Goal: Task Accomplishment & Management: Manage account settings

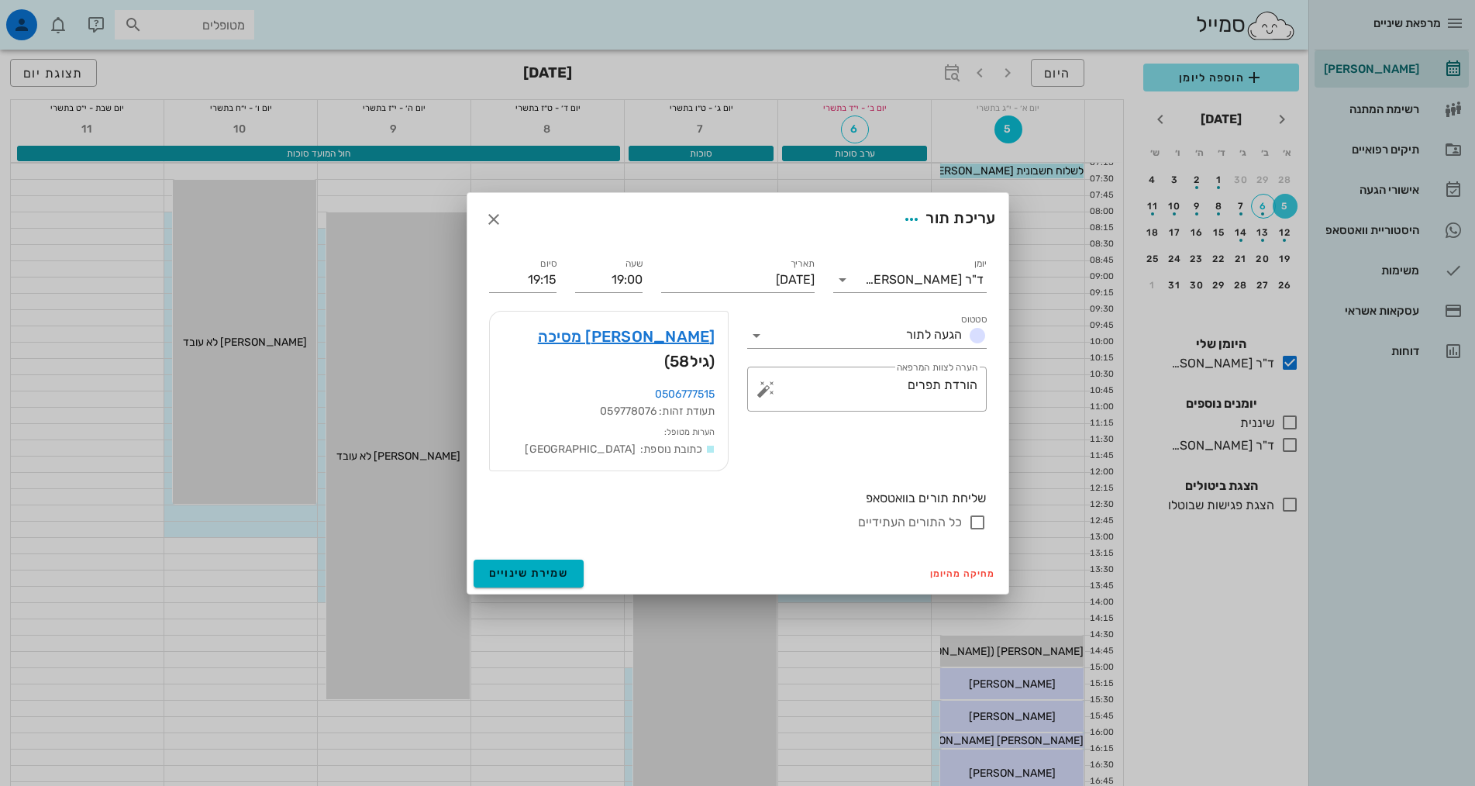
scroll to position [465, 0]
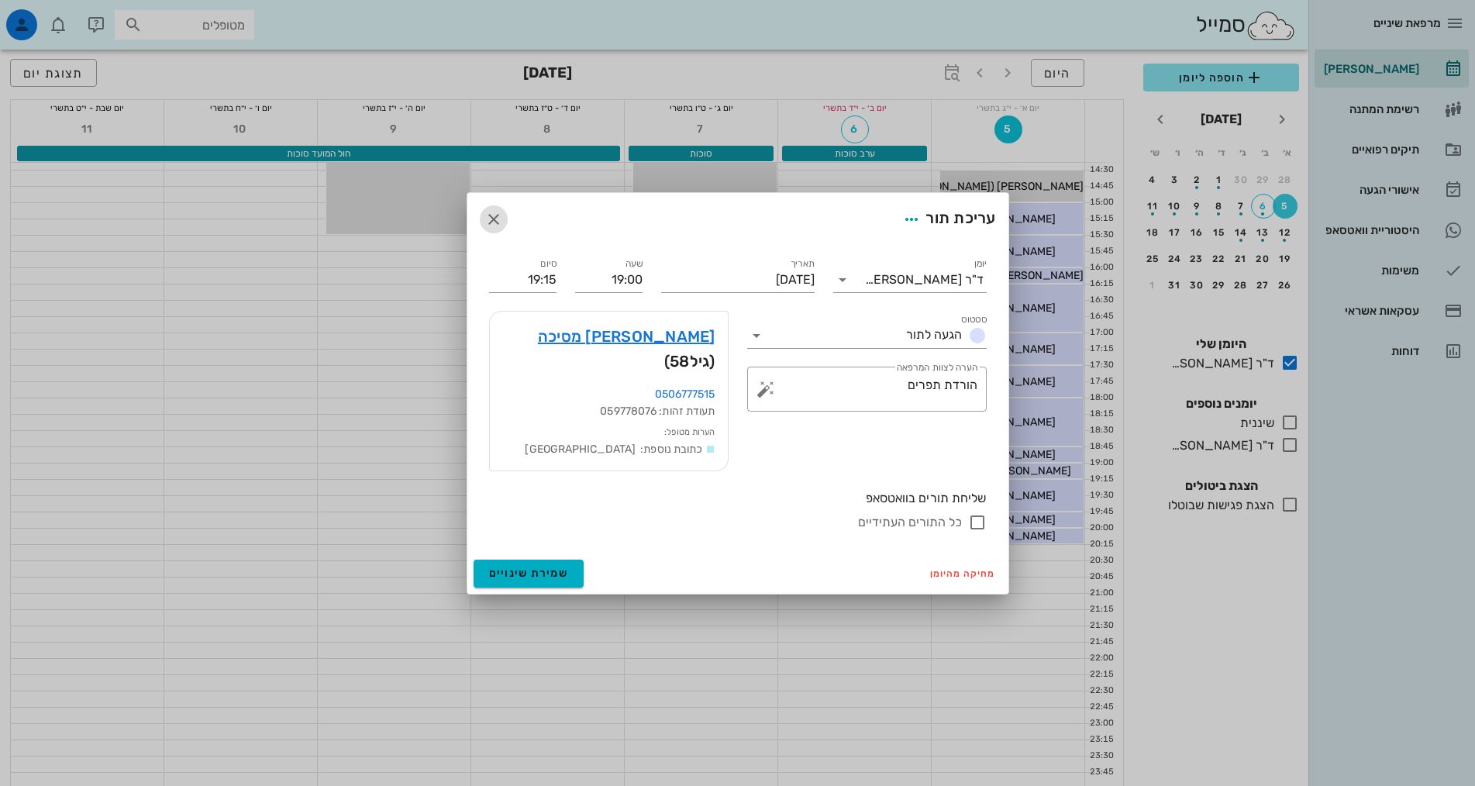
click at [495, 229] on icon "button" at bounding box center [493, 219] width 19 height 19
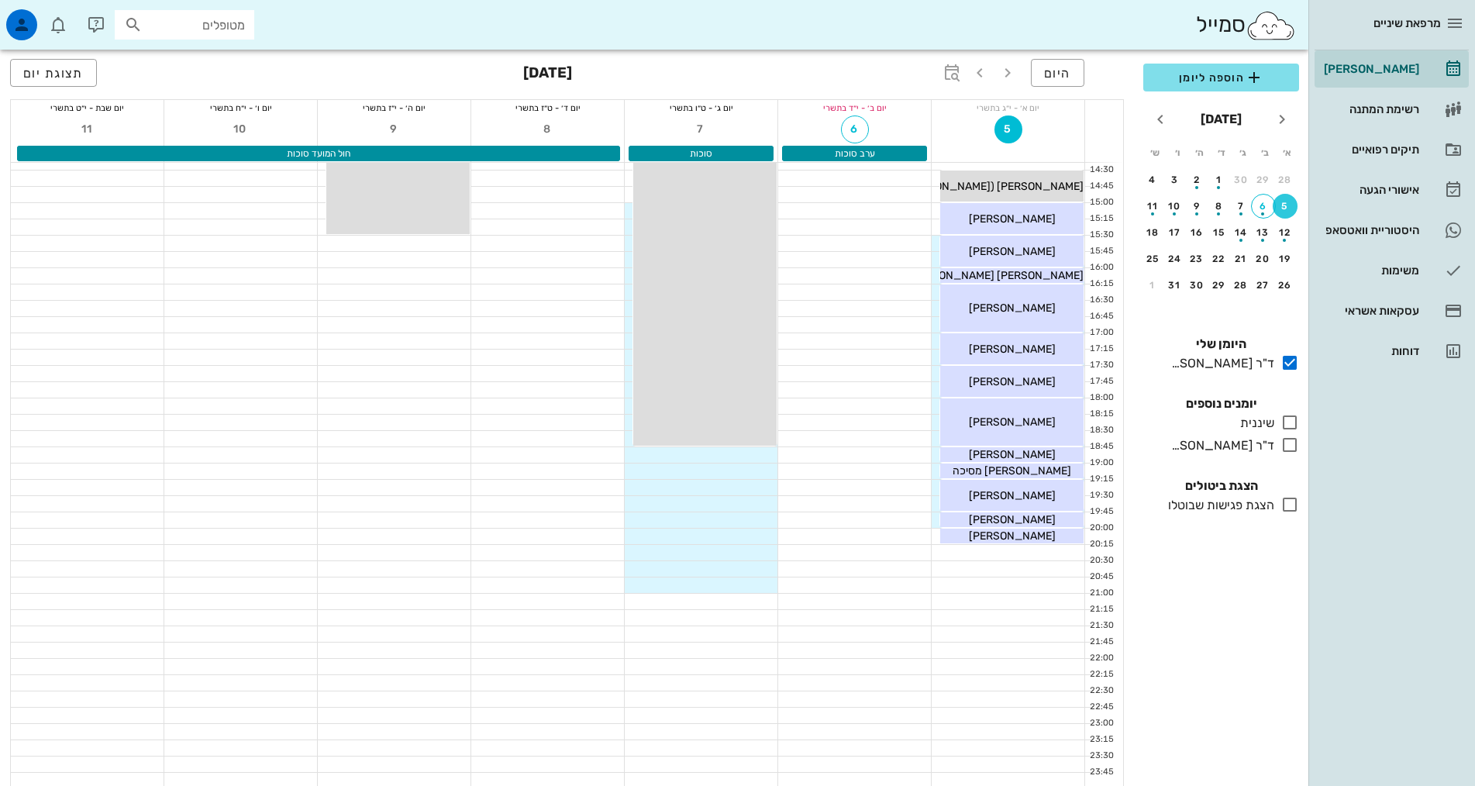
scroll to position [0, 0]
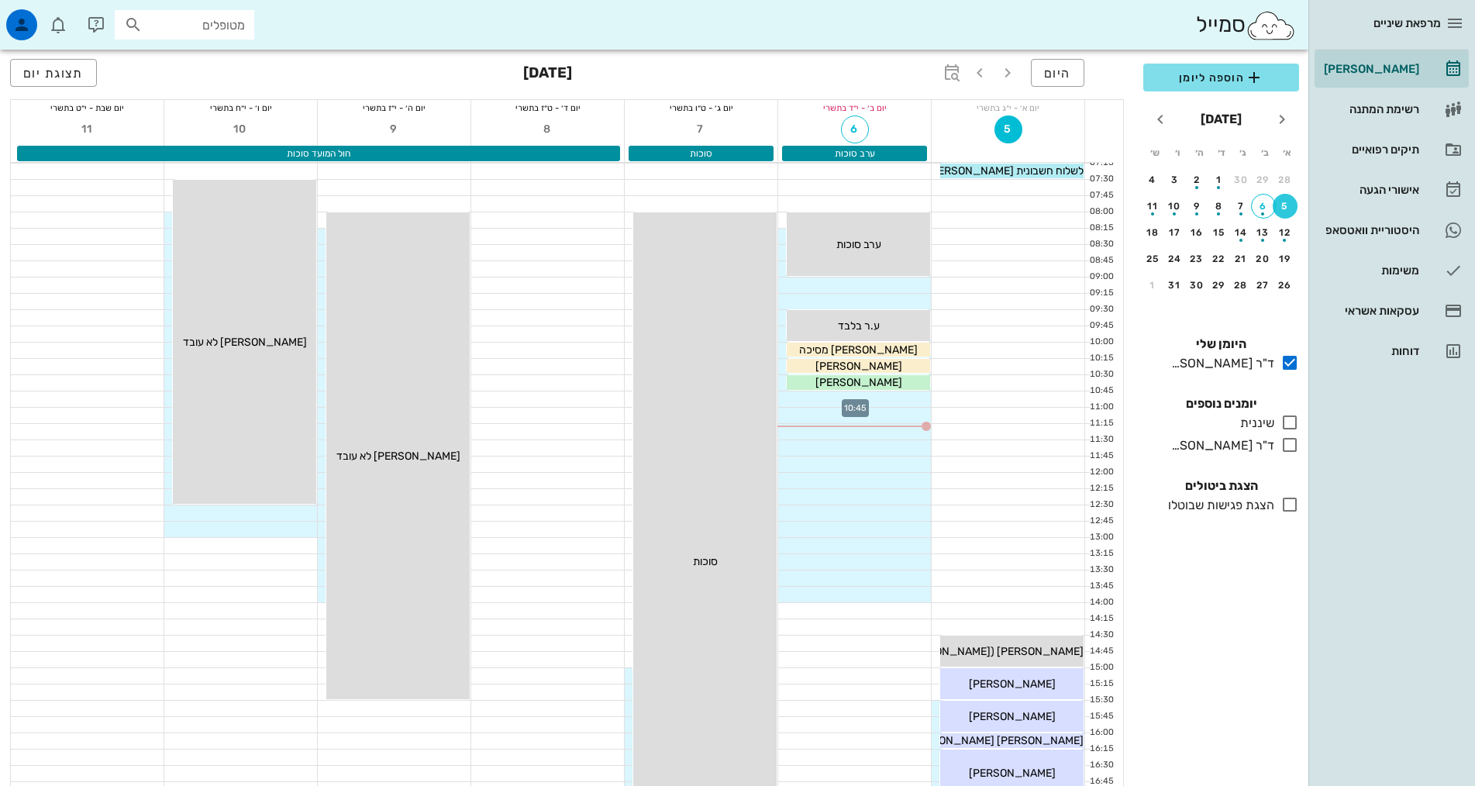
click at [871, 396] on div at bounding box center [854, 398] width 153 height 15
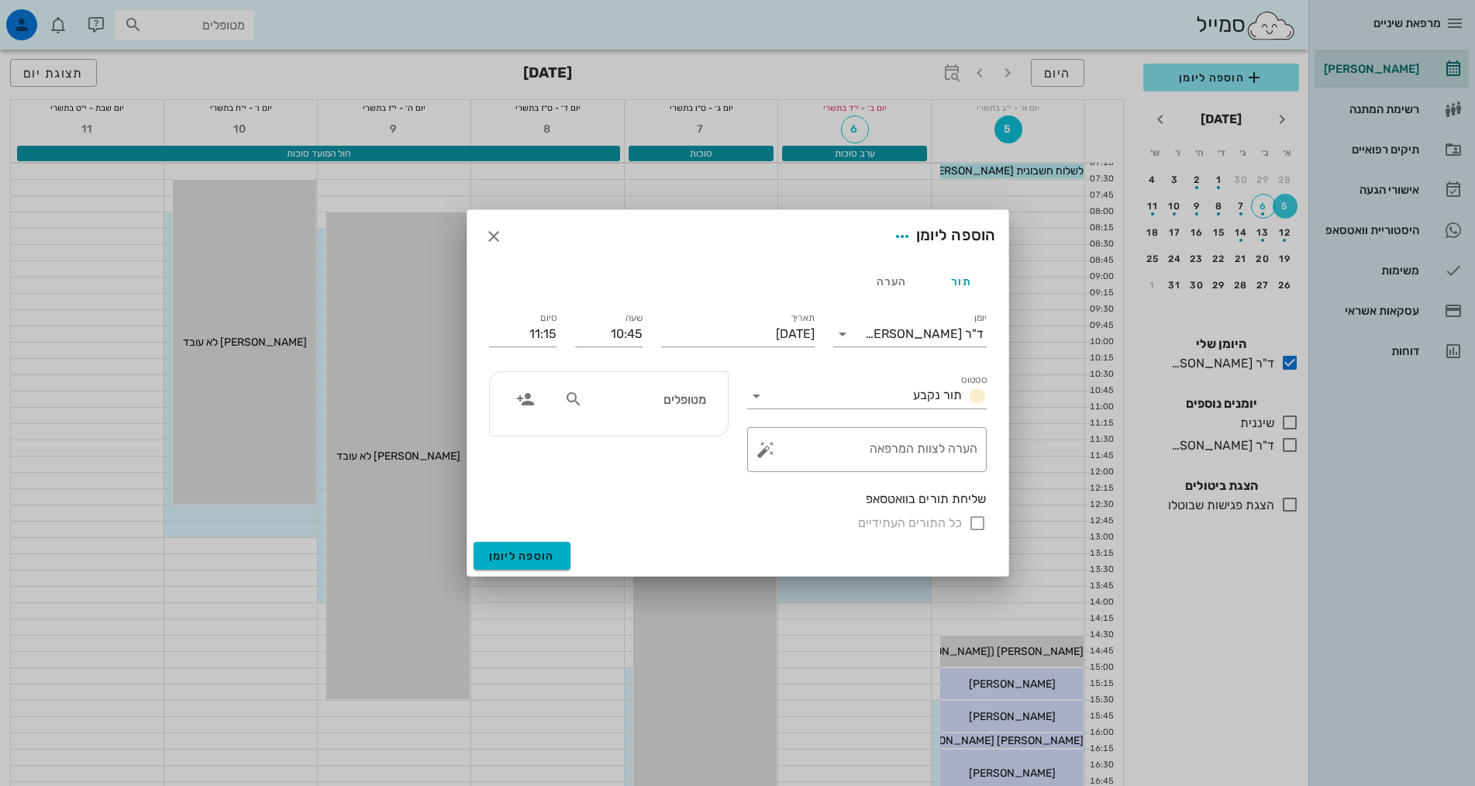
click at [673, 403] on input "מטופלים" at bounding box center [645, 399] width 119 height 20
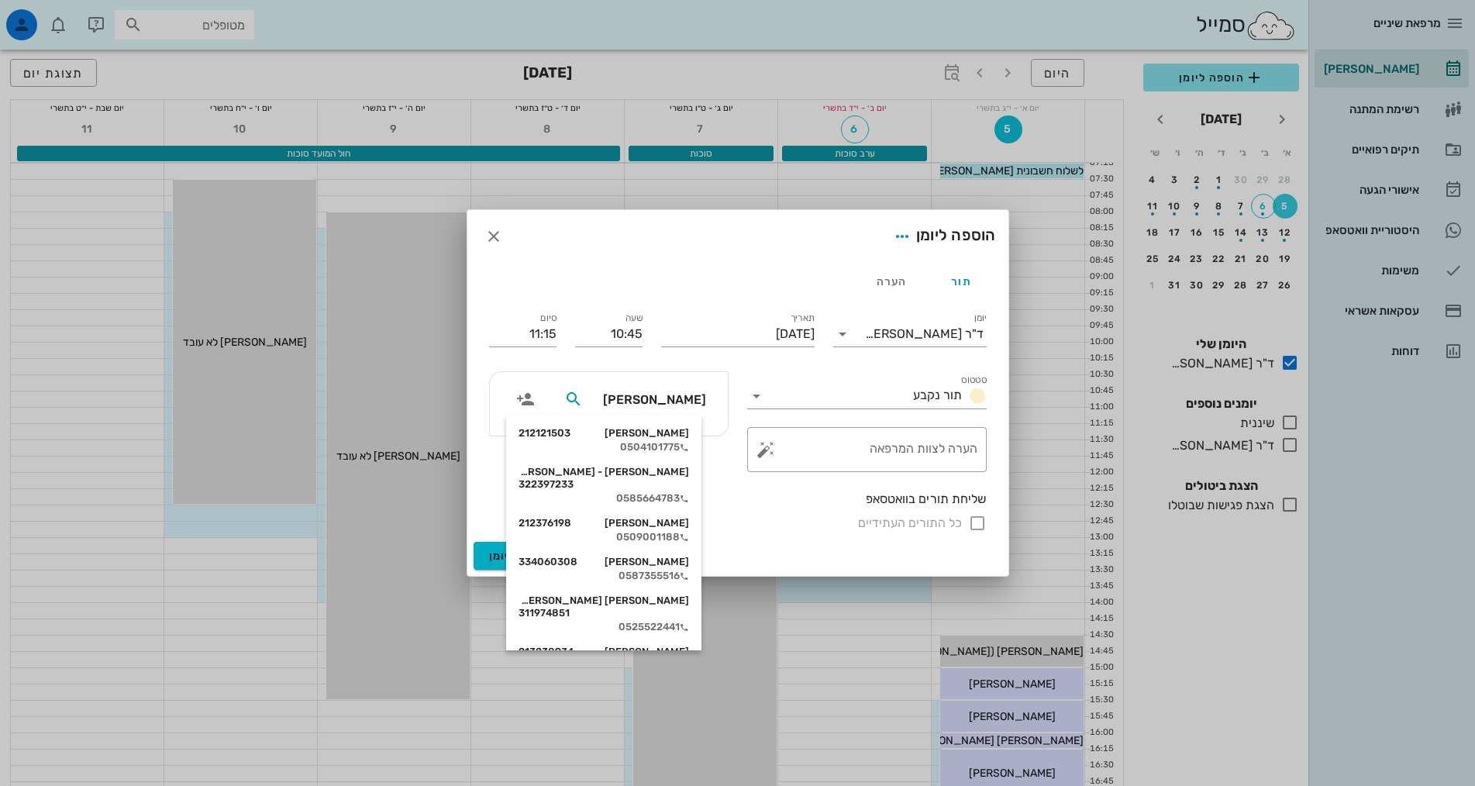
type input "שיי"
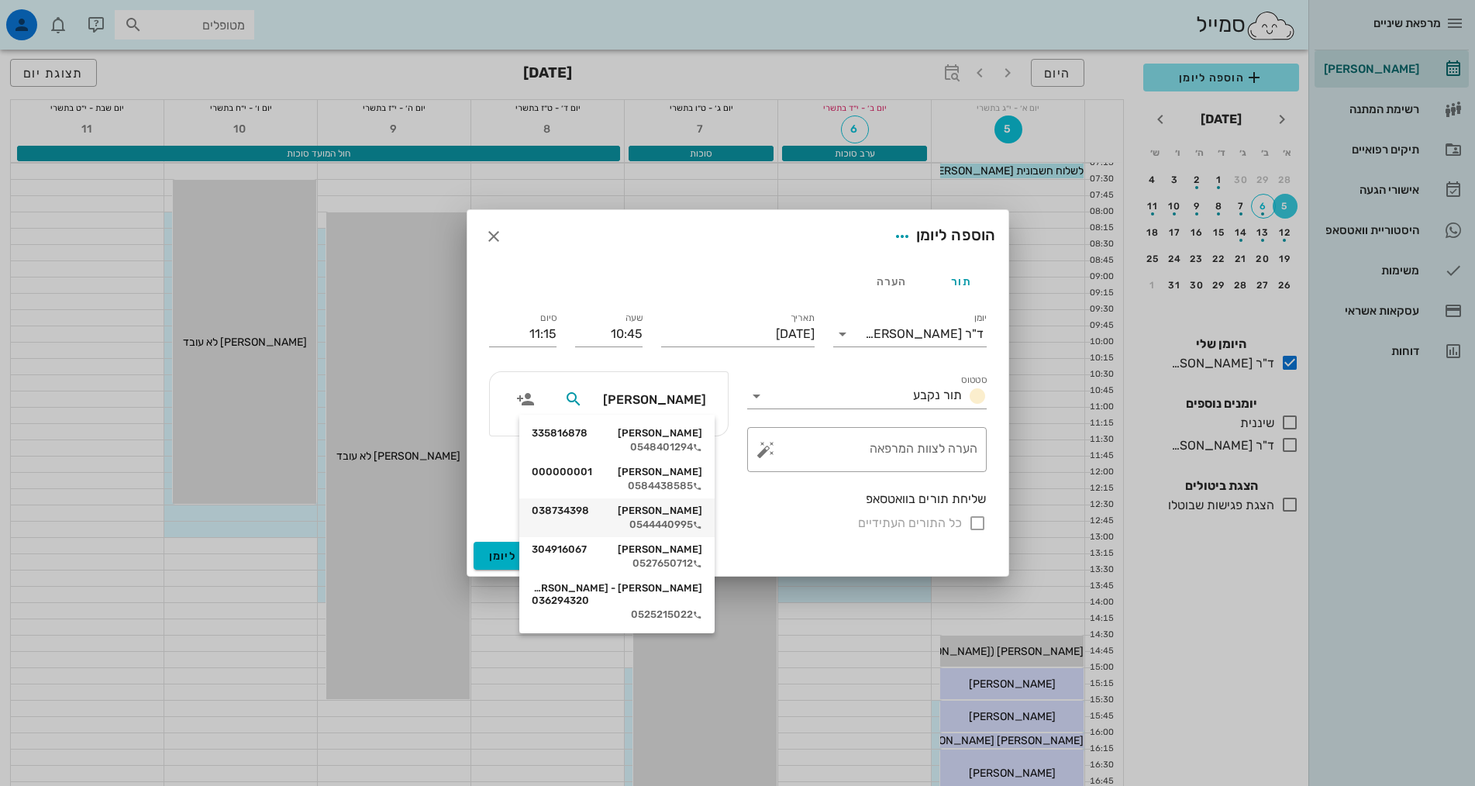
click at [668, 513] on div "שיי כהן 038734398" at bounding box center [617, 510] width 170 height 12
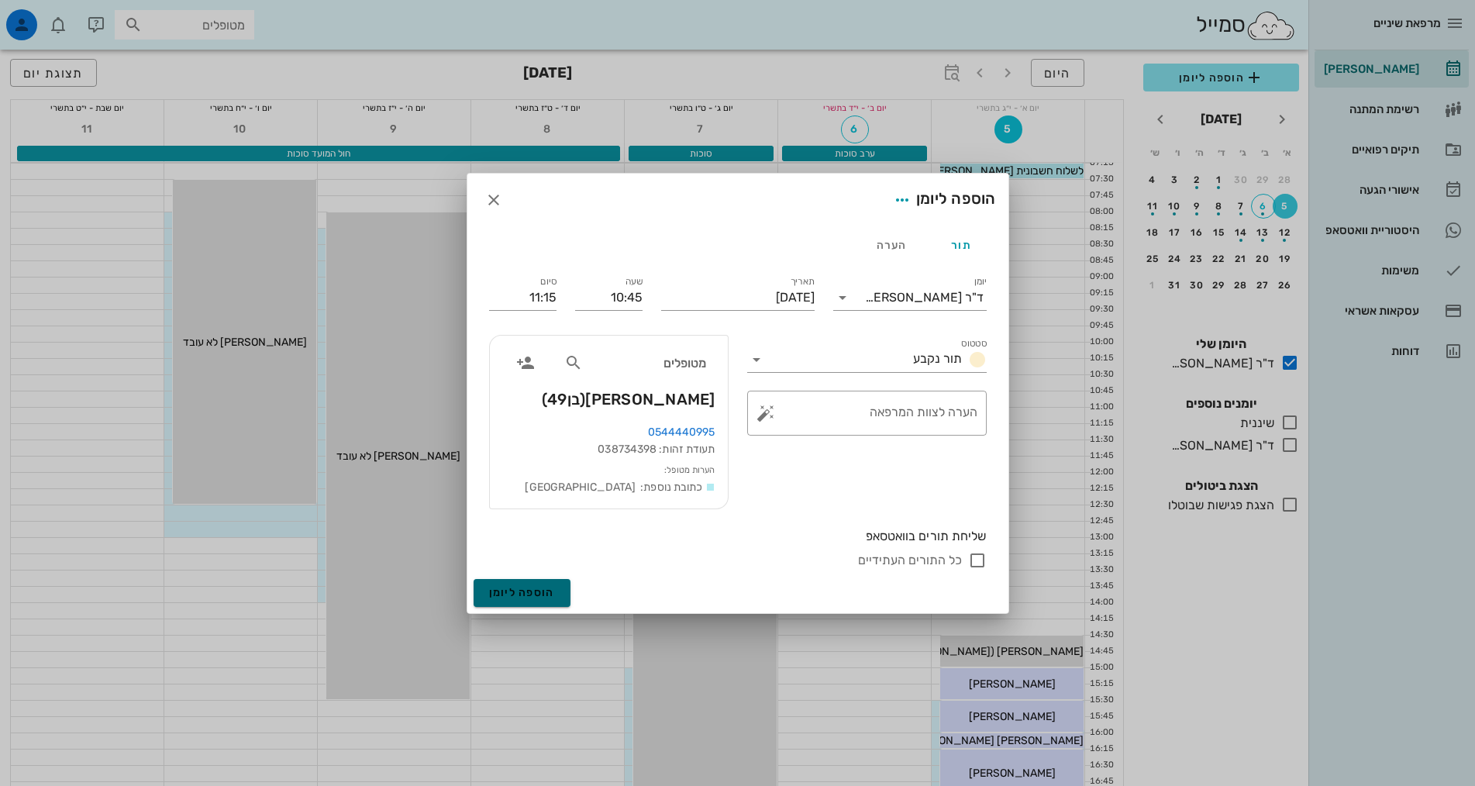
click at [545, 591] on span "הוספה ליומן" at bounding box center [522, 592] width 66 height 13
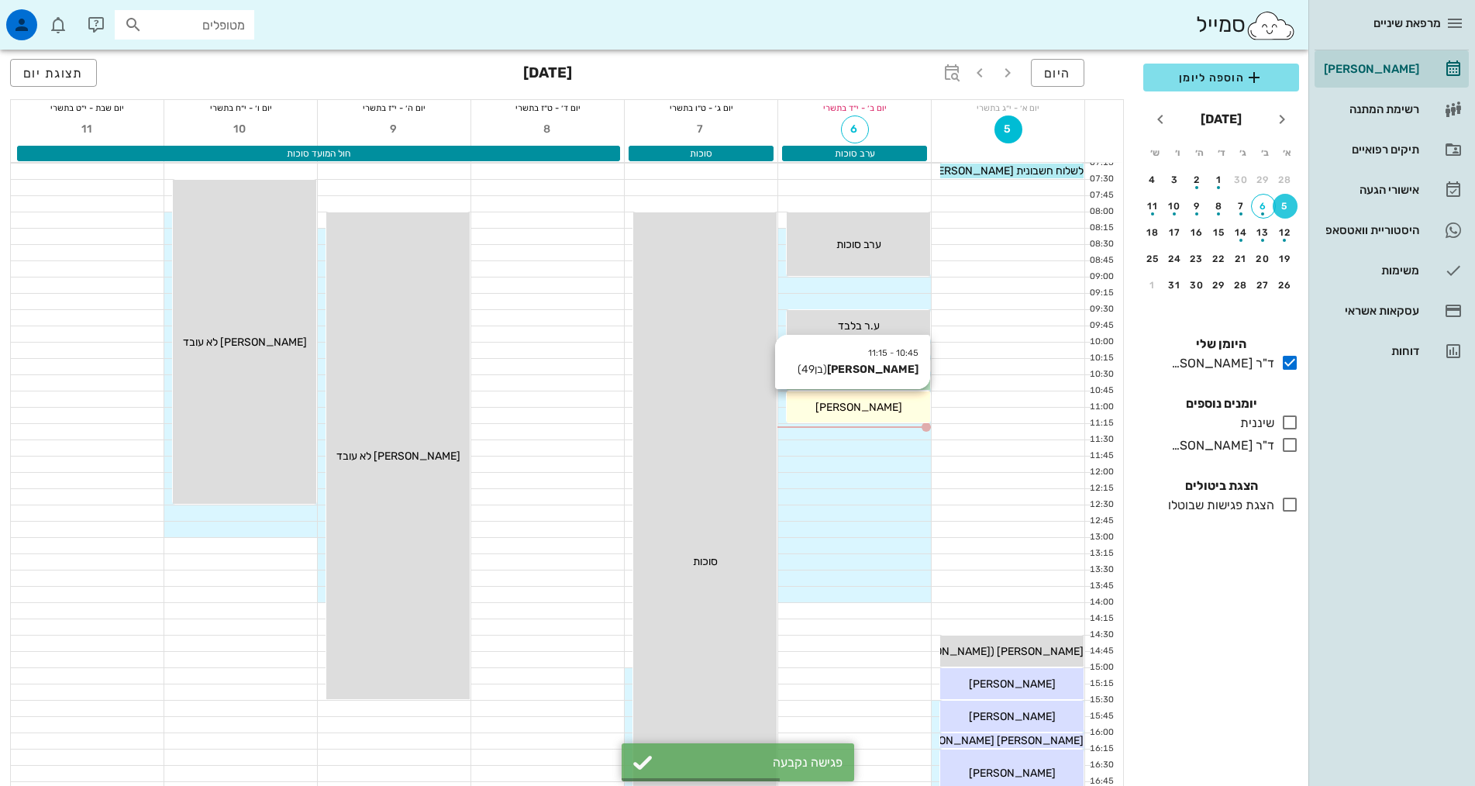
click at [907, 407] on div "שיי כהן" at bounding box center [858, 407] width 143 height 16
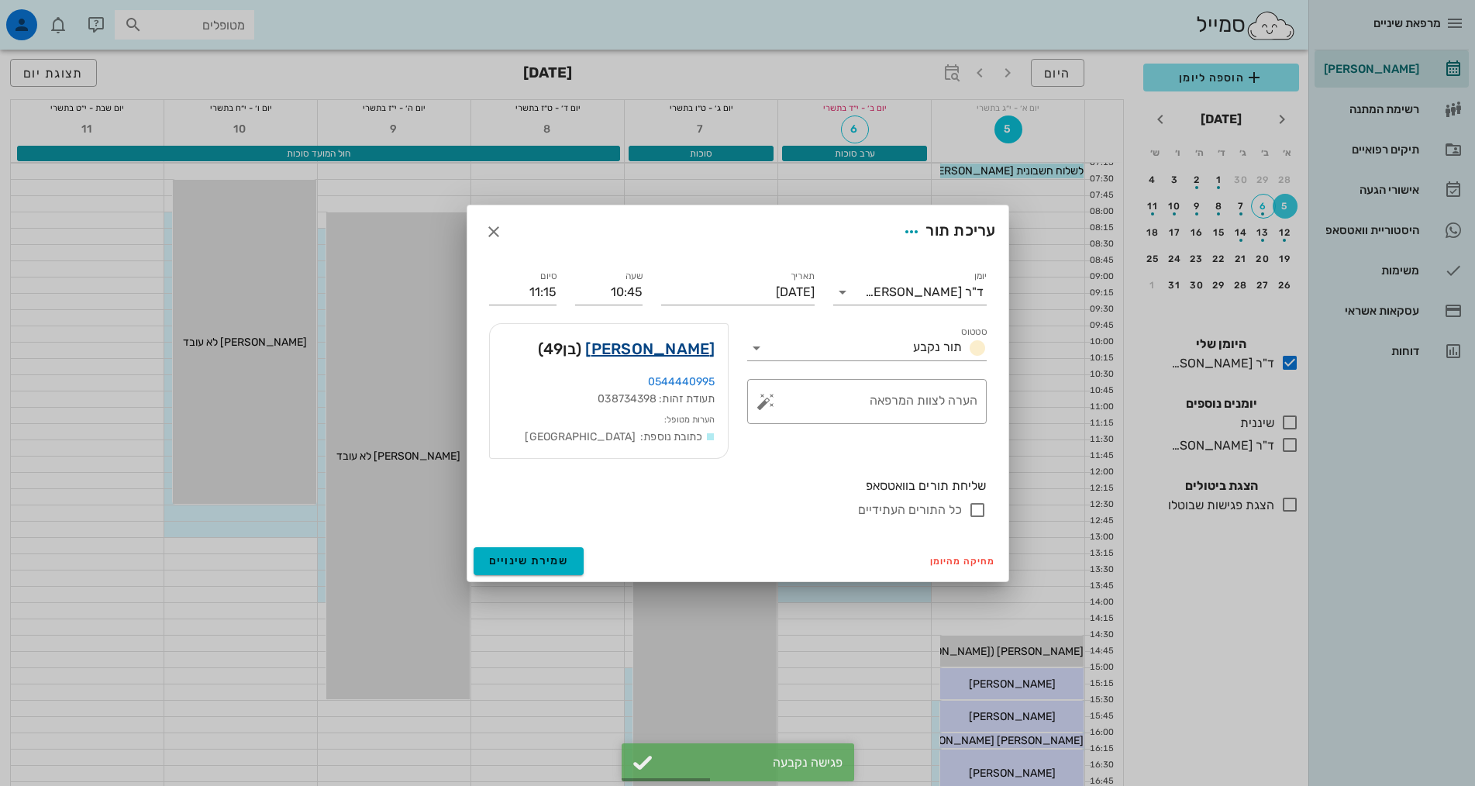
click at [687, 349] on link "שיי כהן" at bounding box center [649, 348] width 129 height 25
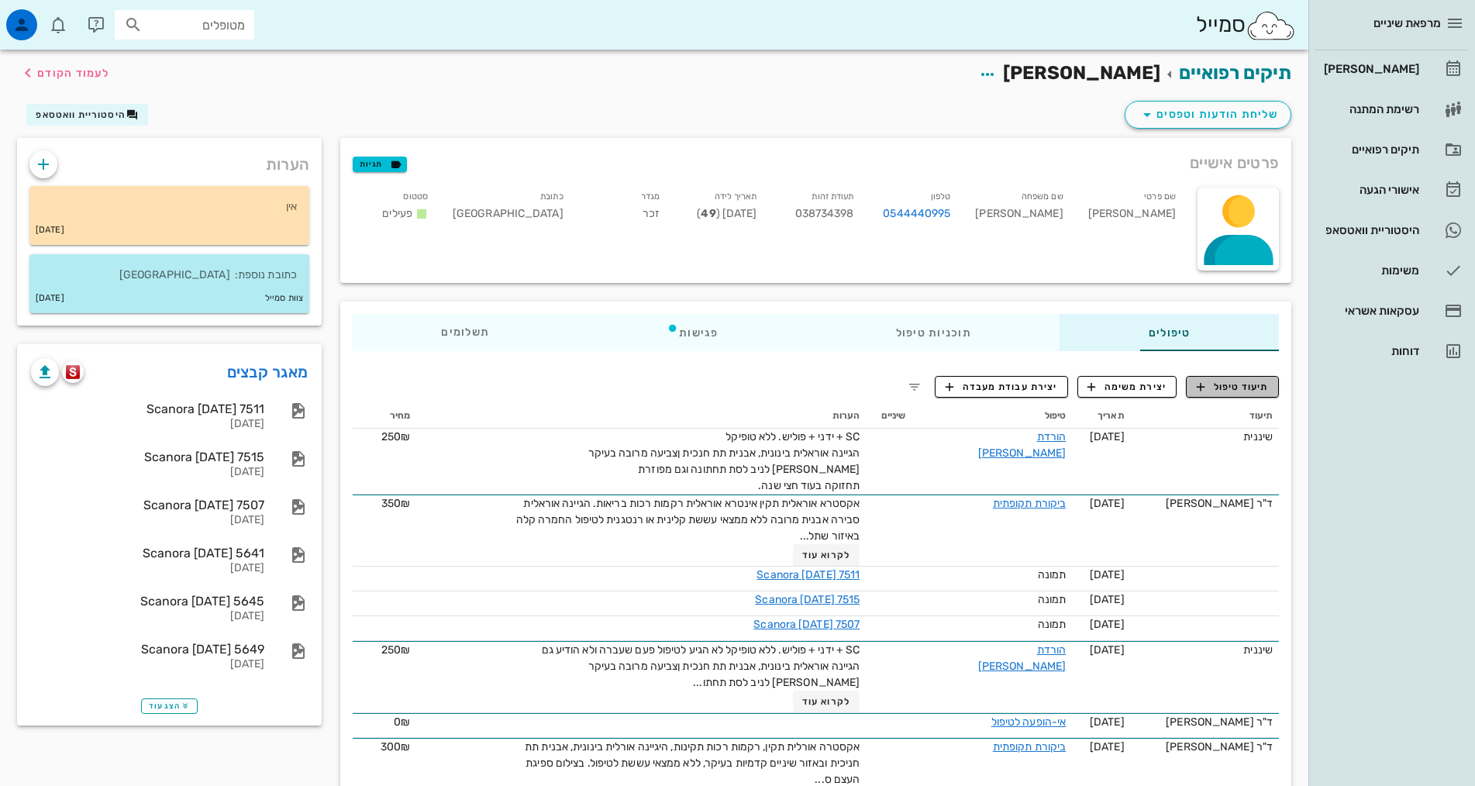
click at [1255, 387] on span "תיעוד טיפול" at bounding box center [1233, 387] width 72 height 14
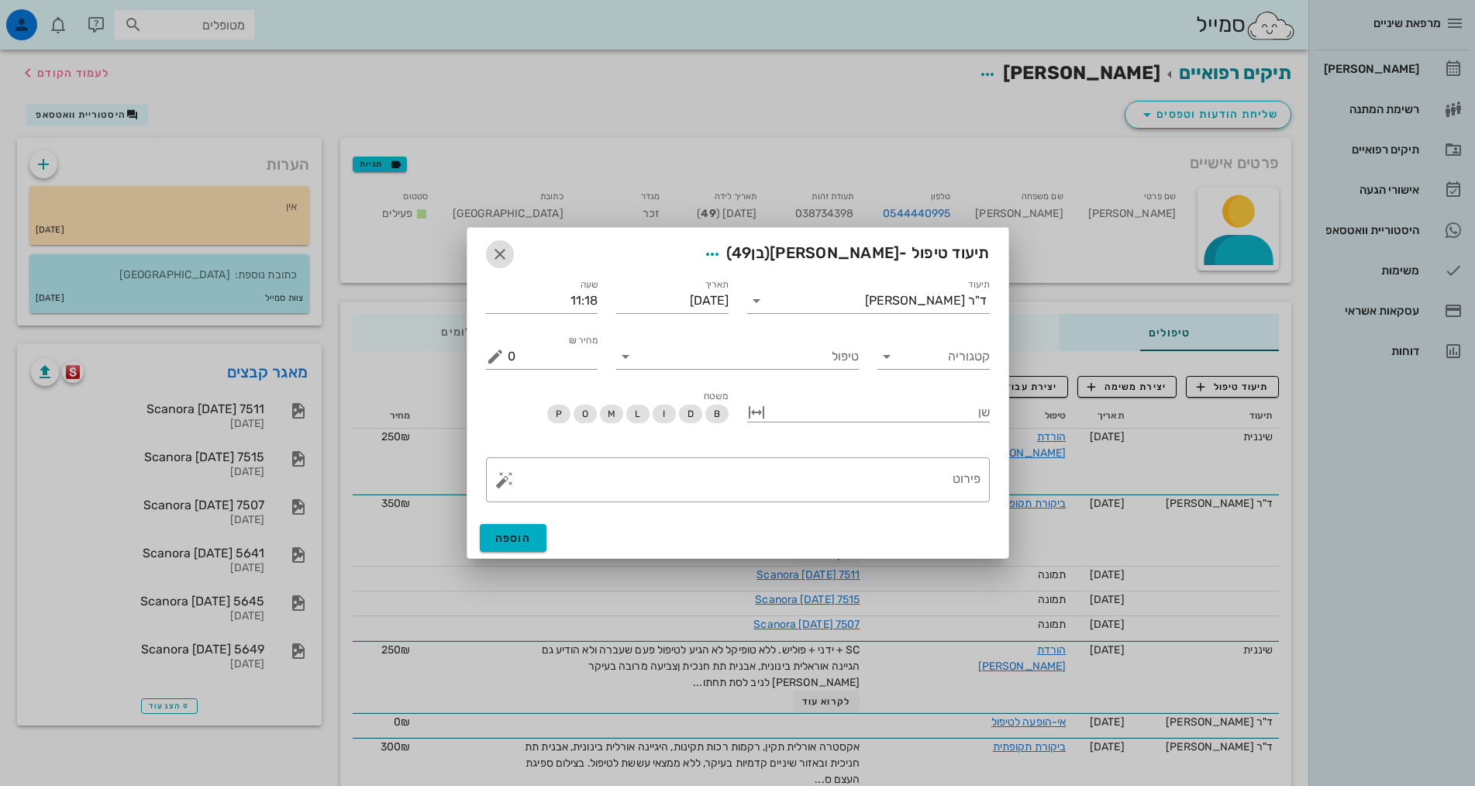
click at [504, 255] on icon "button" at bounding box center [500, 254] width 19 height 19
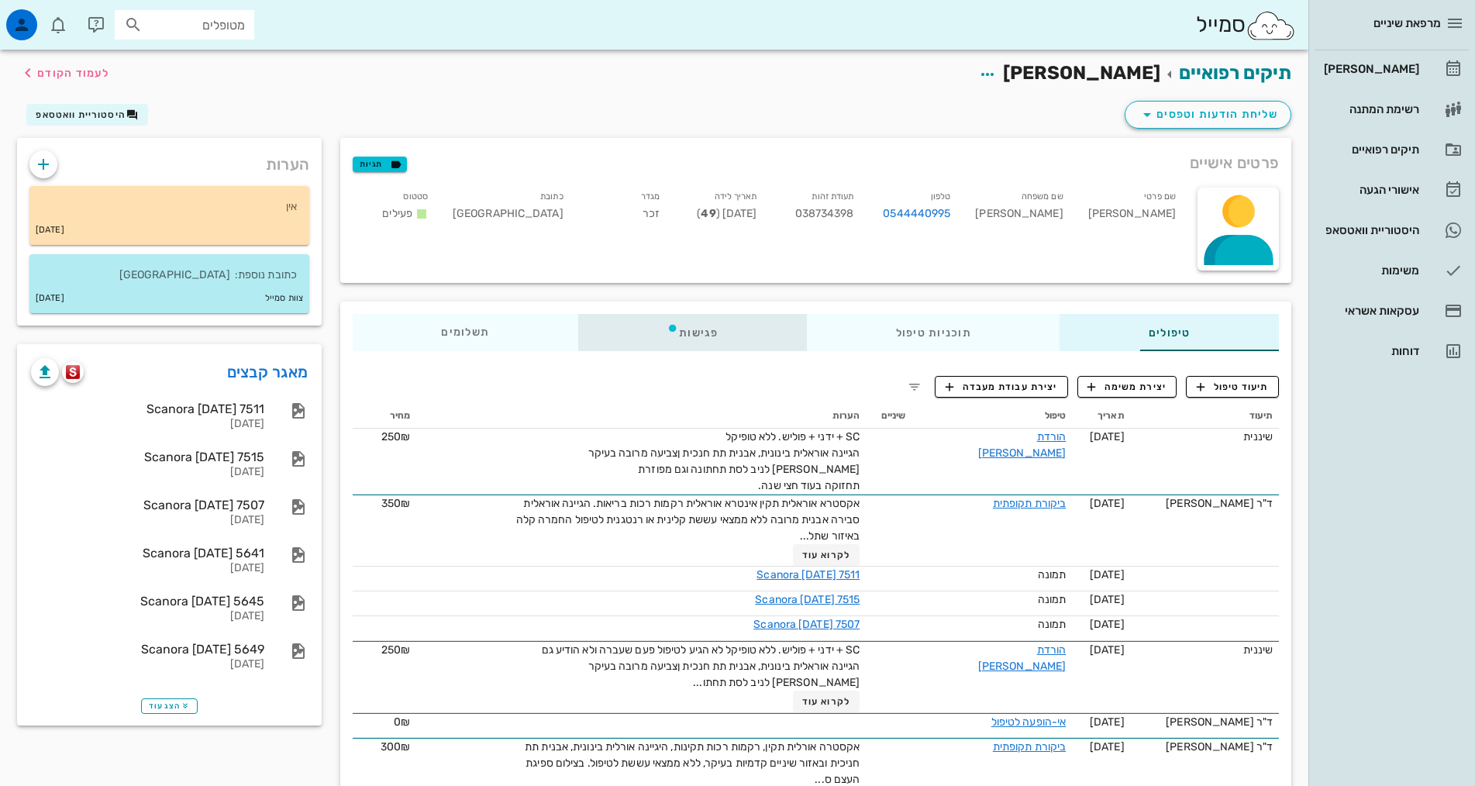
click at [633, 335] on div "פגישות" at bounding box center [692, 332] width 229 height 37
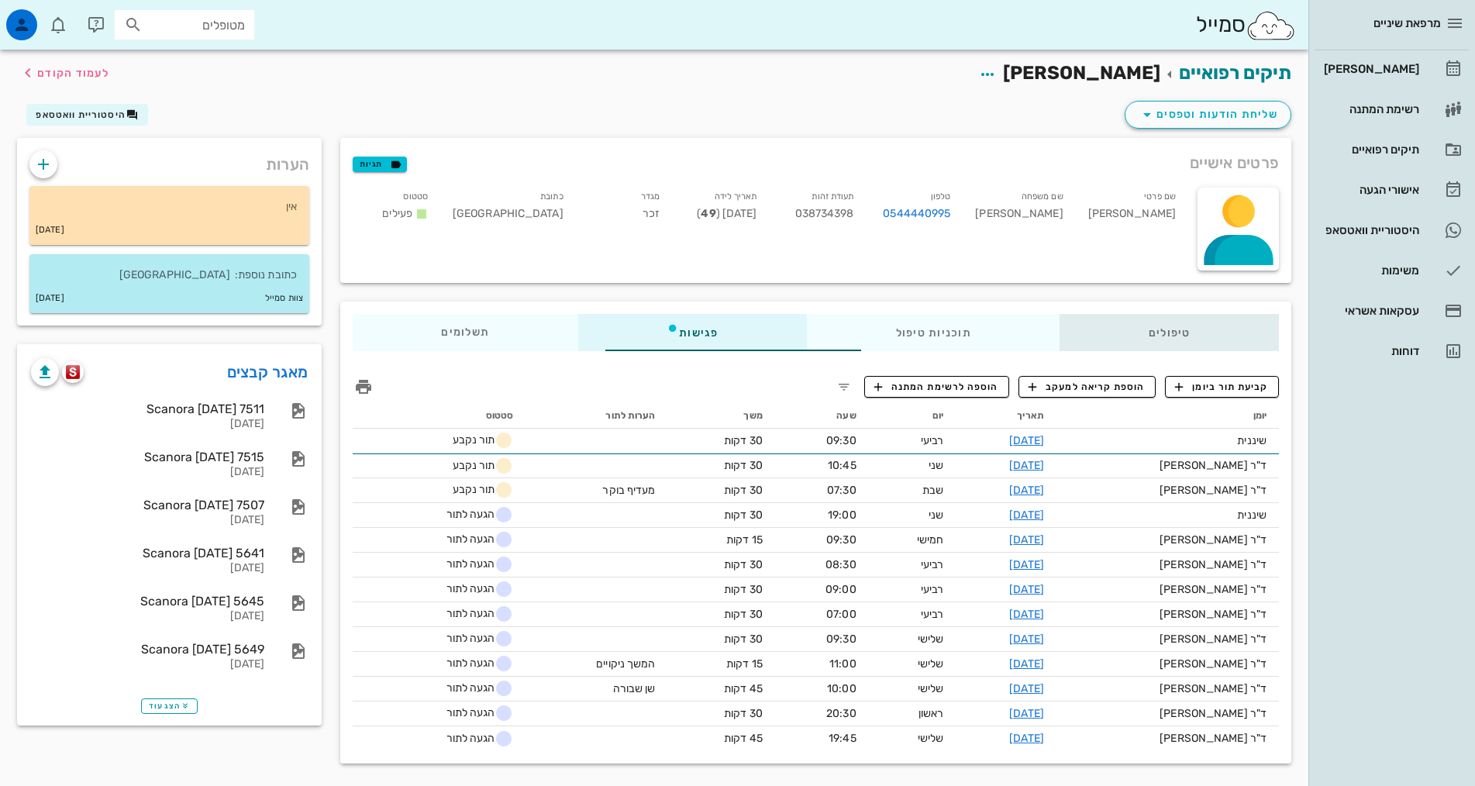
click at [1145, 331] on div "טיפולים" at bounding box center [1168, 332] width 219 height 37
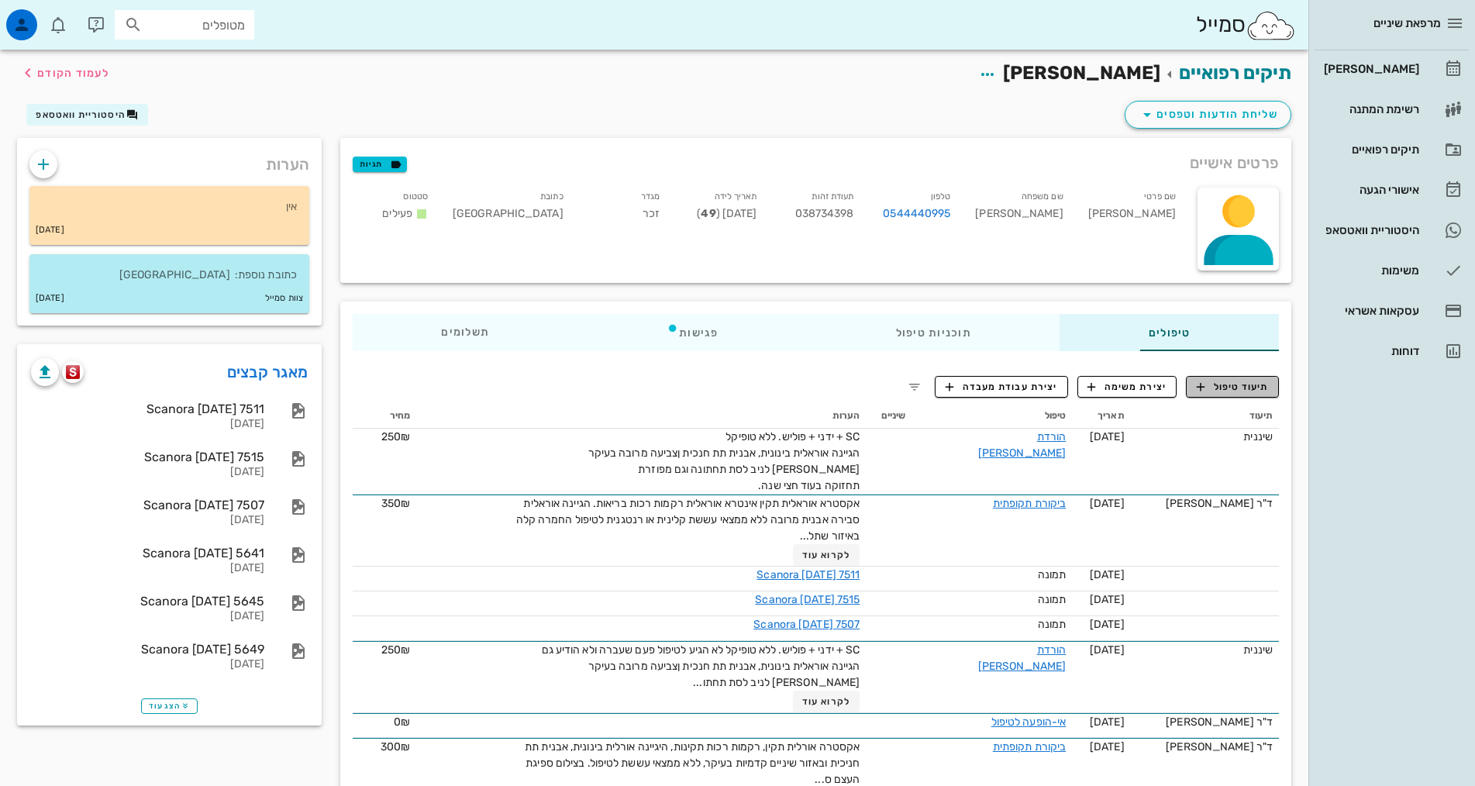
drag, startPoint x: 1228, startPoint y: 388, endPoint x: 1210, endPoint y: 409, distance: 27.0
click at [1227, 394] on button "תיעוד טיפול" at bounding box center [1232, 387] width 93 height 22
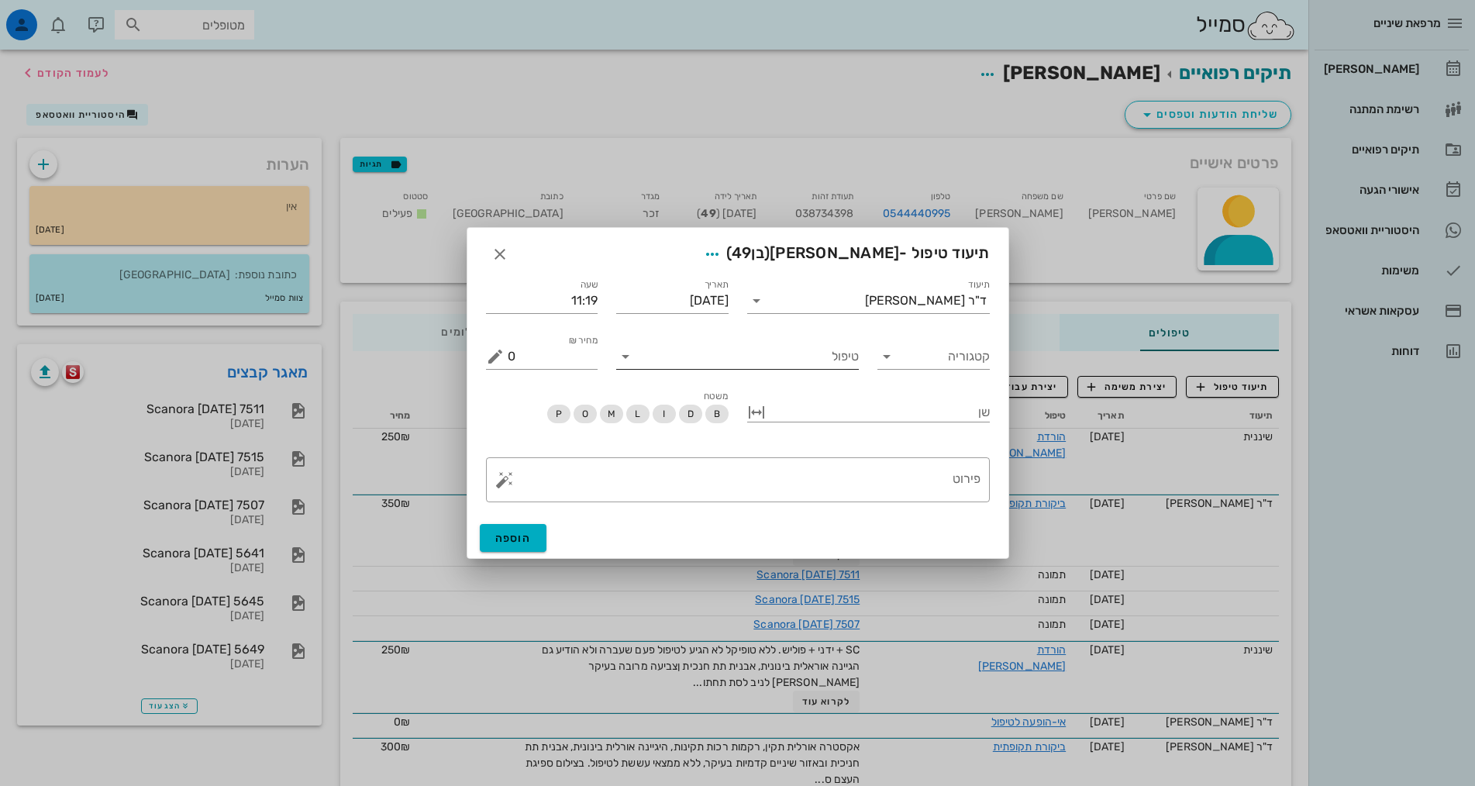
click at [742, 358] on input "טיפול" at bounding box center [748, 356] width 221 height 25
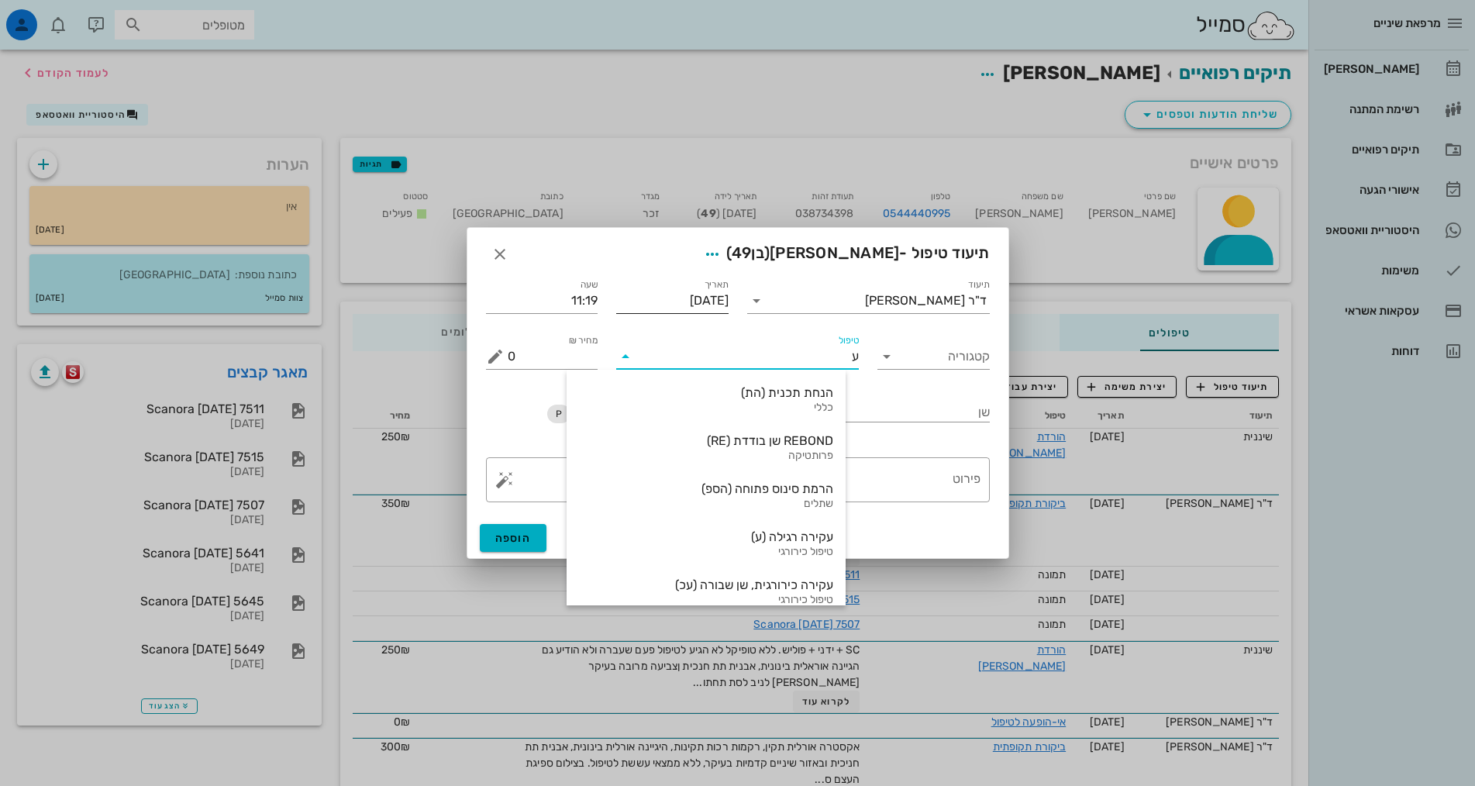
type input "עז"
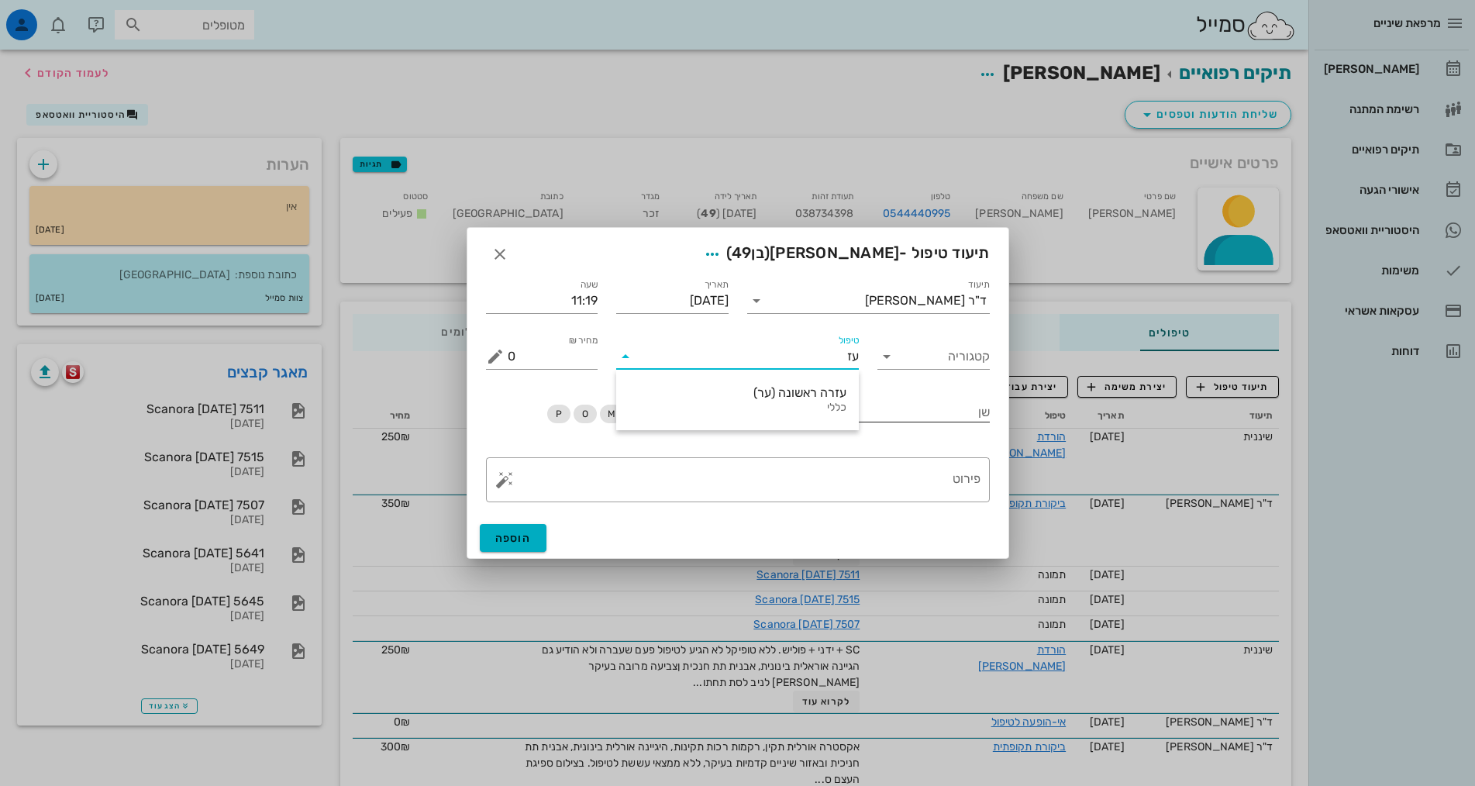
drag, startPoint x: 787, startPoint y: 400, endPoint x: 778, endPoint y: 395, distance: 9.7
click at [785, 400] on div "עזרה ראשונה (ער)" at bounding box center [737, 392] width 218 height 15
drag, startPoint x: 551, startPoint y: 358, endPoint x: 498, endPoint y: 363, distance: 53.7
click at [468, 377] on div "תיעוד ד"ר אלדד אירני תאריך 06-10-2025 שעה 11:19 קטגוריה טיפול עזרה ראשונה (ער) …" at bounding box center [737, 392] width 541 height 251
type input "250"
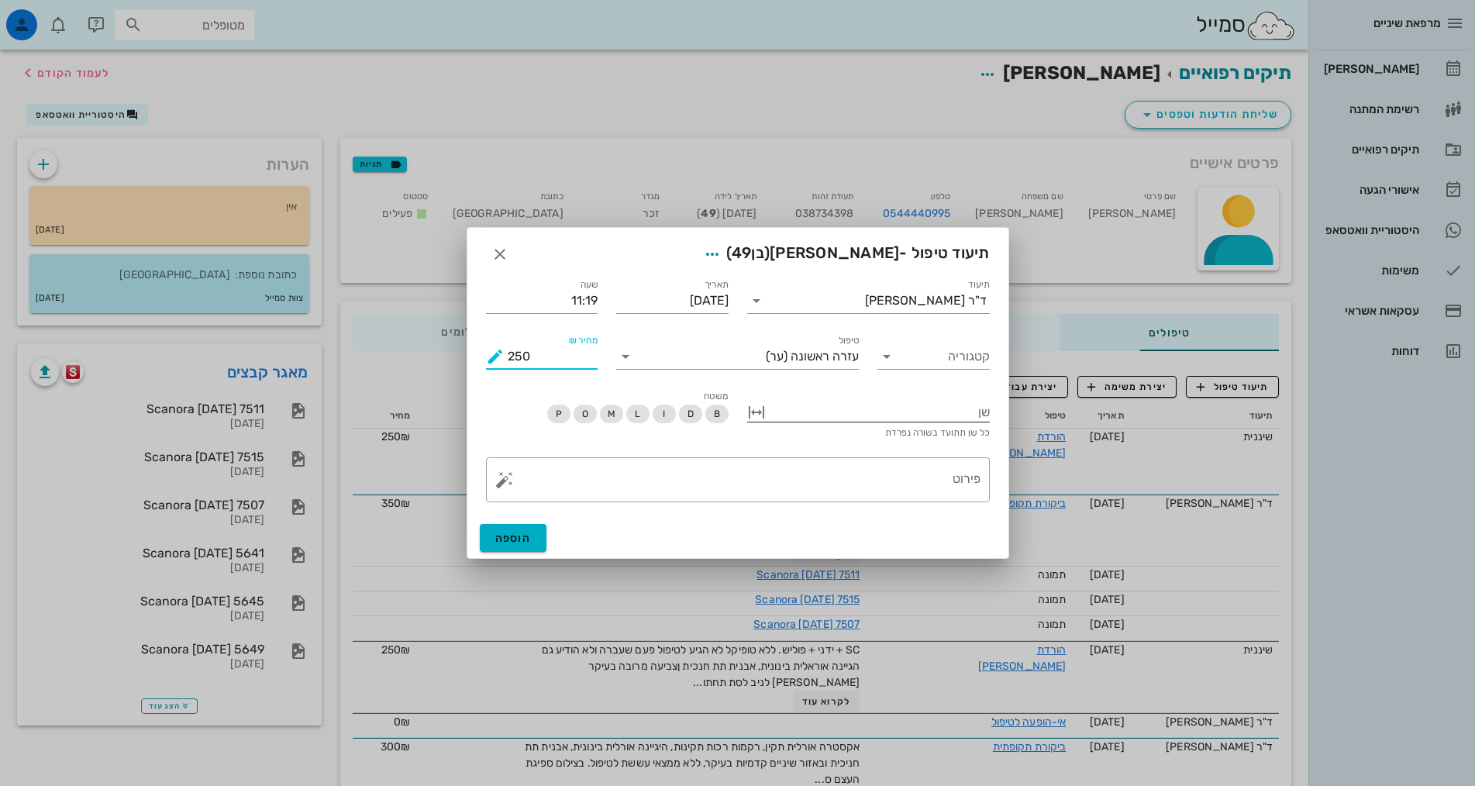
click at [949, 411] on div at bounding box center [879, 411] width 221 height 20
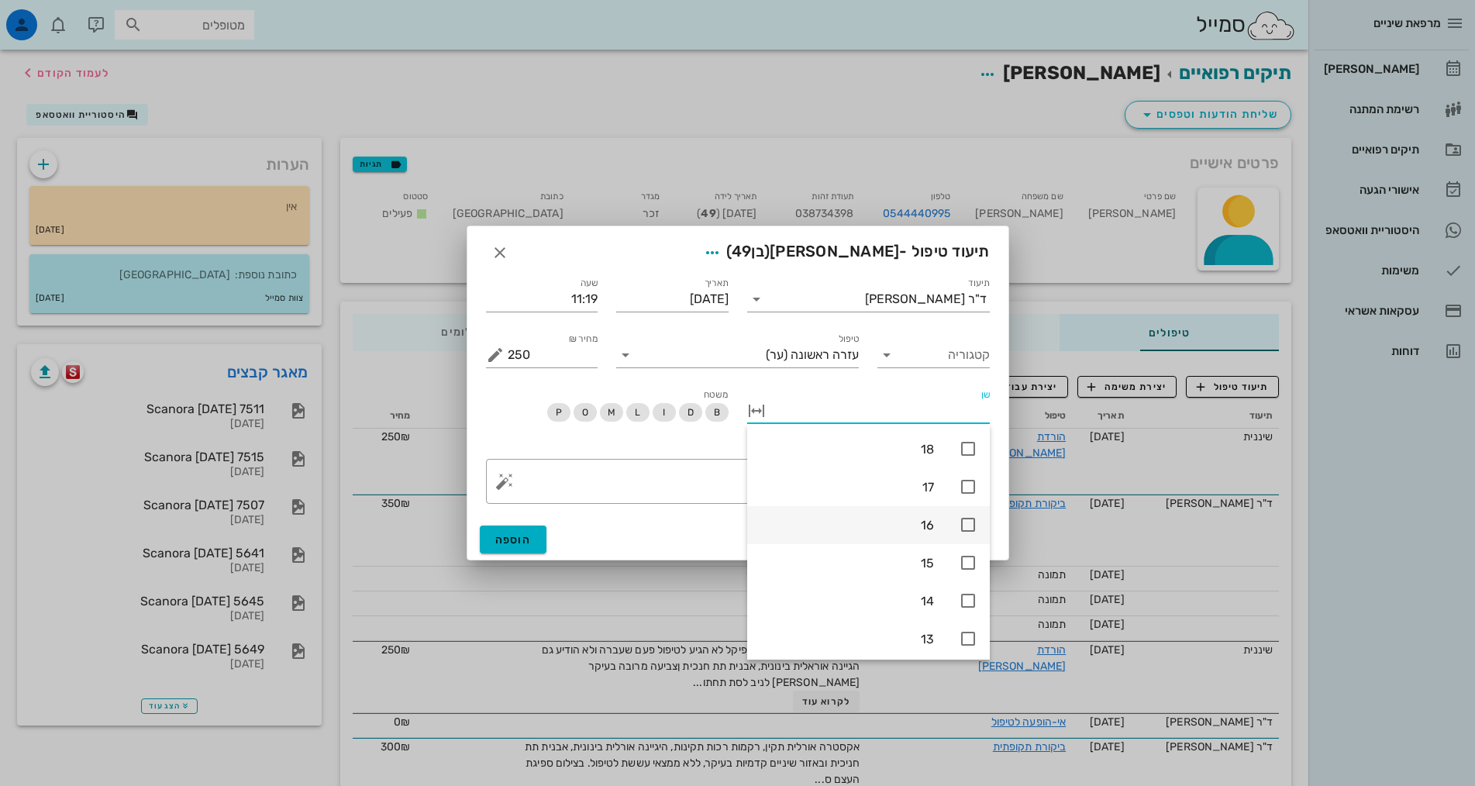
scroll to position [310, 0]
click at [968, 594] on icon at bounding box center [968, 594] width 19 height 19
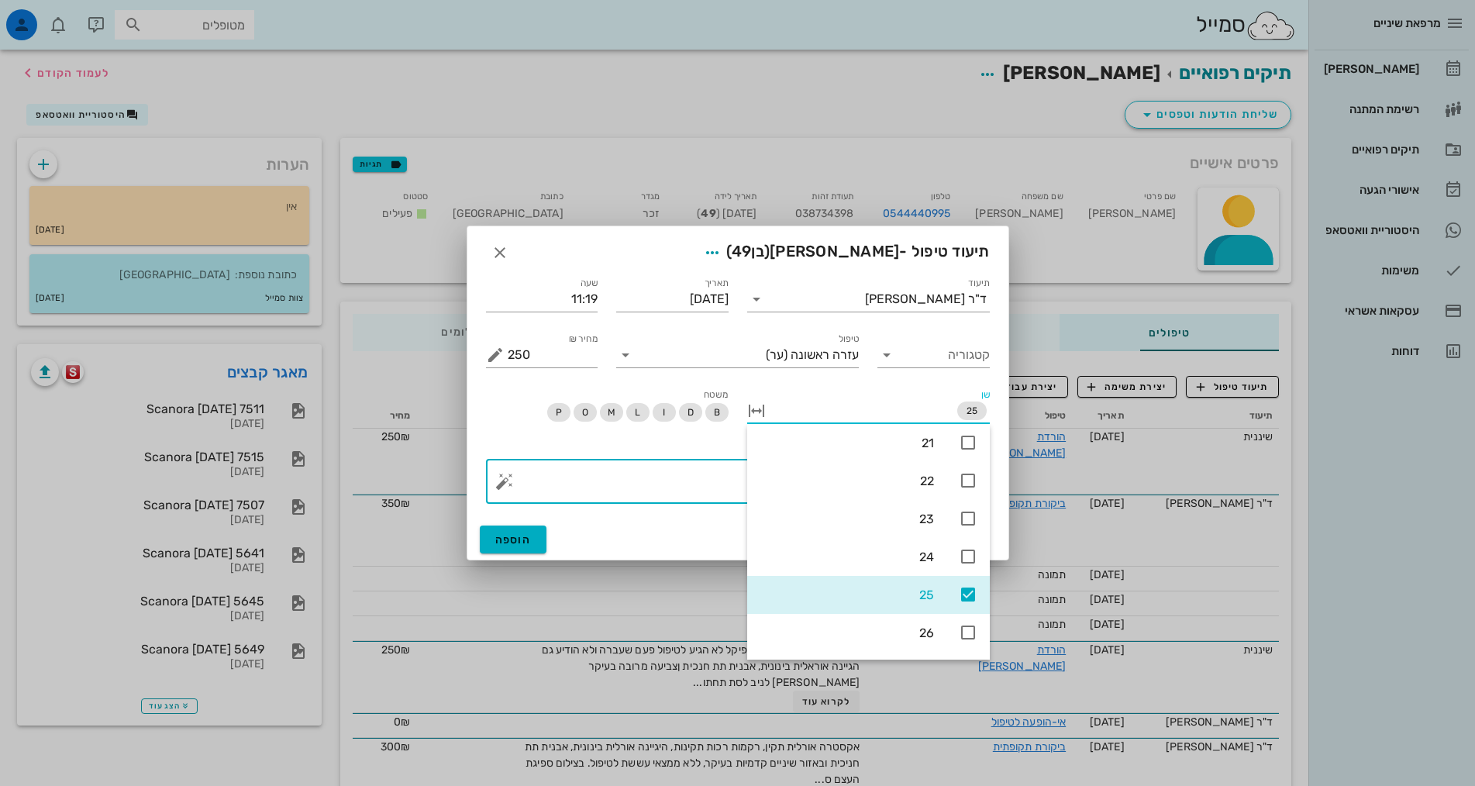
click at [636, 471] on textarea "פירוט" at bounding box center [744, 485] width 473 height 37
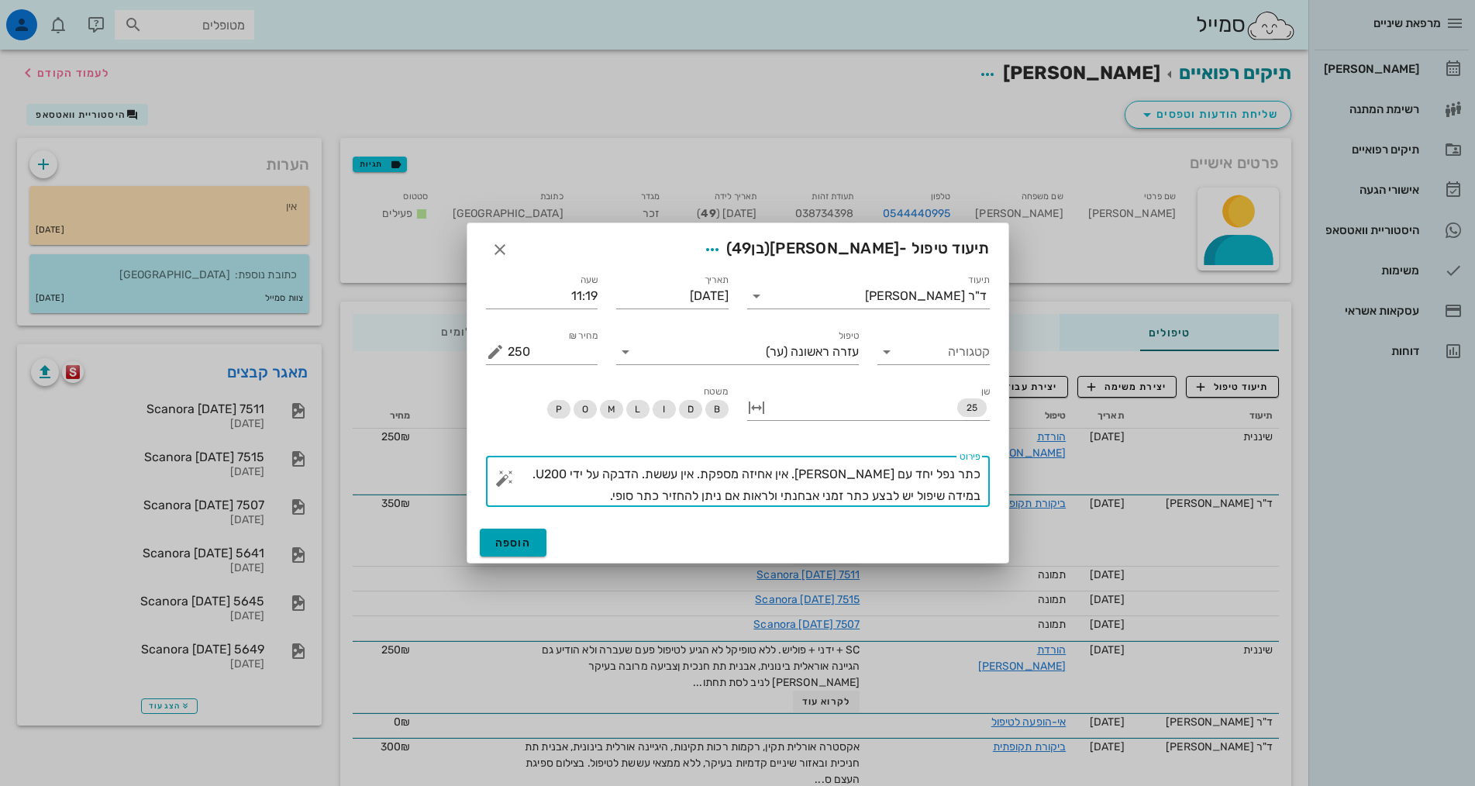
type textarea "כתר נפל יחד עם שבר שן. אין אחיזה מספקת. אין עששת. הדבקה על ידי U200. במידה שיפו…"
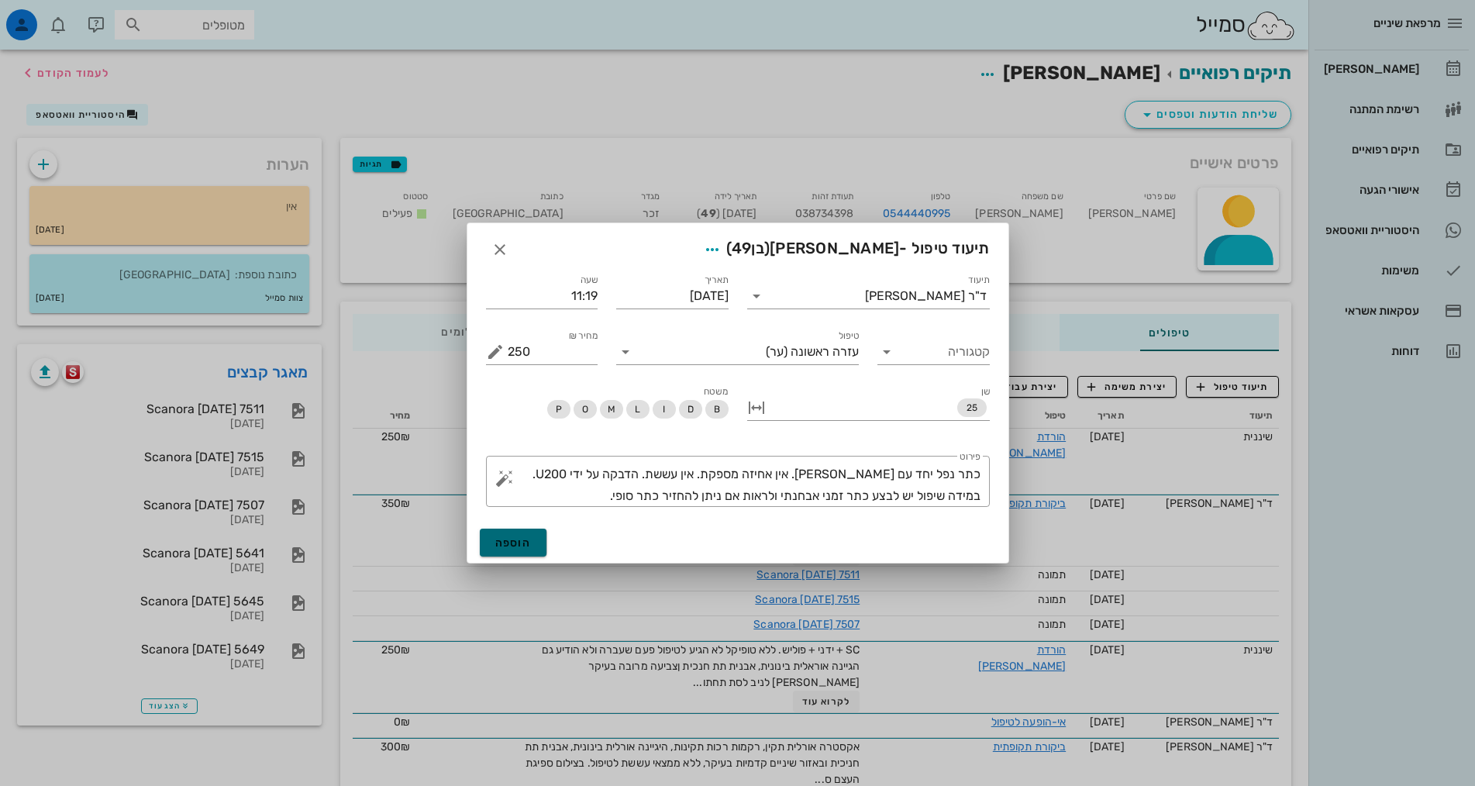
click at [523, 541] on span "הוספה" at bounding box center [513, 542] width 36 height 13
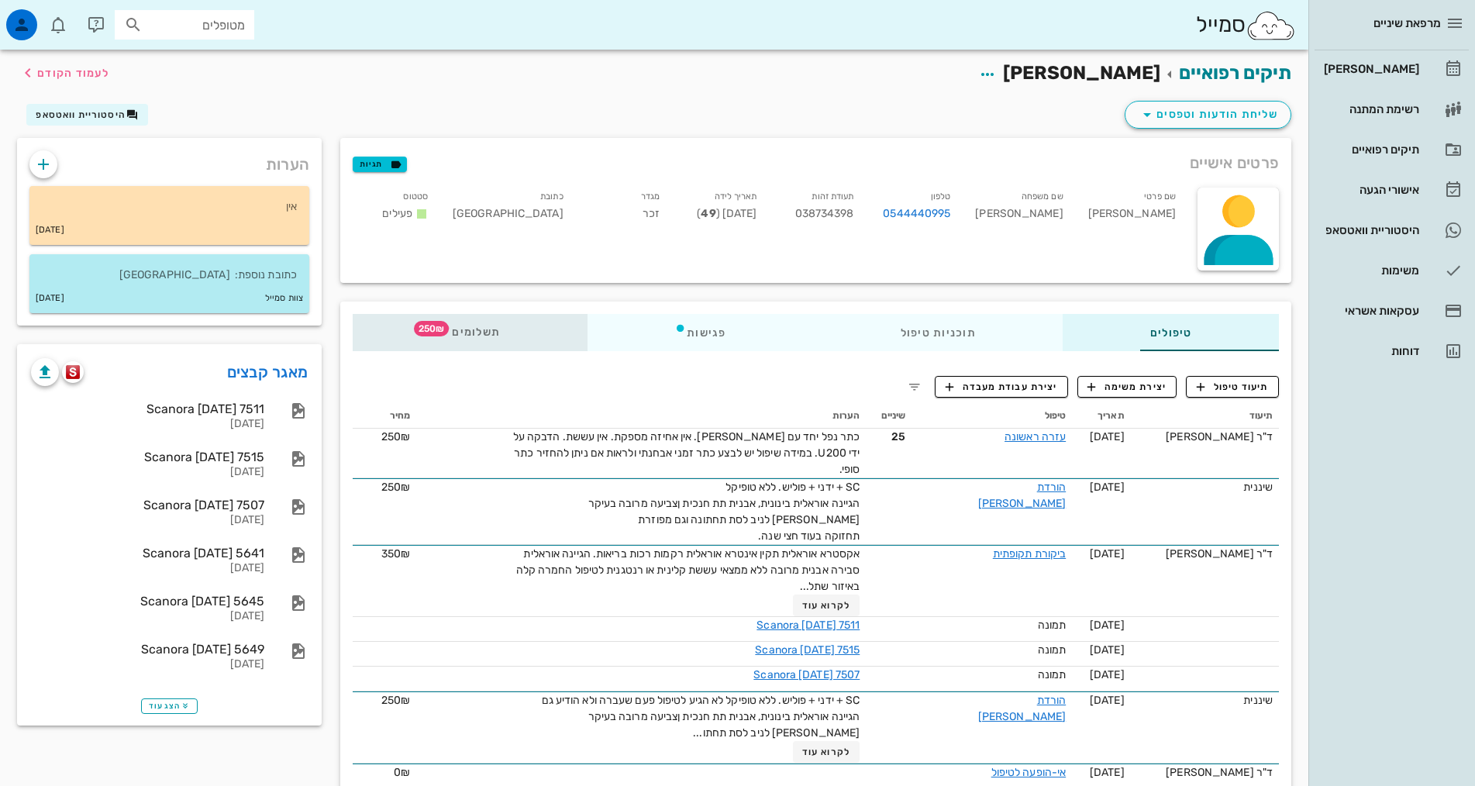
click at [439, 330] on span "תשלומים 250₪" at bounding box center [469, 332] width 60 height 11
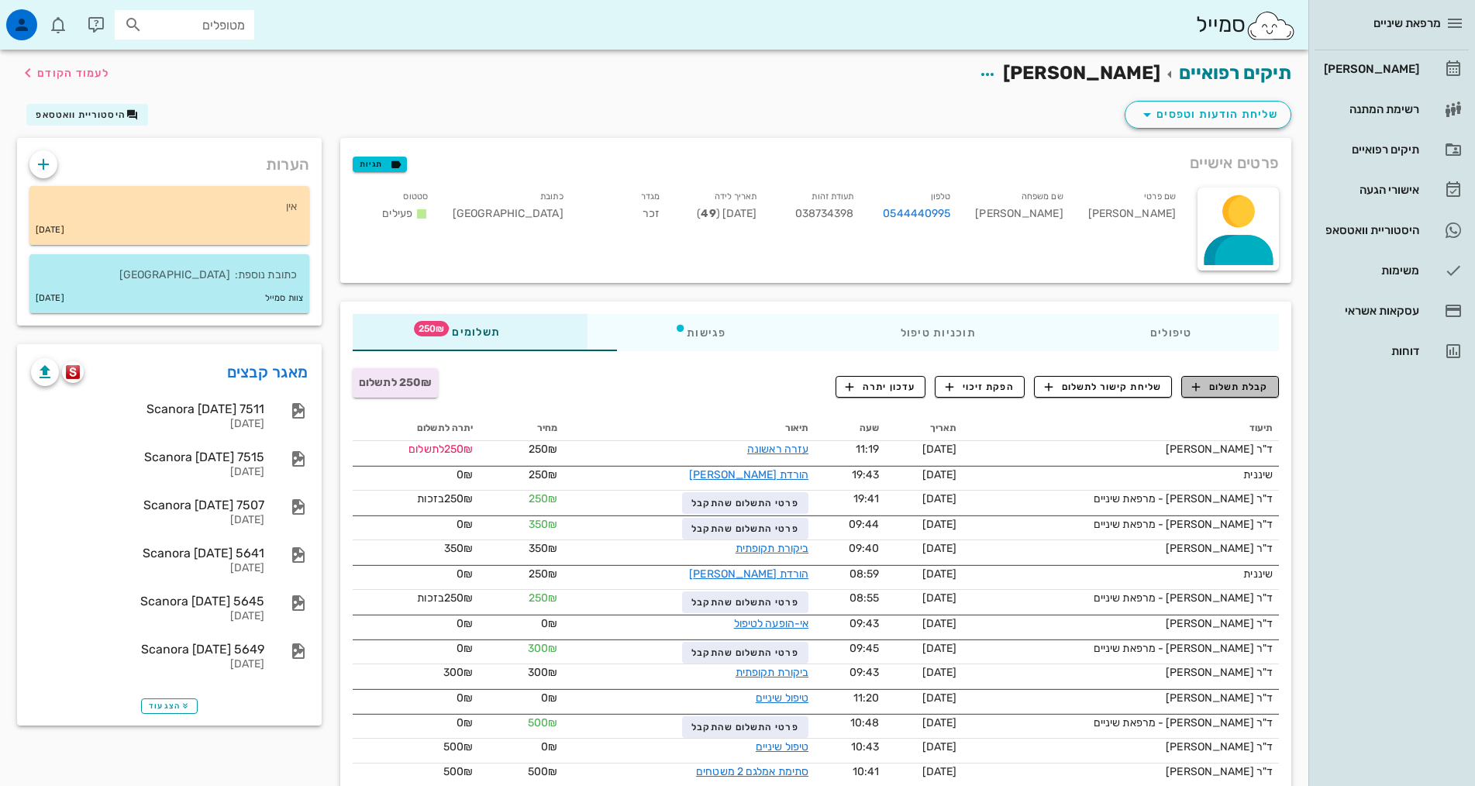
click at [1236, 383] on span "קבלת תשלום" at bounding box center [1230, 387] width 77 height 14
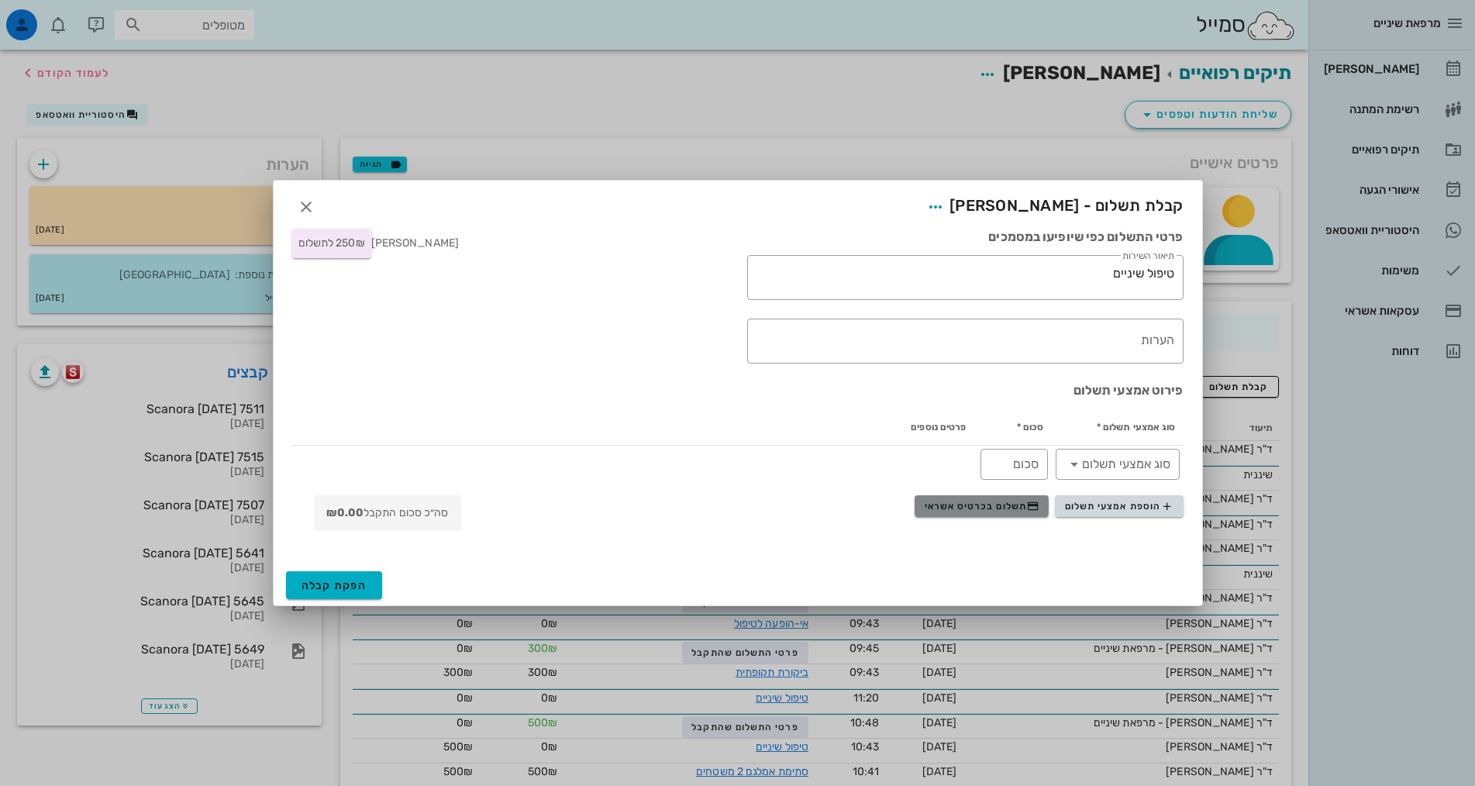
click at [997, 506] on span "תשלום בכרטיס אשראי" at bounding box center [982, 506] width 115 height 12
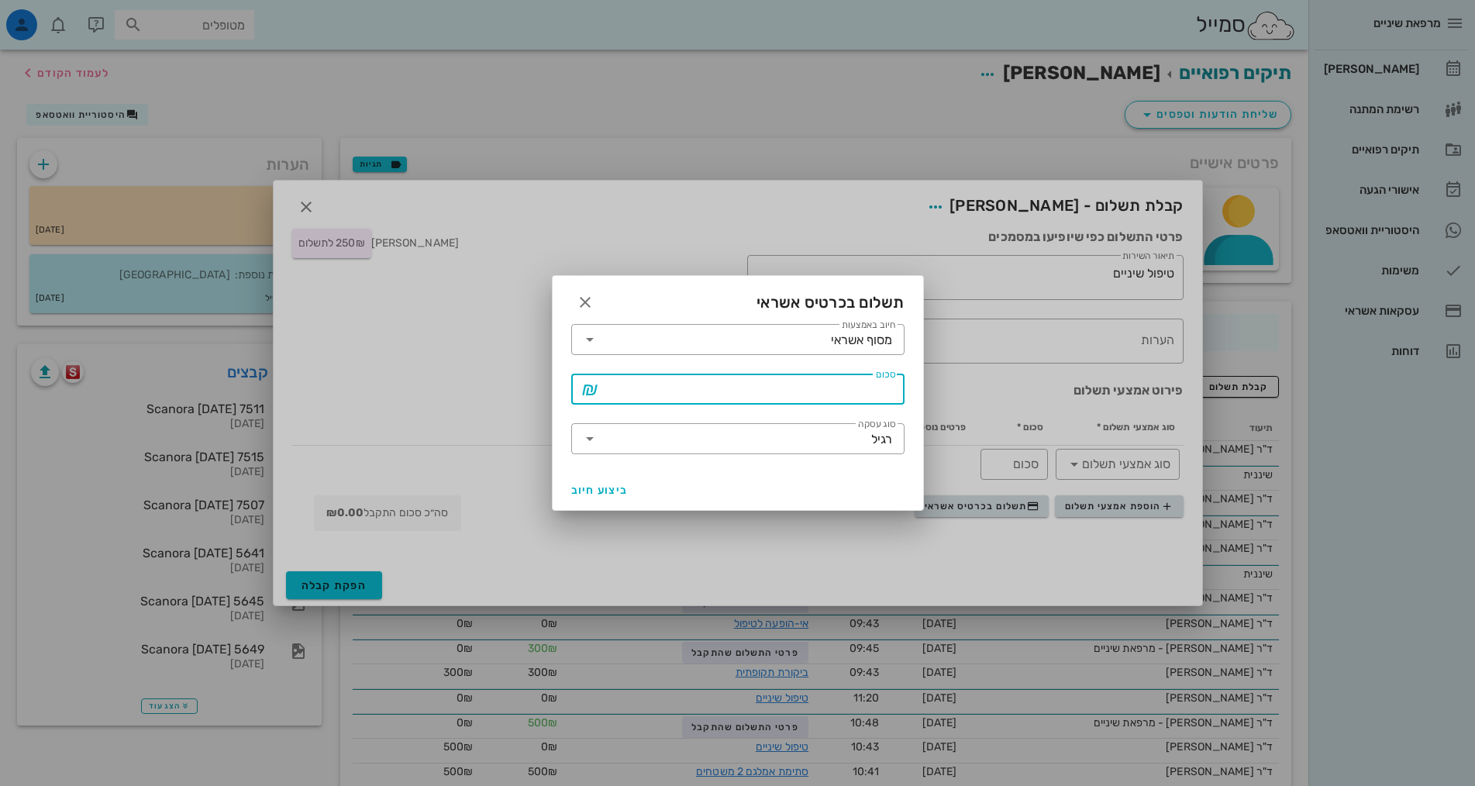
click at [807, 393] on input "סכום" at bounding box center [748, 389] width 293 height 25
type input "250"
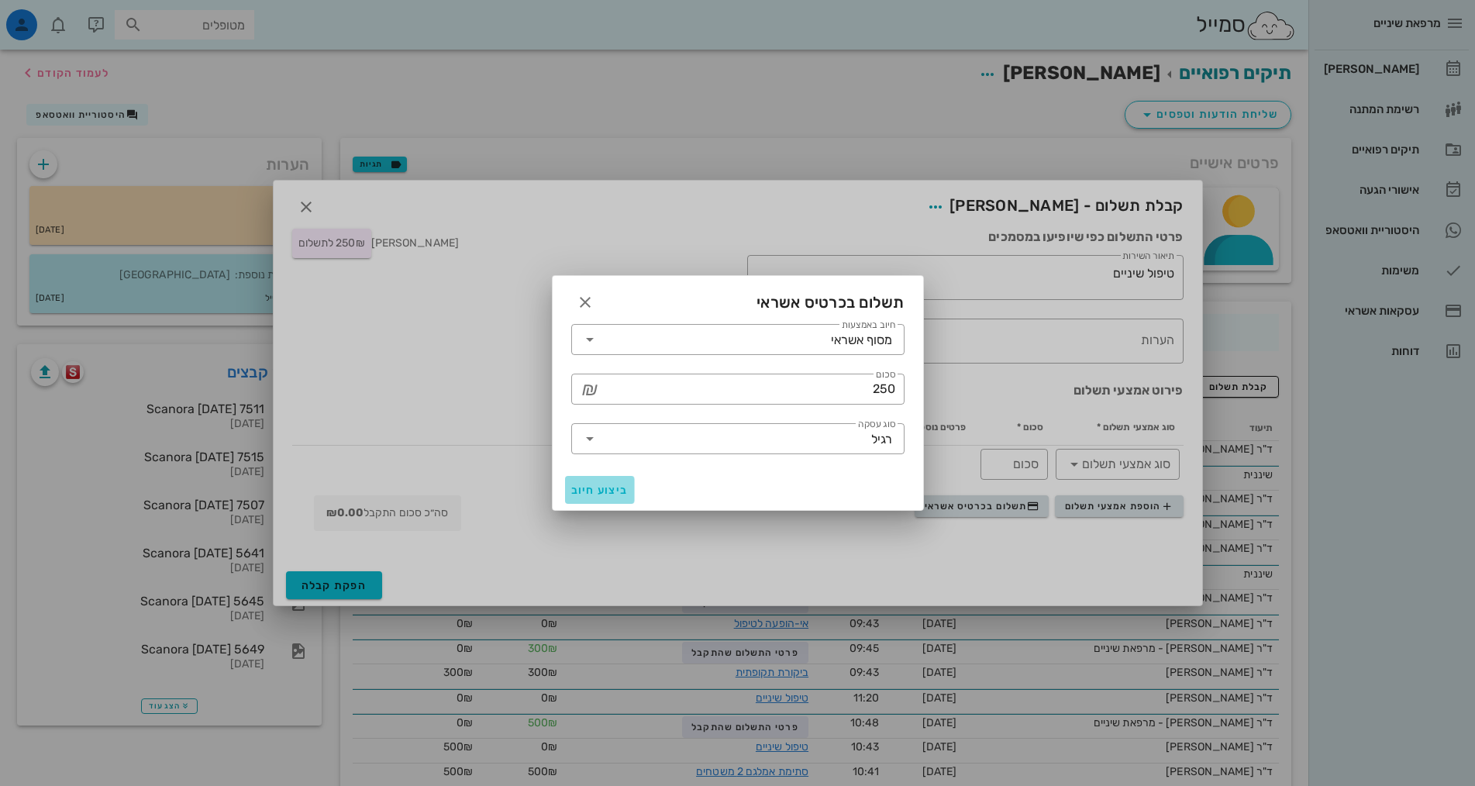
click at [599, 494] on span "ביצוע חיוב" at bounding box center [599, 490] width 57 height 13
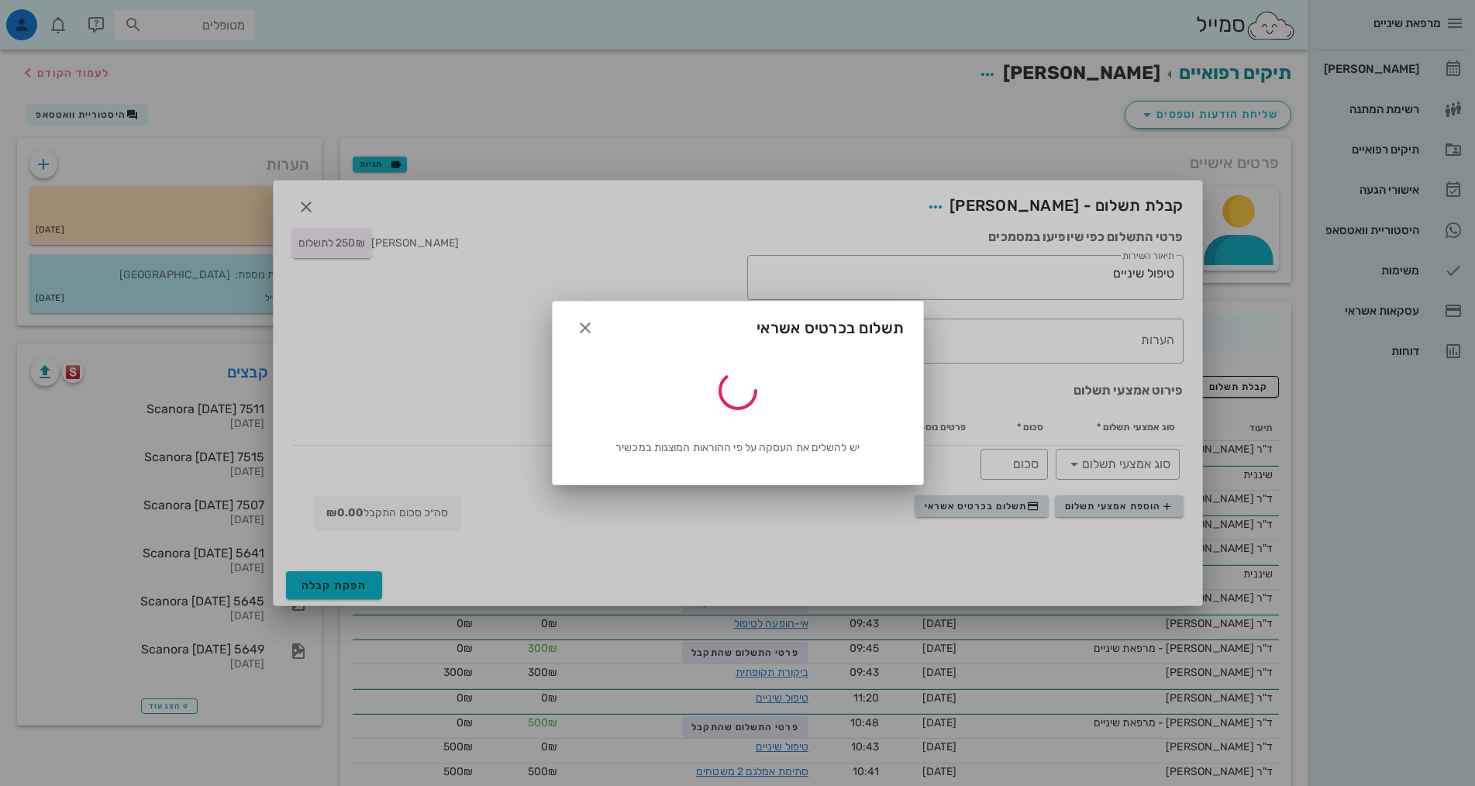
type input "250"
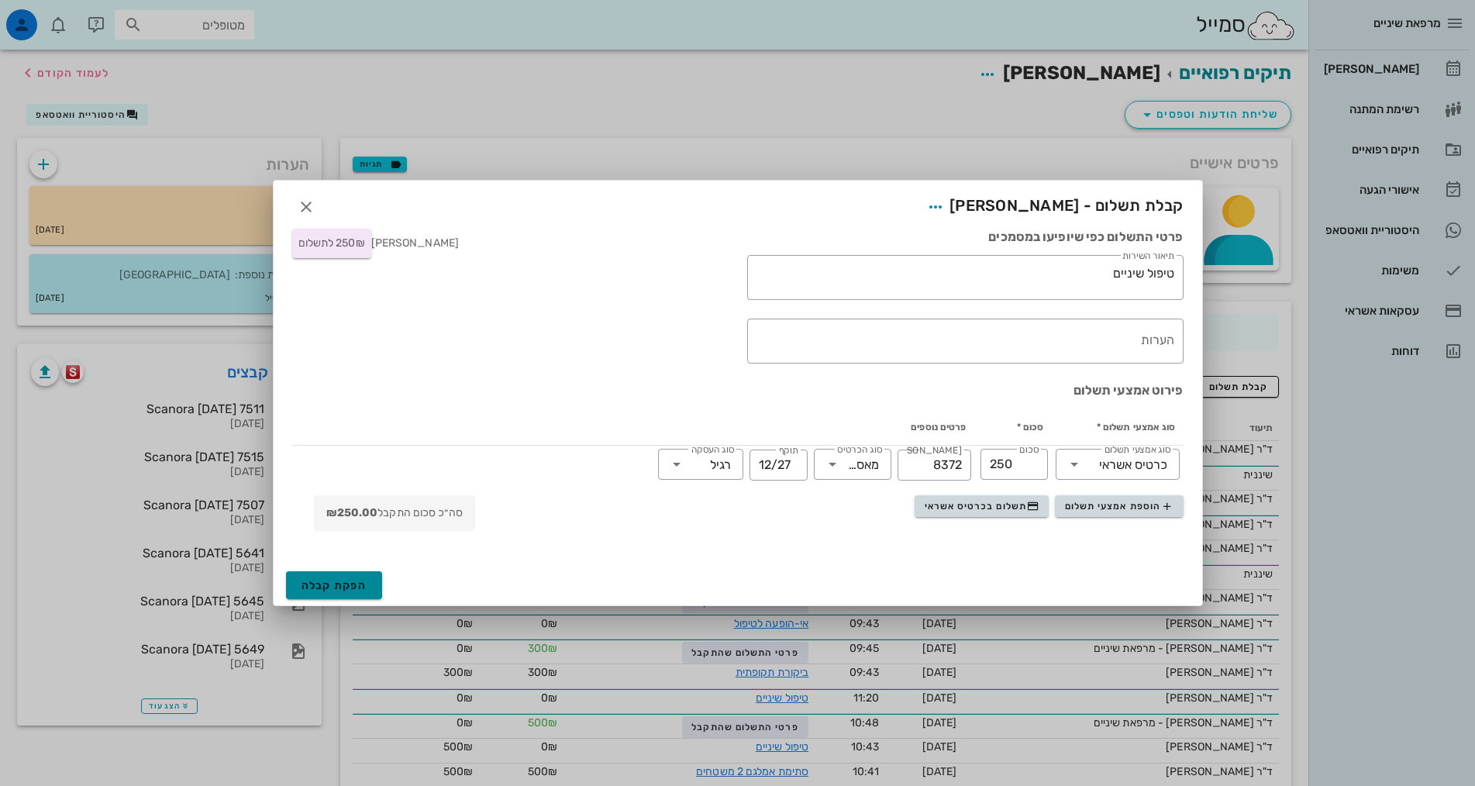
click at [354, 579] on span "הפקת קבלה" at bounding box center [334, 585] width 66 height 13
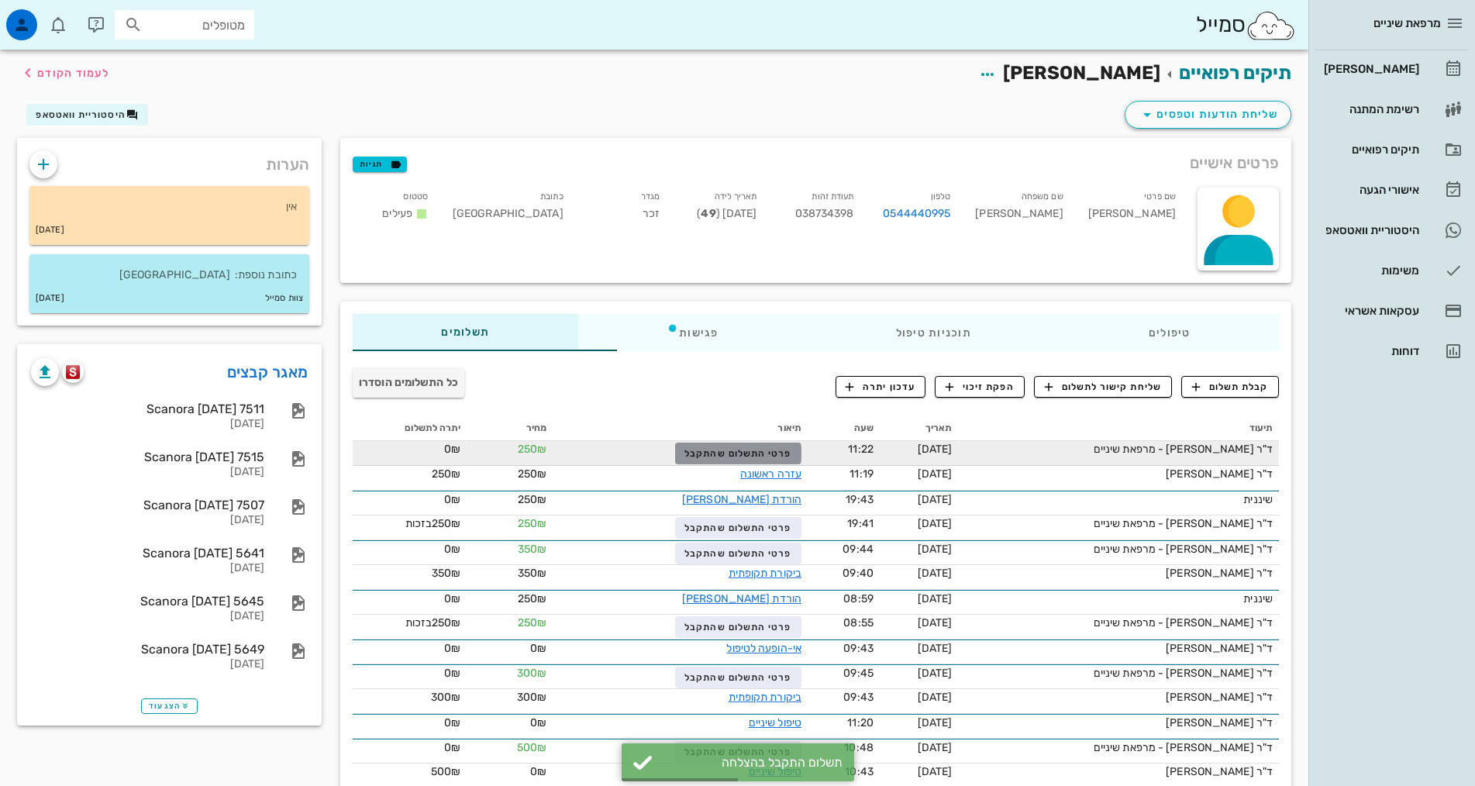
click at [705, 454] on span "פרטי התשלום שהתקבל" at bounding box center [737, 453] width 107 height 11
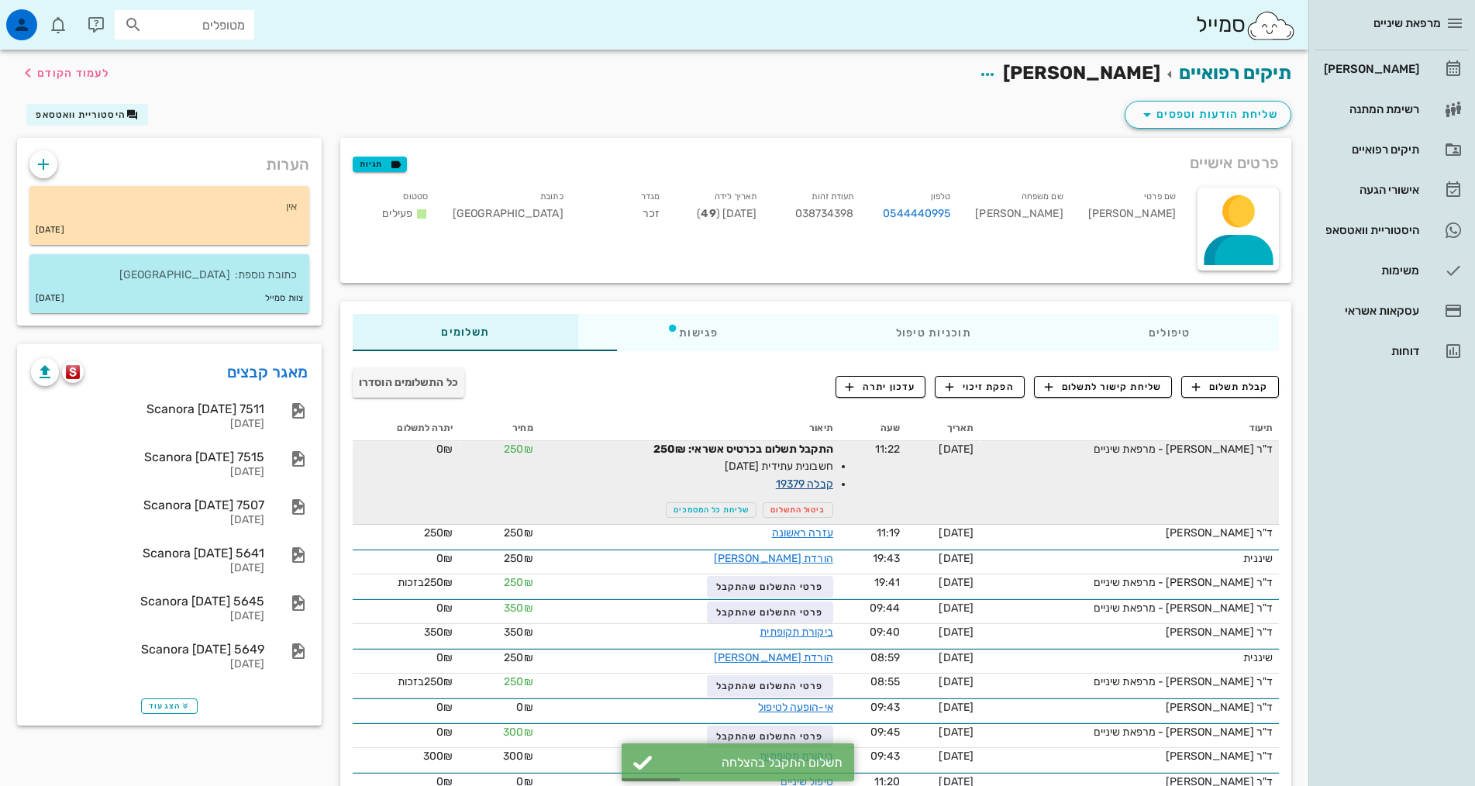
click at [776, 487] on link "קבלה 19379" at bounding box center [804, 483] width 57 height 13
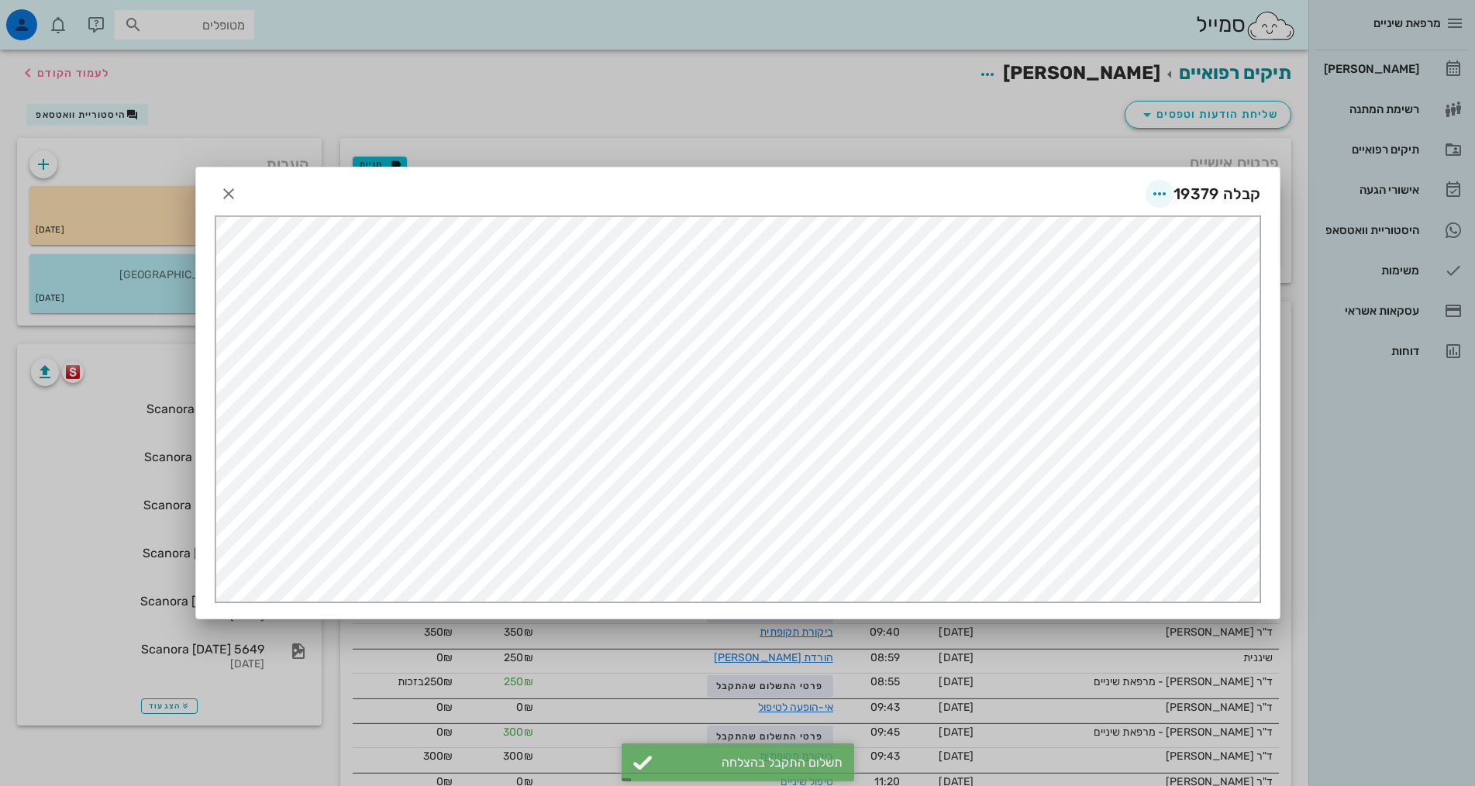
scroll to position [0, 0]
click at [1155, 197] on icon "button" at bounding box center [1159, 193] width 19 height 19
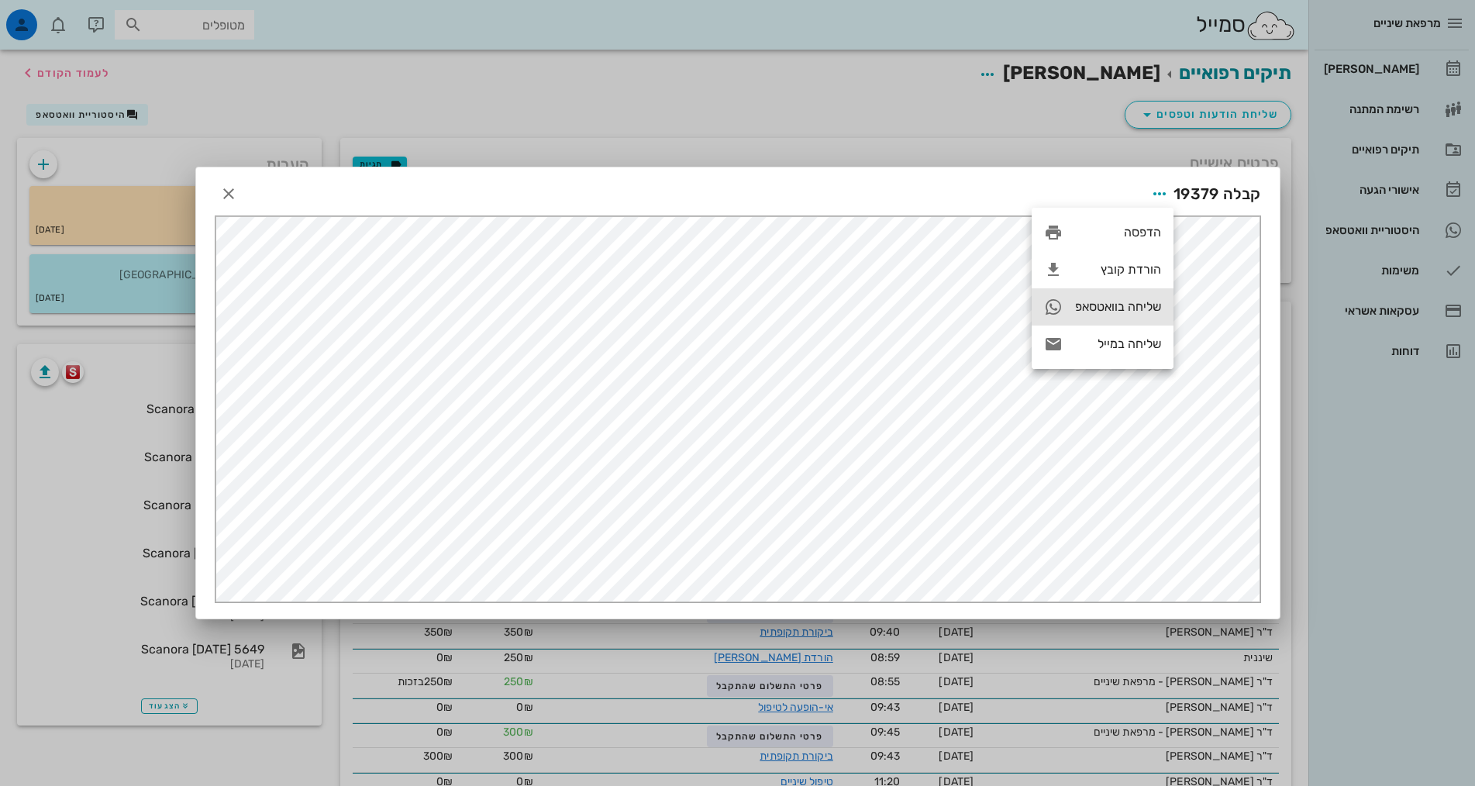
click at [1115, 304] on div "שליחה בוואטסאפ" at bounding box center [1118, 306] width 86 height 15
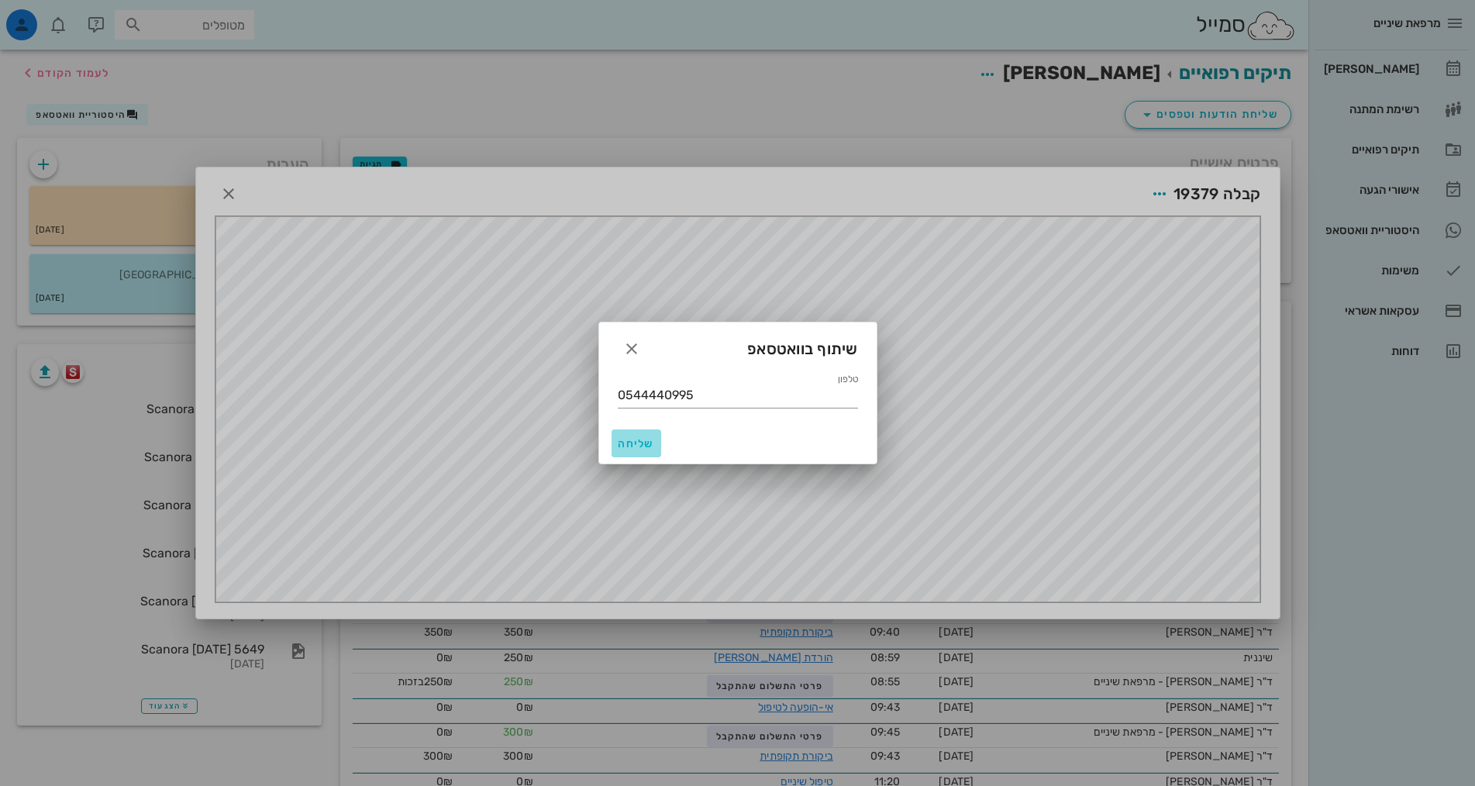
click at [632, 438] on span "שליחה" at bounding box center [636, 443] width 37 height 13
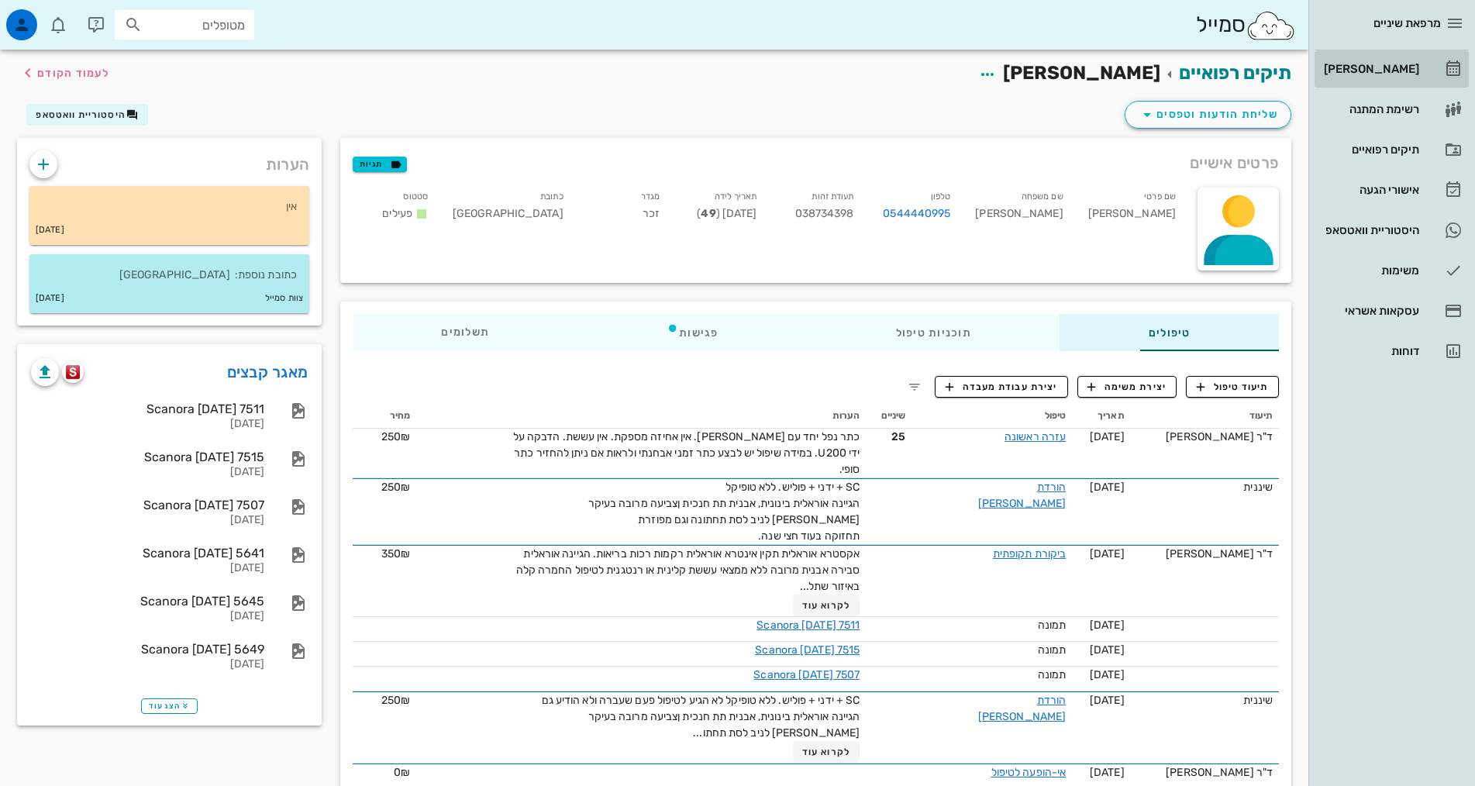
click at [1379, 64] on div "[PERSON_NAME]" at bounding box center [1369, 69] width 98 height 12
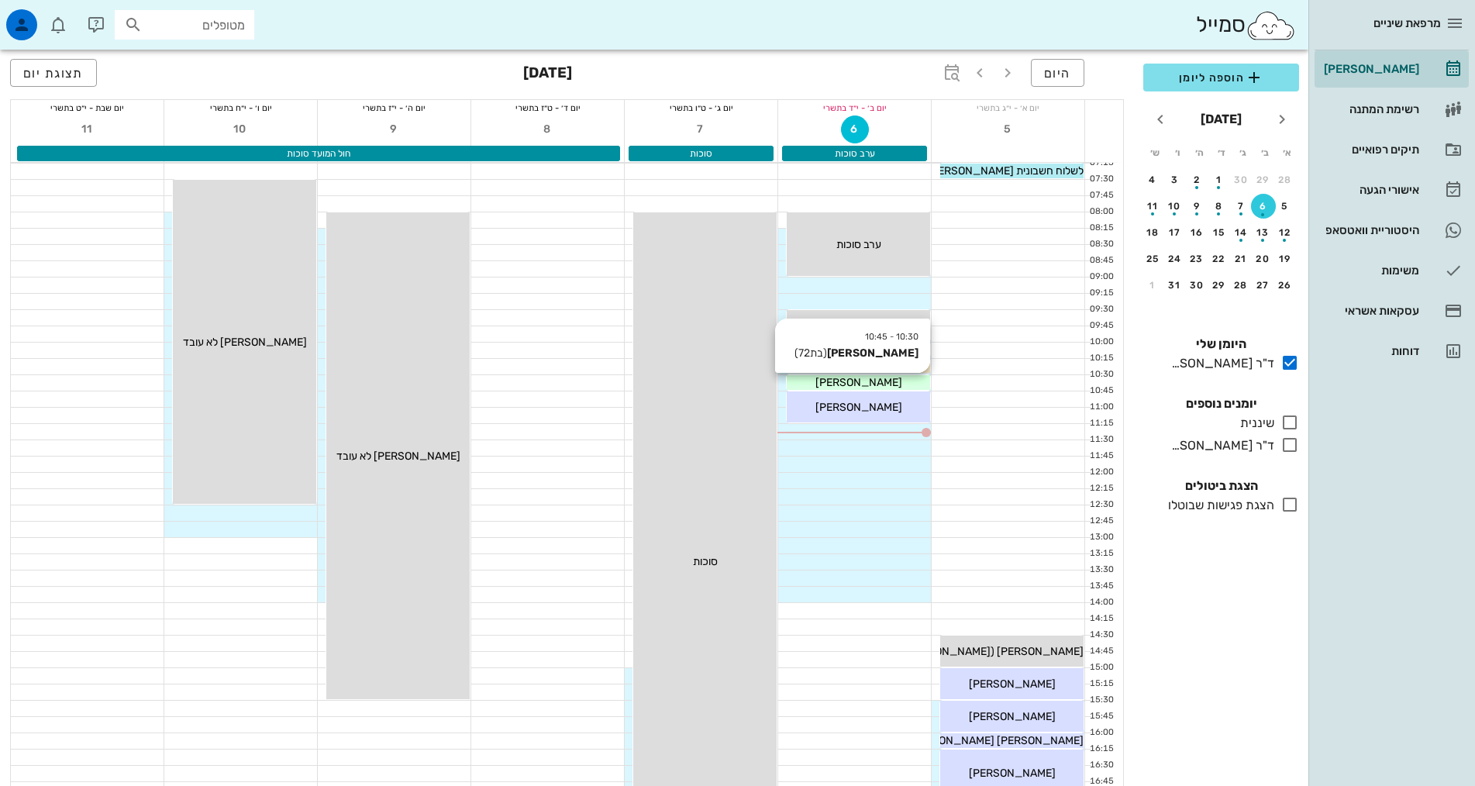
click at [883, 384] on span "[PERSON_NAME]" at bounding box center [858, 382] width 87 height 13
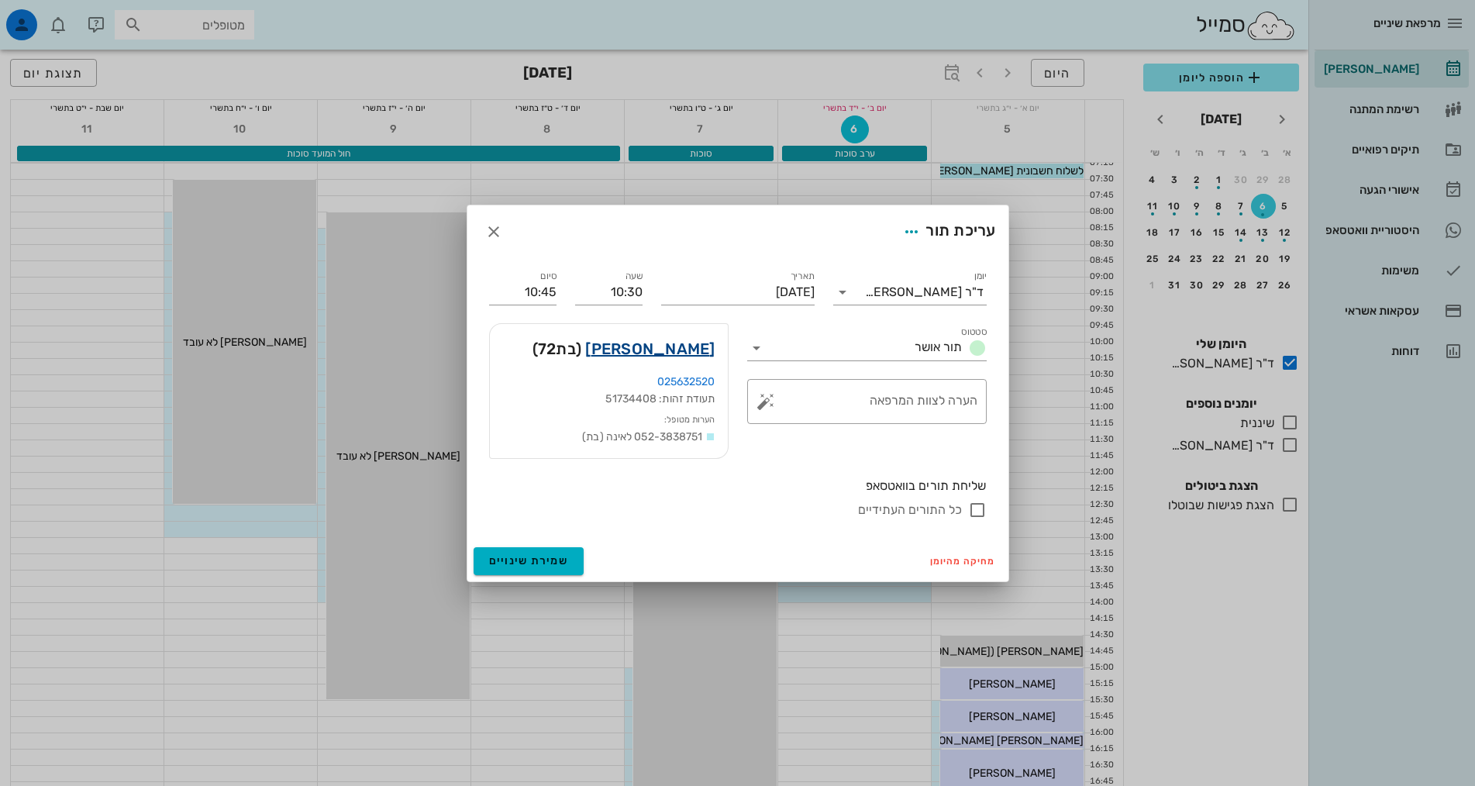
click at [673, 353] on link "[PERSON_NAME]" at bounding box center [649, 348] width 129 height 25
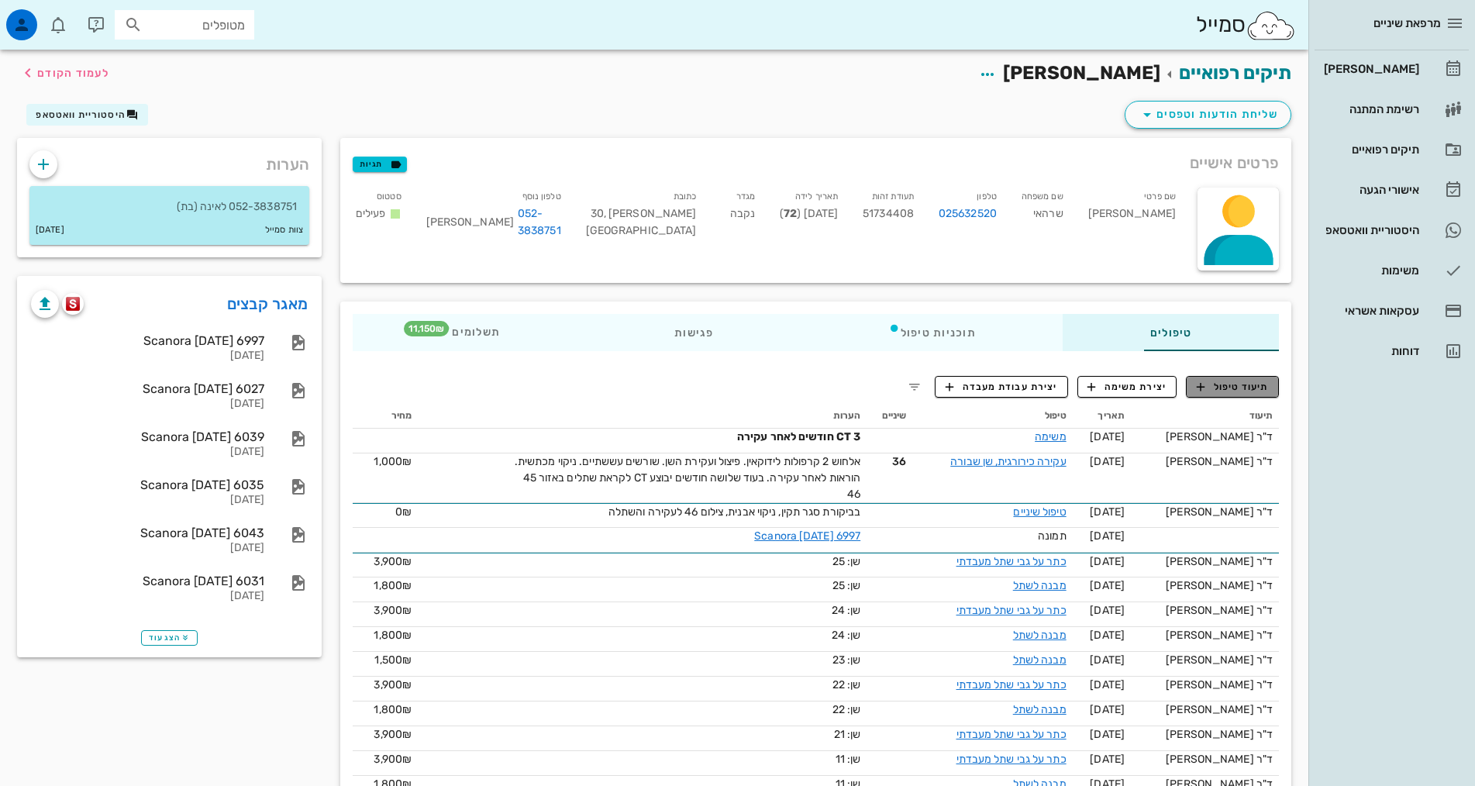
click at [1234, 384] on span "תיעוד טיפול" at bounding box center [1233, 387] width 72 height 14
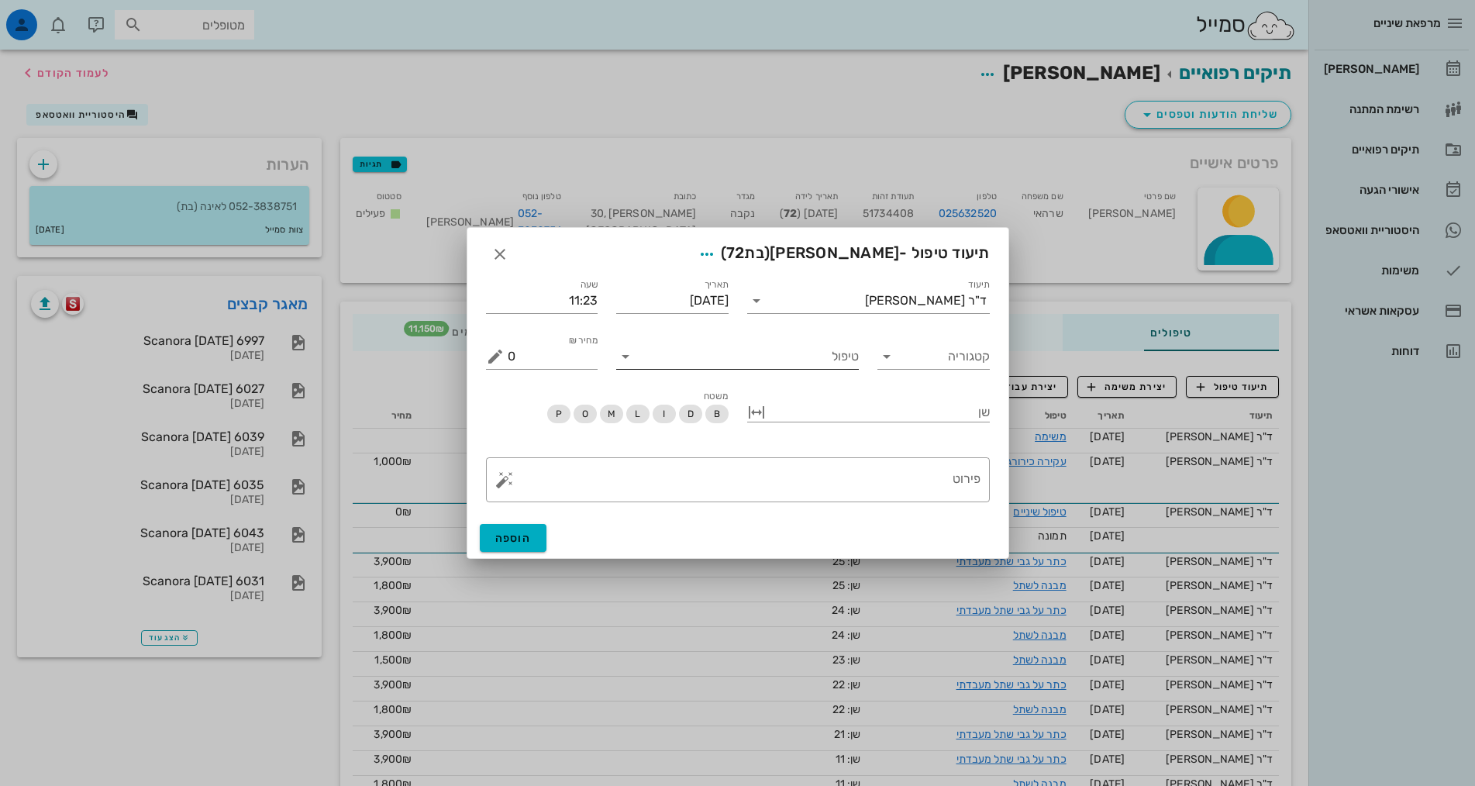
click at [801, 360] on input "טיפול" at bounding box center [748, 356] width 221 height 25
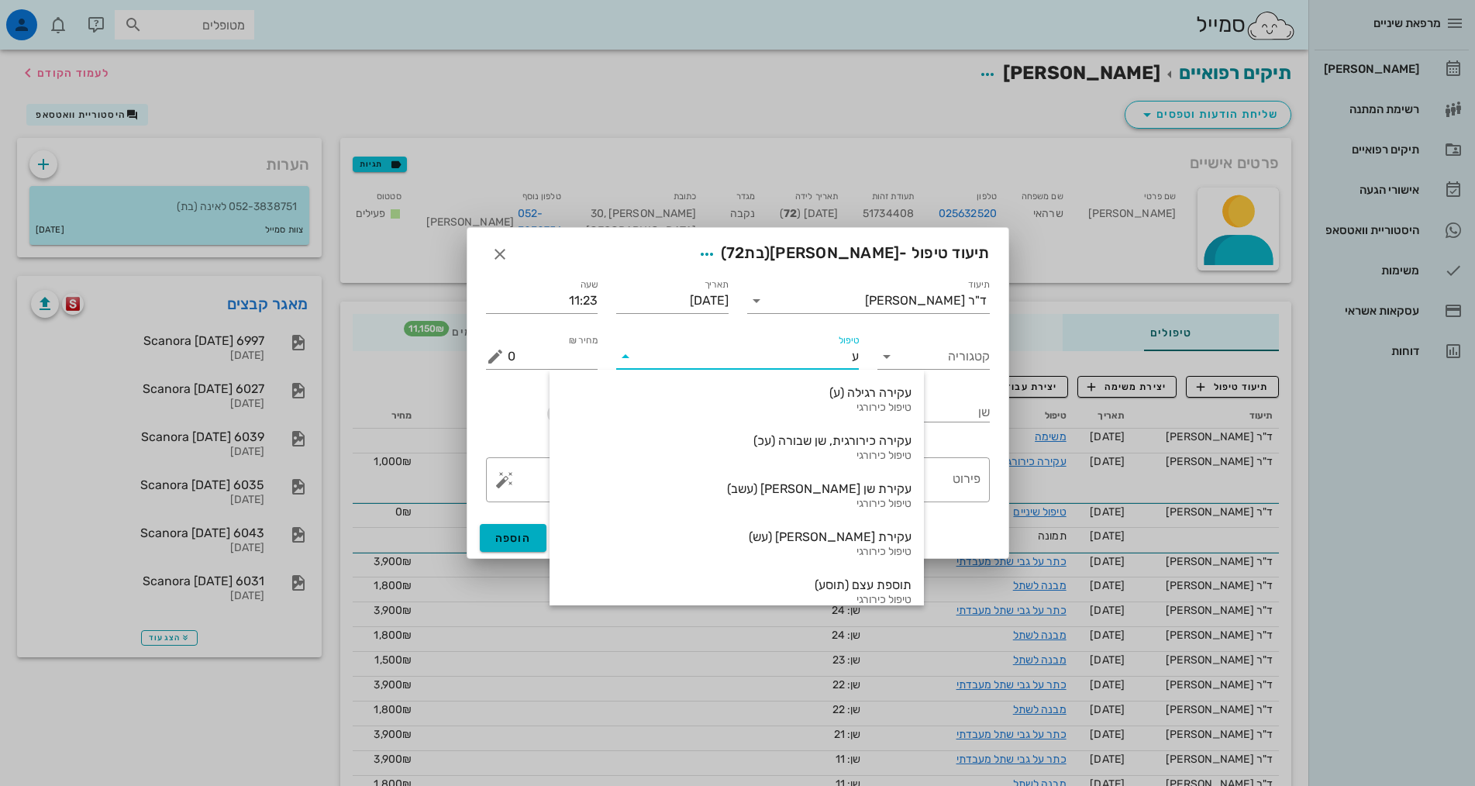
type input "עק"
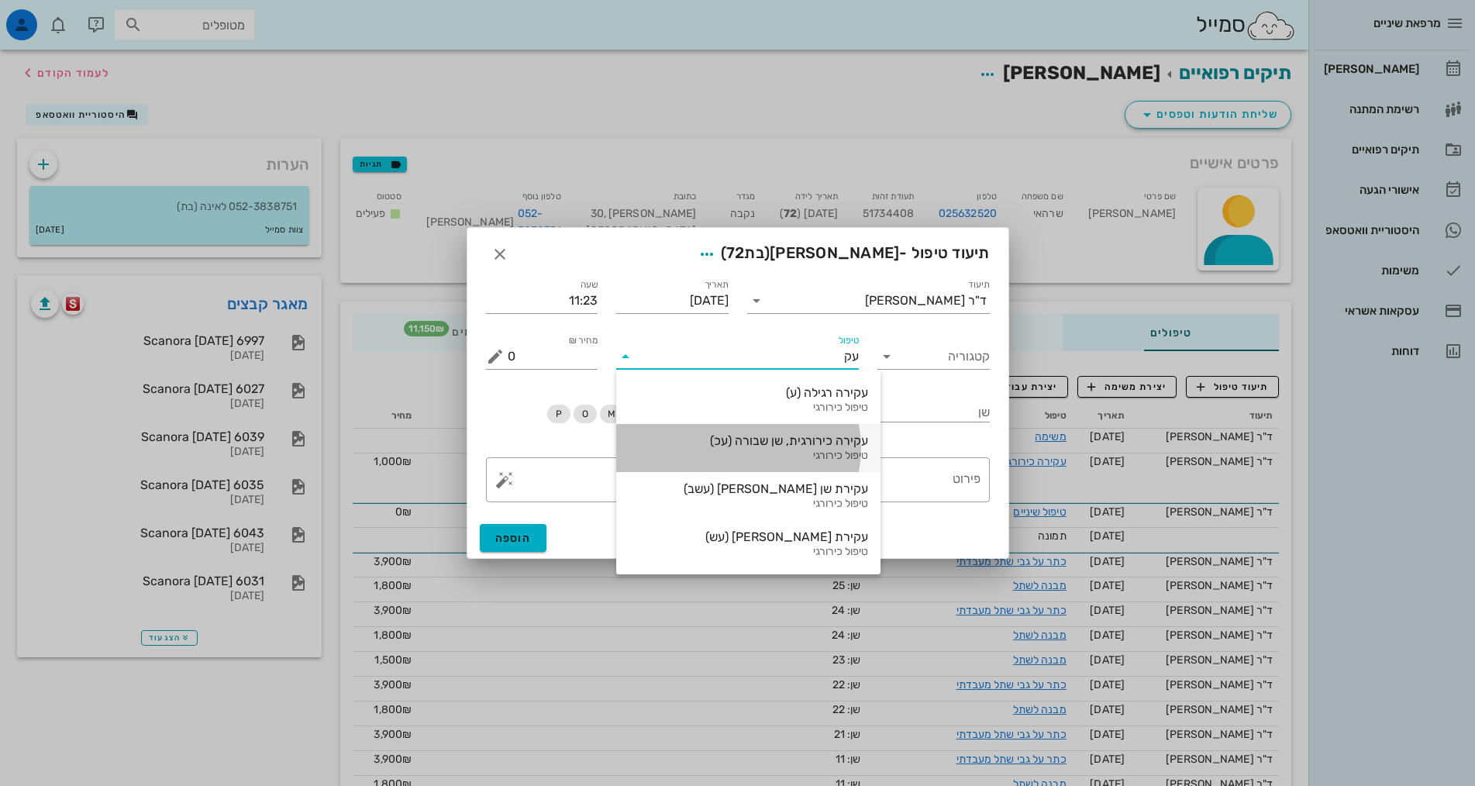
click at [818, 435] on div "עקירה כירורגית, שן שבורה (עכ)" at bounding box center [747, 440] width 239 height 15
type input "1000"
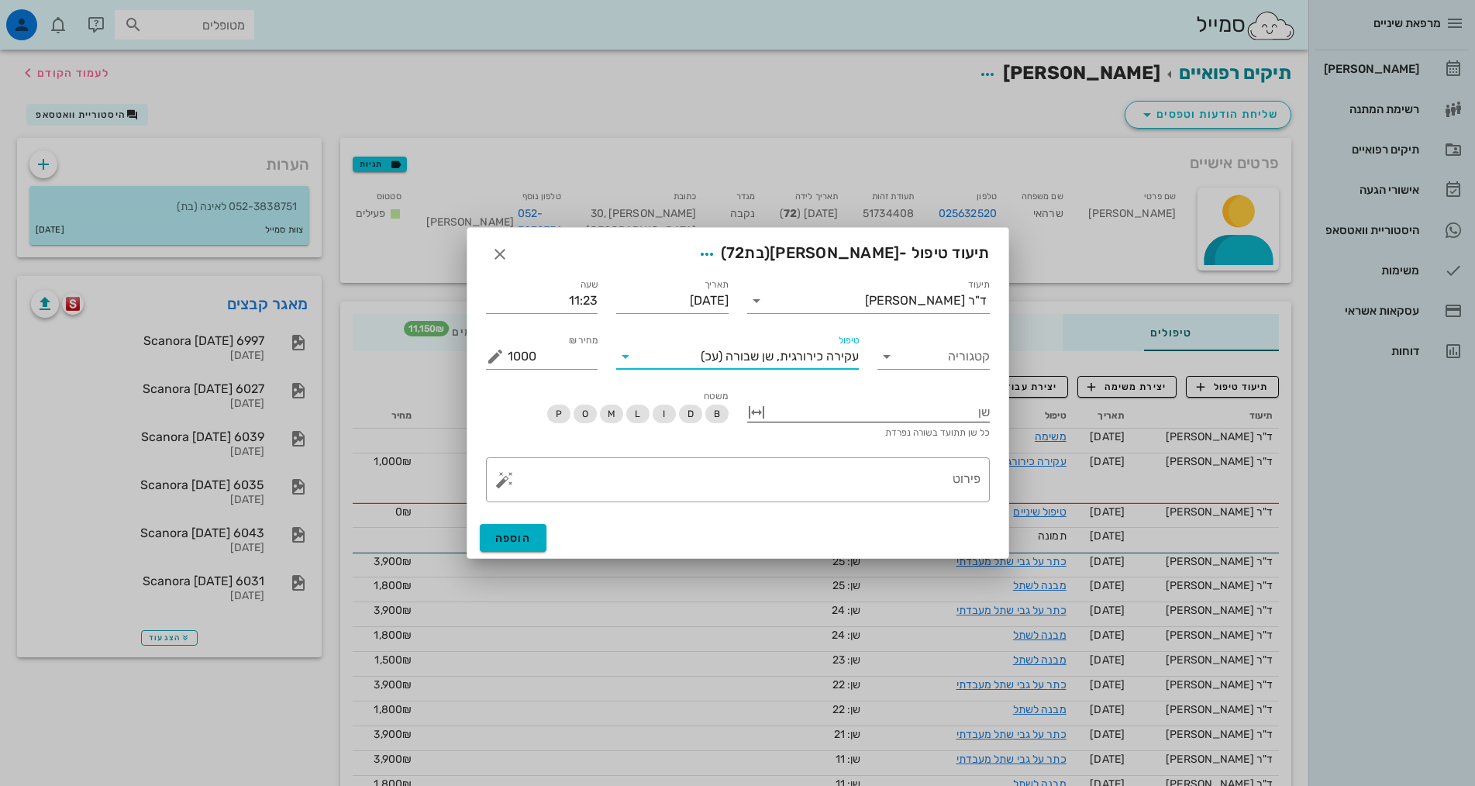
click at [825, 409] on div at bounding box center [879, 411] width 221 height 20
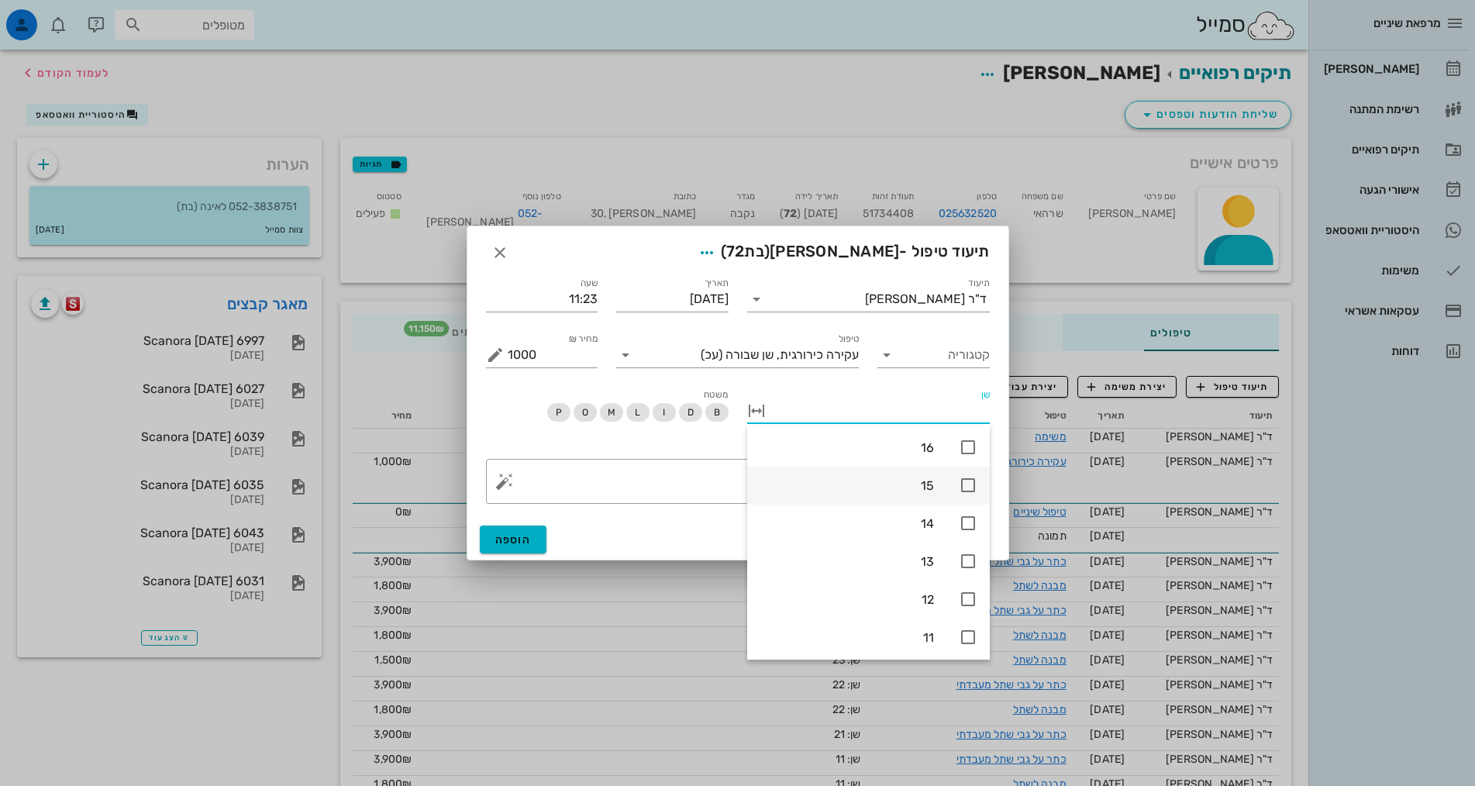
scroll to position [155, 0]
type input "37"
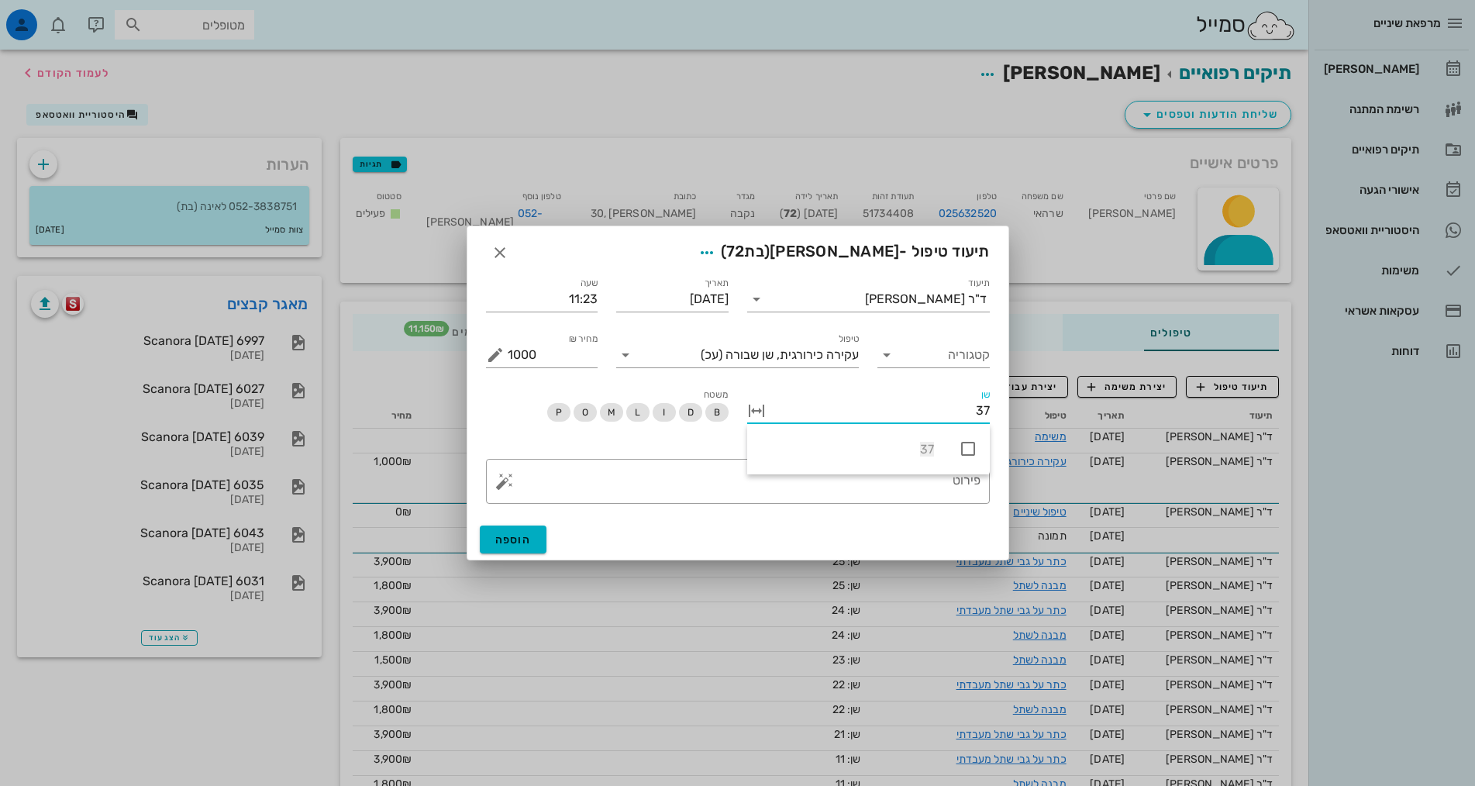
scroll to position [0, 0]
click at [969, 449] on icon at bounding box center [968, 448] width 19 height 19
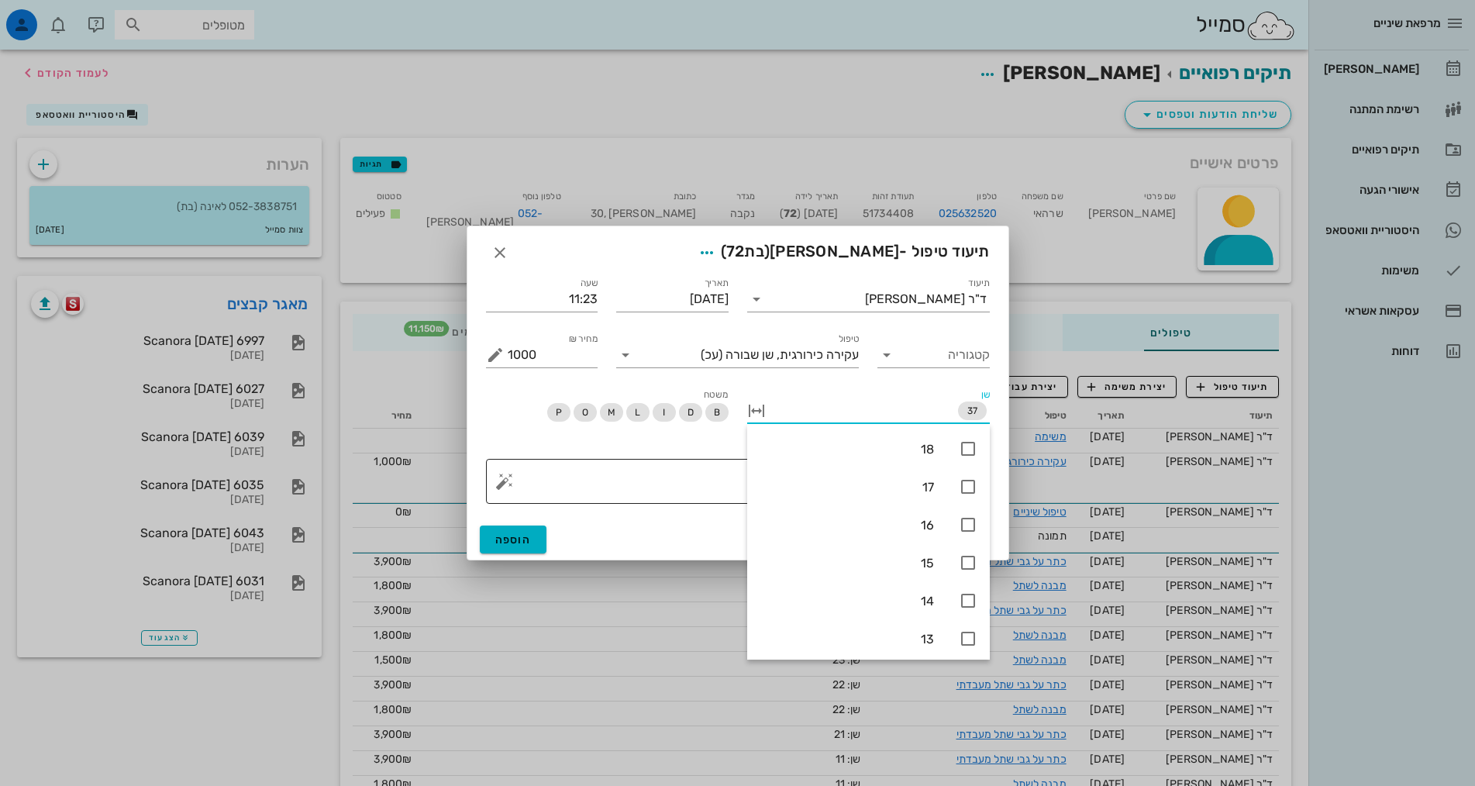
click at [631, 477] on textarea "פירוט" at bounding box center [744, 485] width 473 height 37
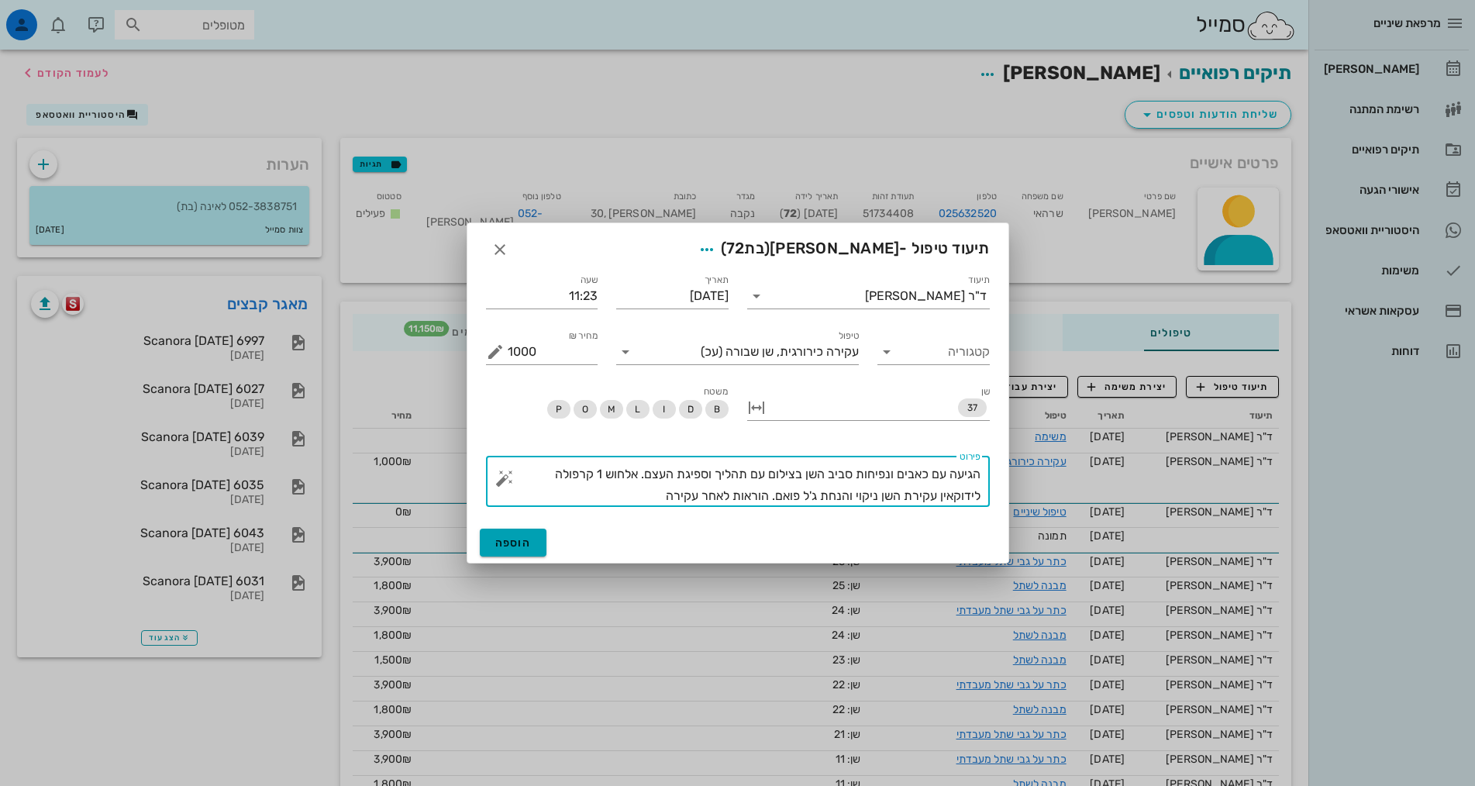
type textarea "הגיעה עם כאבים ונפיחות סביב השן בצילום עם תהליך וספיגת העצם. אלחוש 1 קרפולה ליד…"
click at [508, 540] on span "הוספה" at bounding box center [513, 542] width 36 height 13
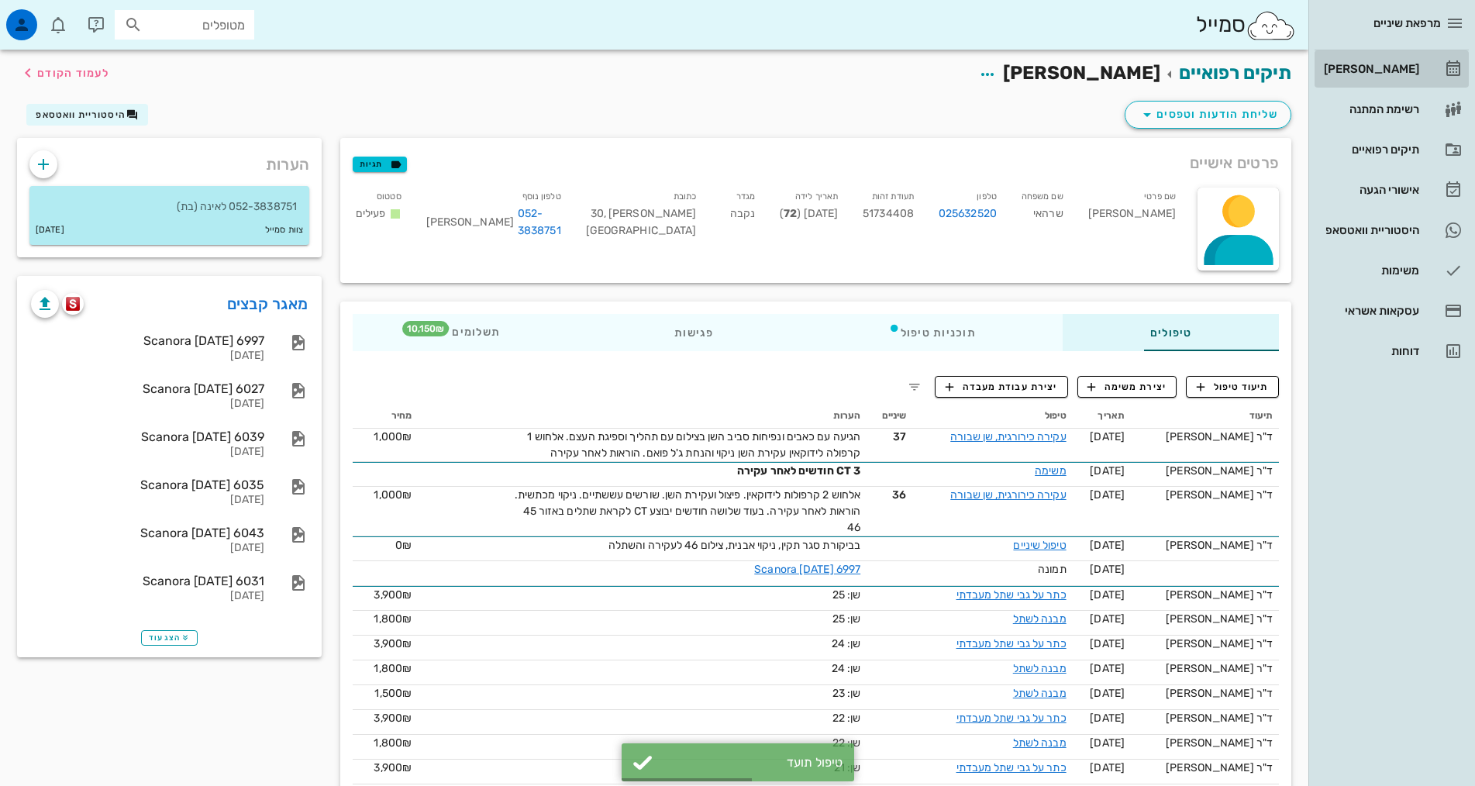
click at [1384, 67] on div "[PERSON_NAME]" at bounding box center [1369, 69] width 98 height 12
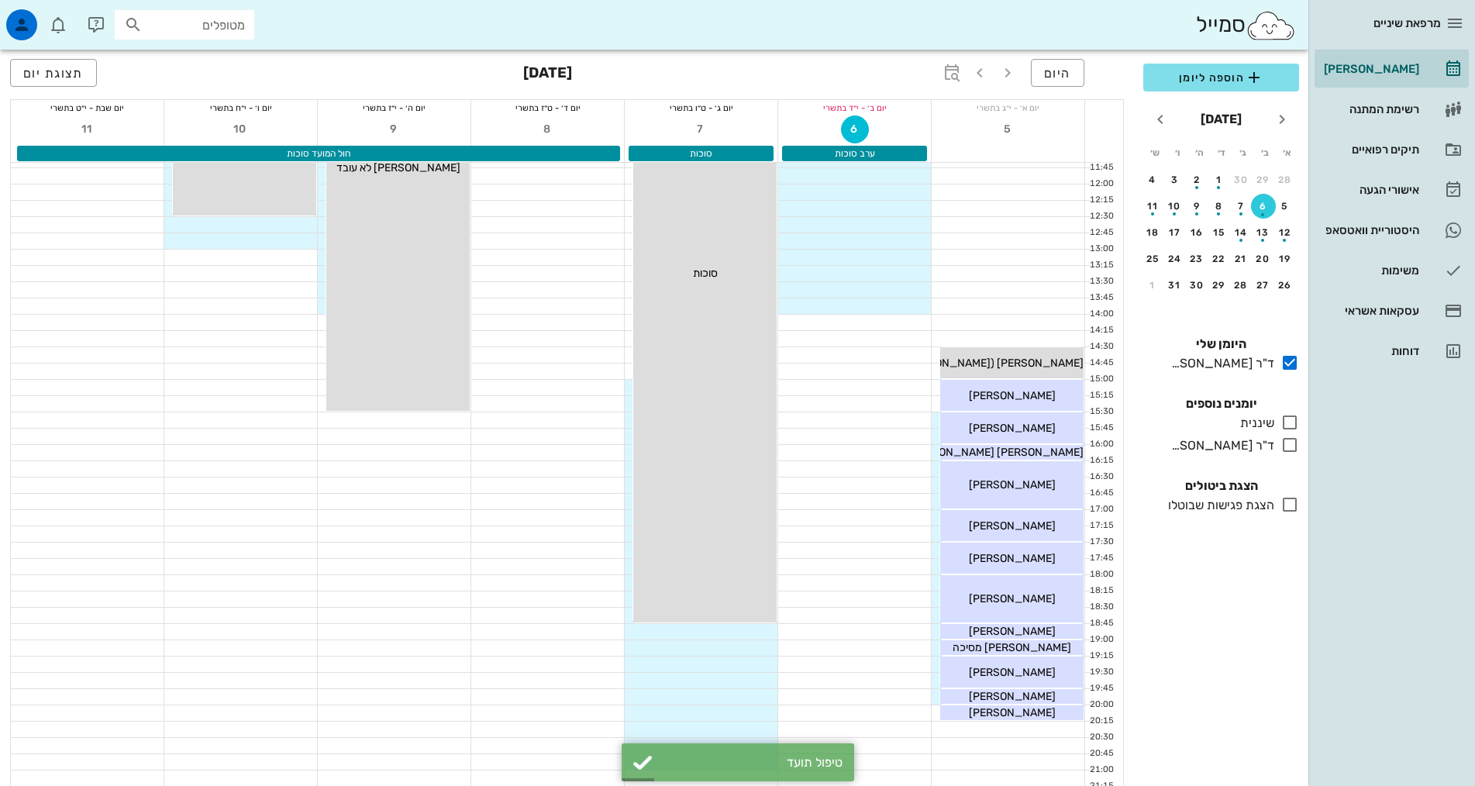
scroll to position [467, 0]
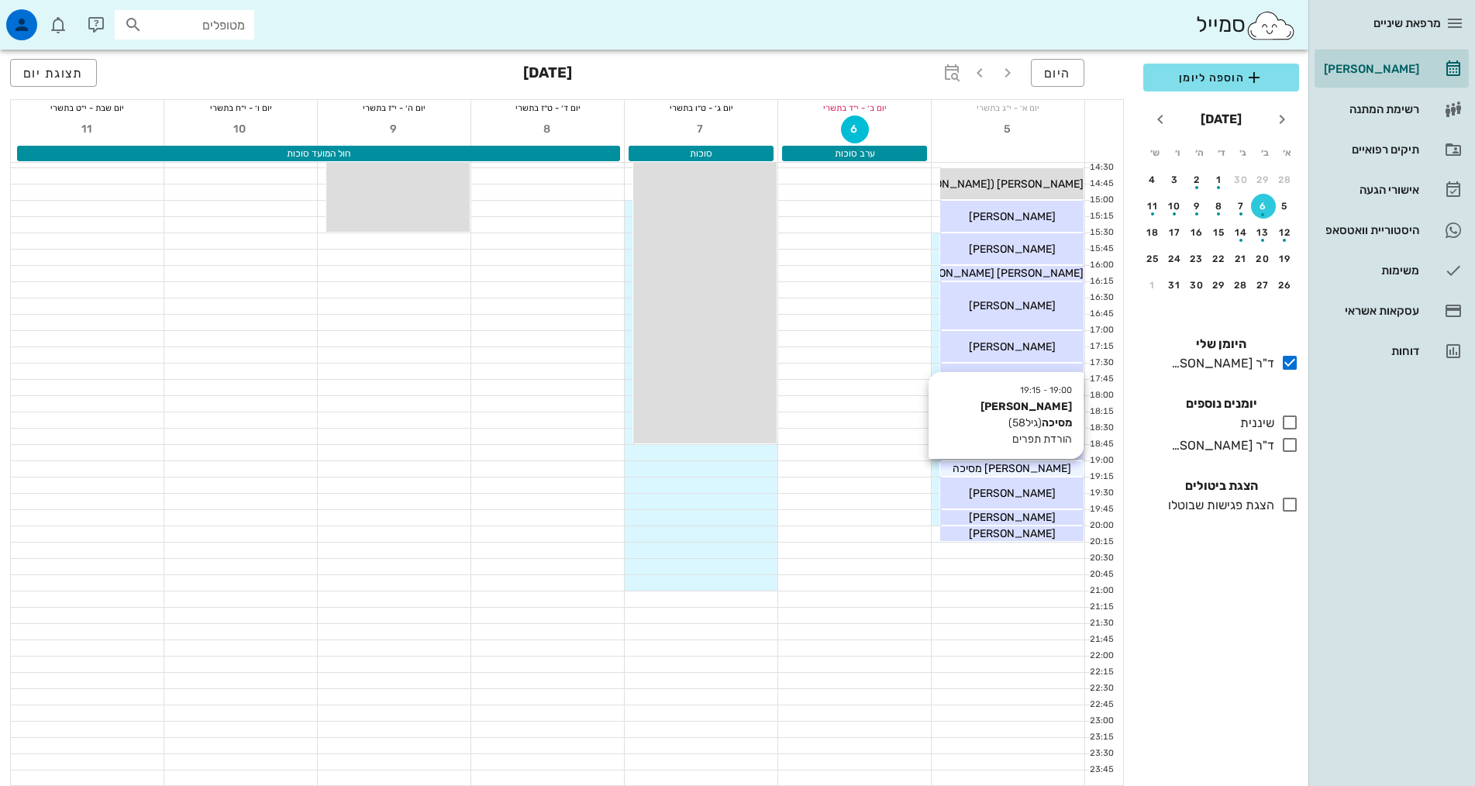
click at [1048, 466] on div "[PERSON_NAME] מסיכה" at bounding box center [1011, 468] width 143 height 16
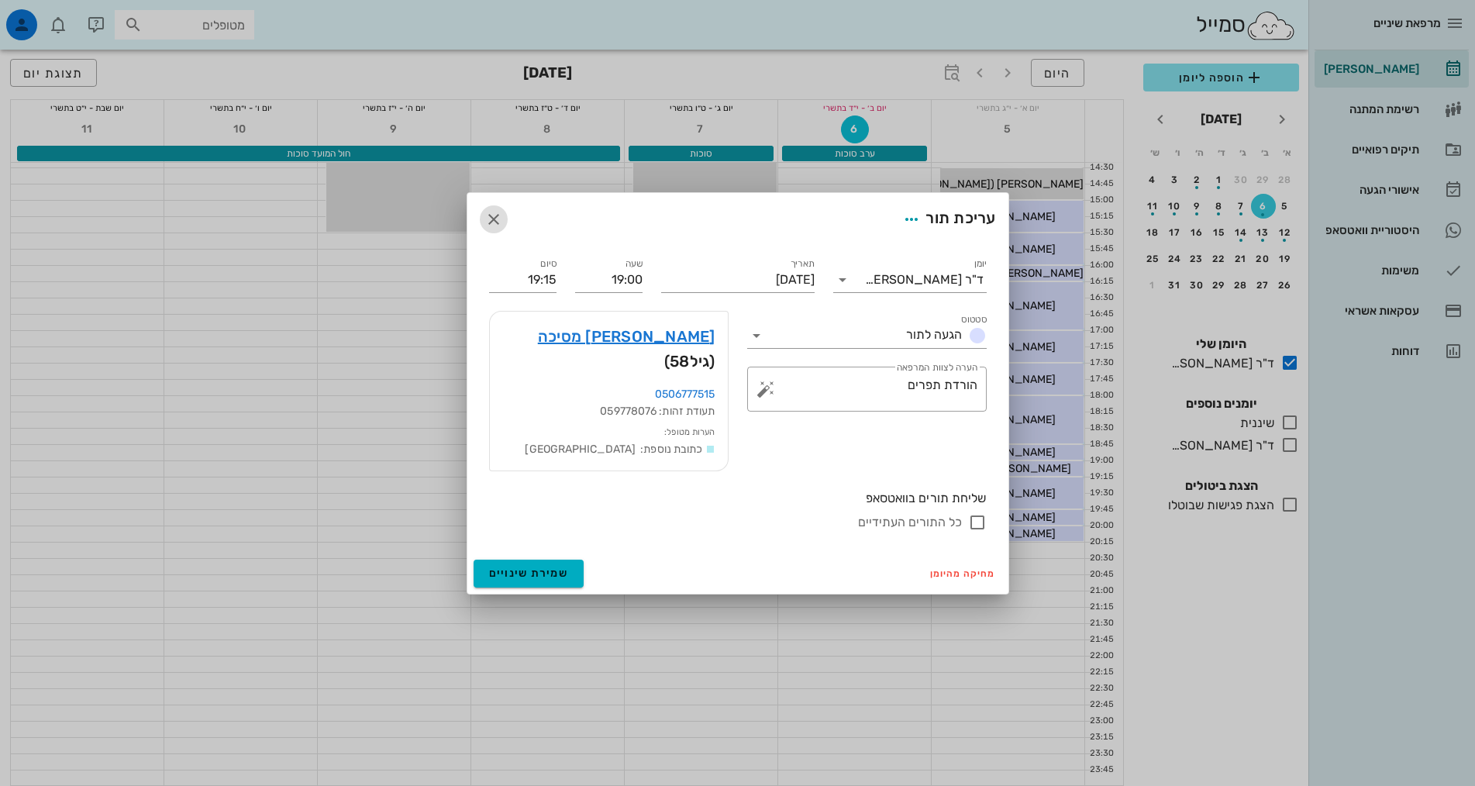
click at [496, 228] on icon "button" at bounding box center [493, 219] width 19 height 19
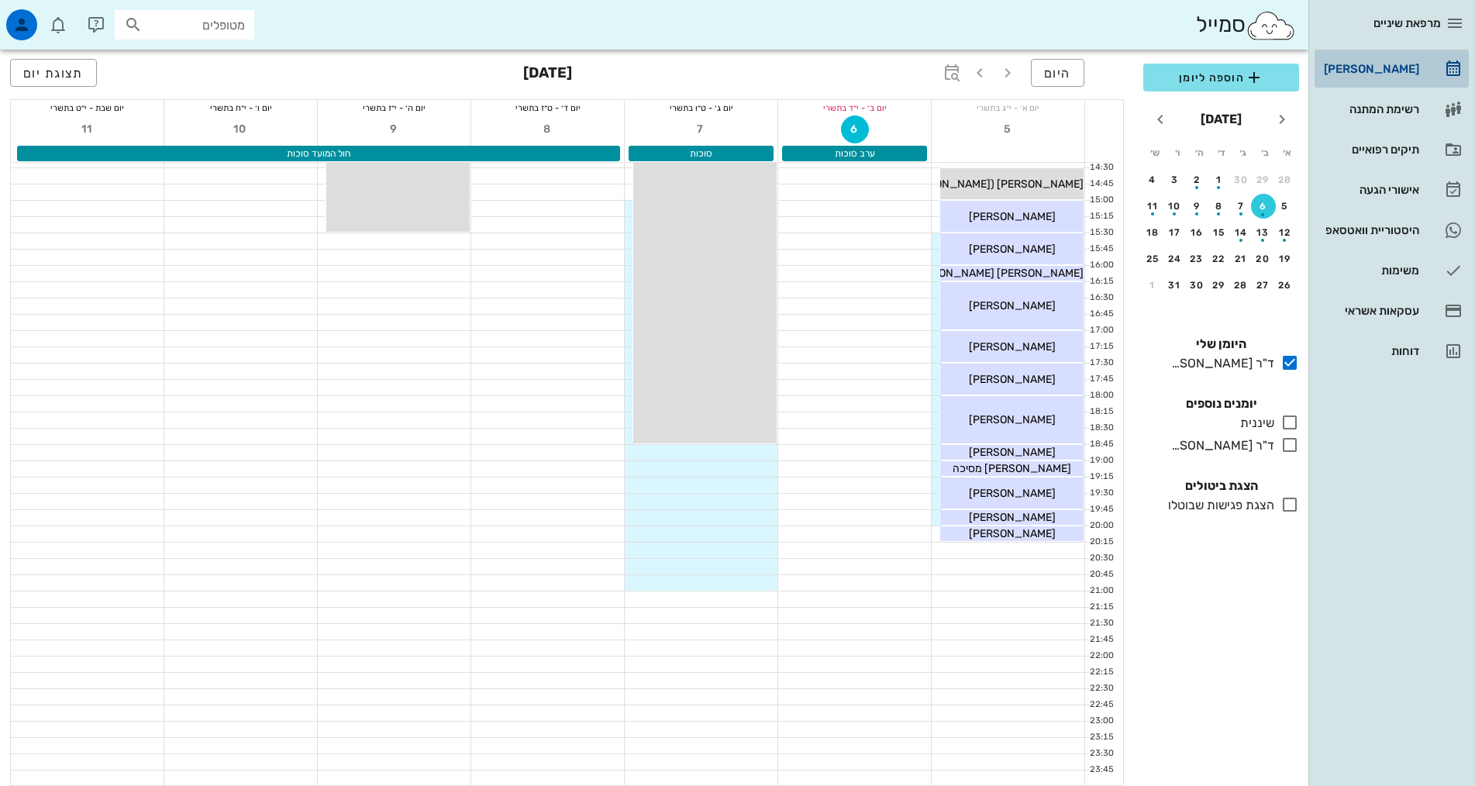
click at [1393, 63] on div "[PERSON_NAME]" at bounding box center [1369, 69] width 98 height 12
click at [1386, 230] on div "היסטוריית וואטסאפ" at bounding box center [1369, 230] width 98 height 12
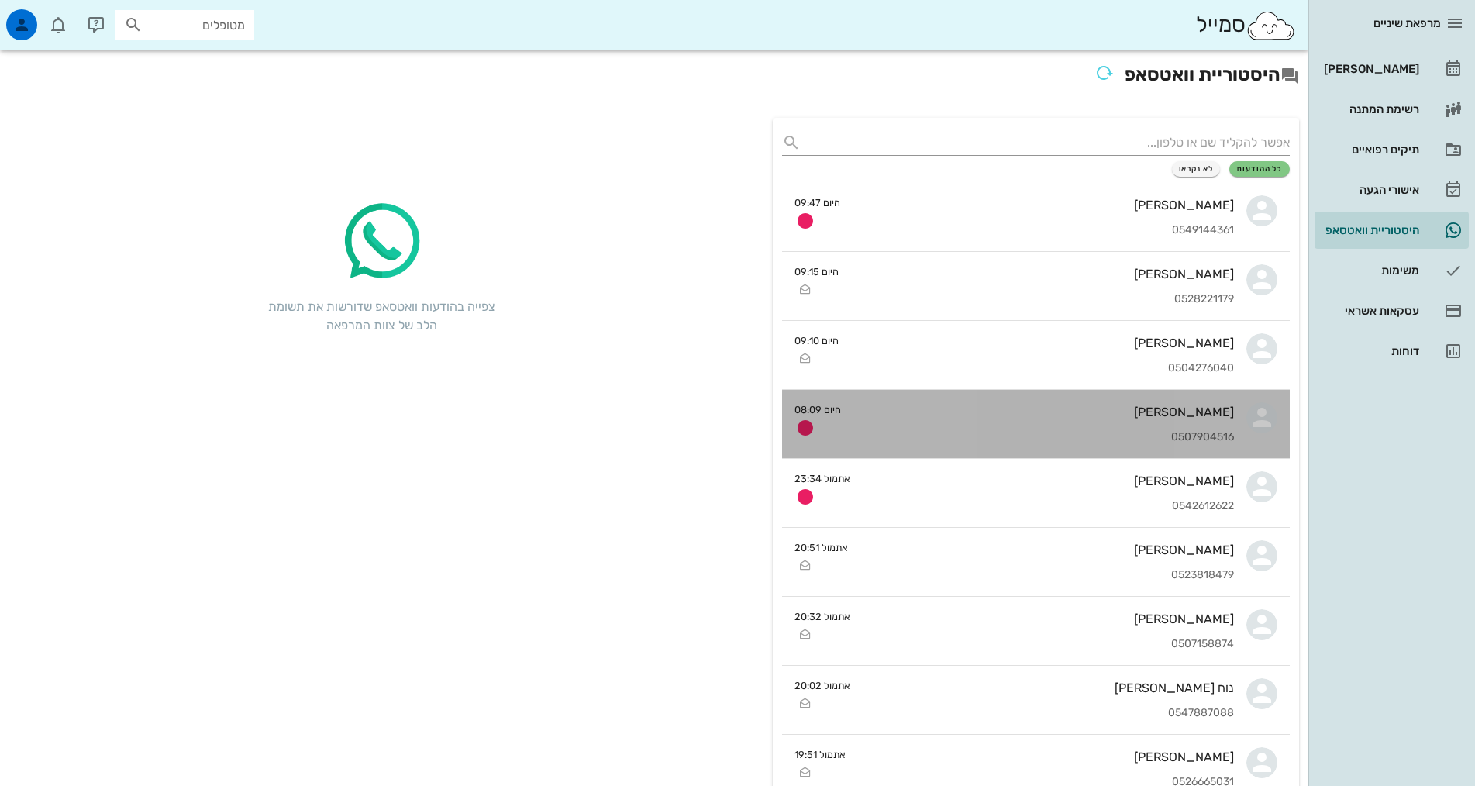
click at [993, 433] on div "0507904516" at bounding box center [1043, 437] width 380 height 13
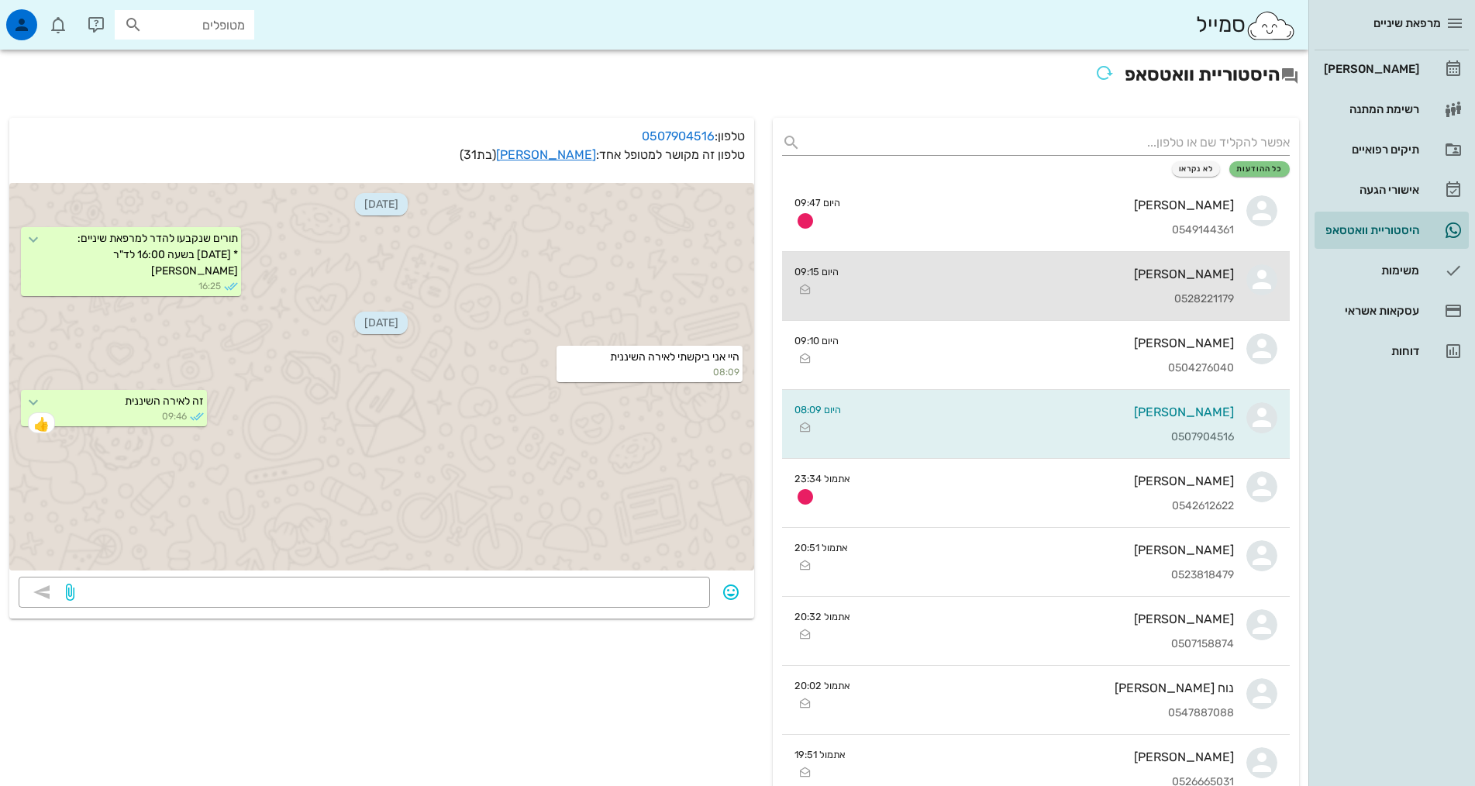
click at [1048, 288] on div "נעה כהן אליהו 0528221179" at bounding box center [1042, 286] width 383 height 68
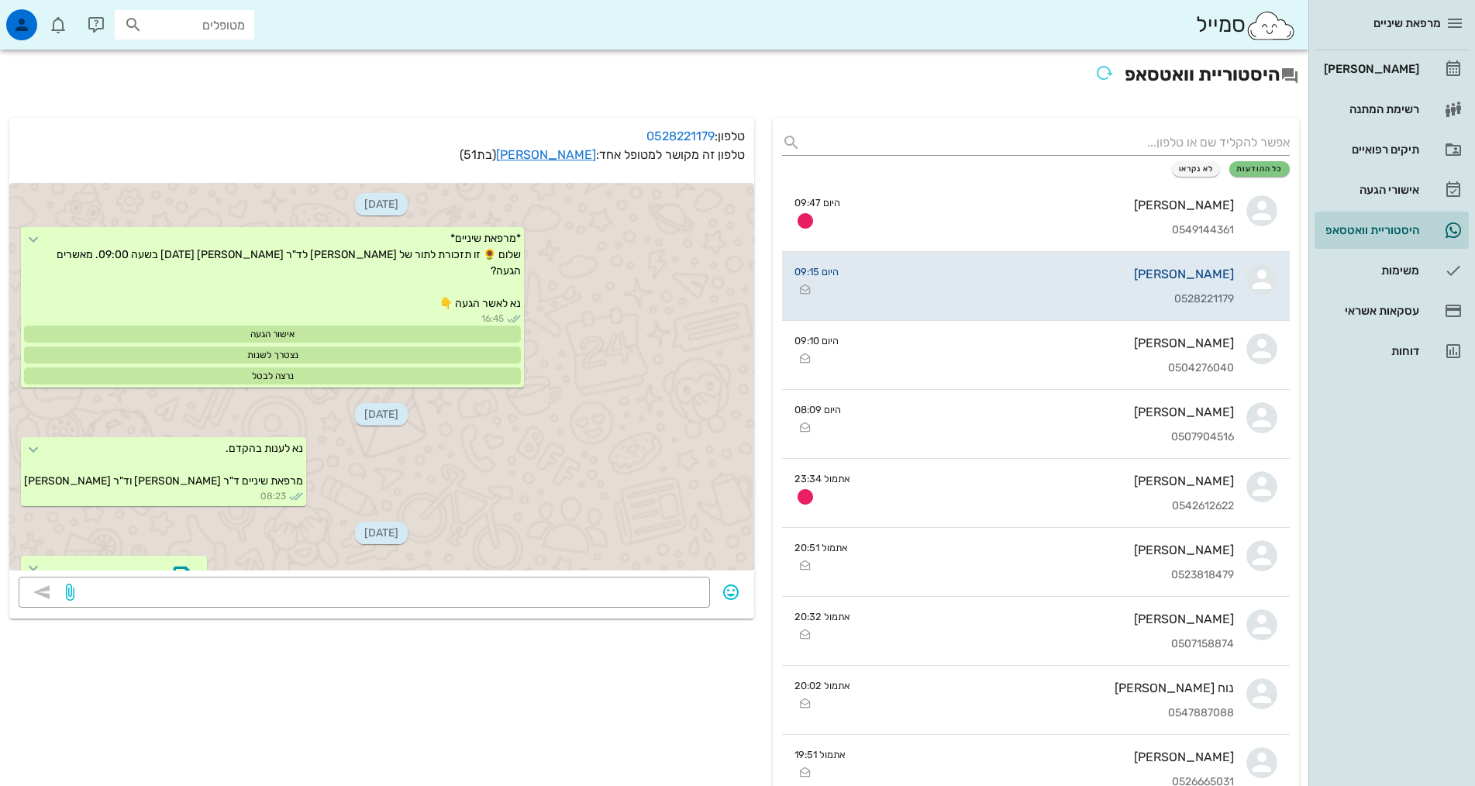
scroll to position [583, 0]
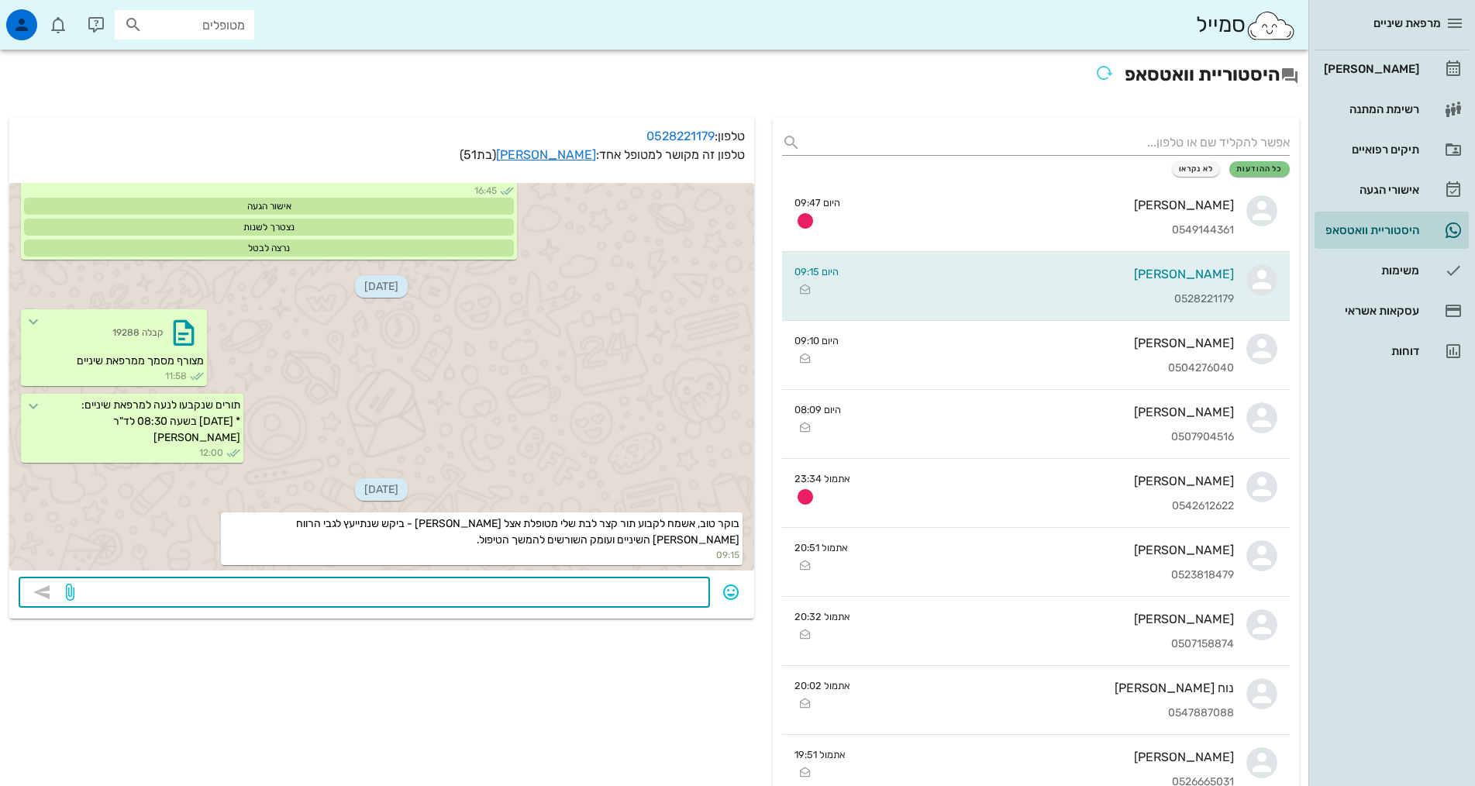
click at [679, 596] on textarea at bounding box center [388, 593] width 623 height 25
type textarea "שלום רב, ד"ר אירני יהיה רק באמצע נובמבר . האם עדיין מתאים?"
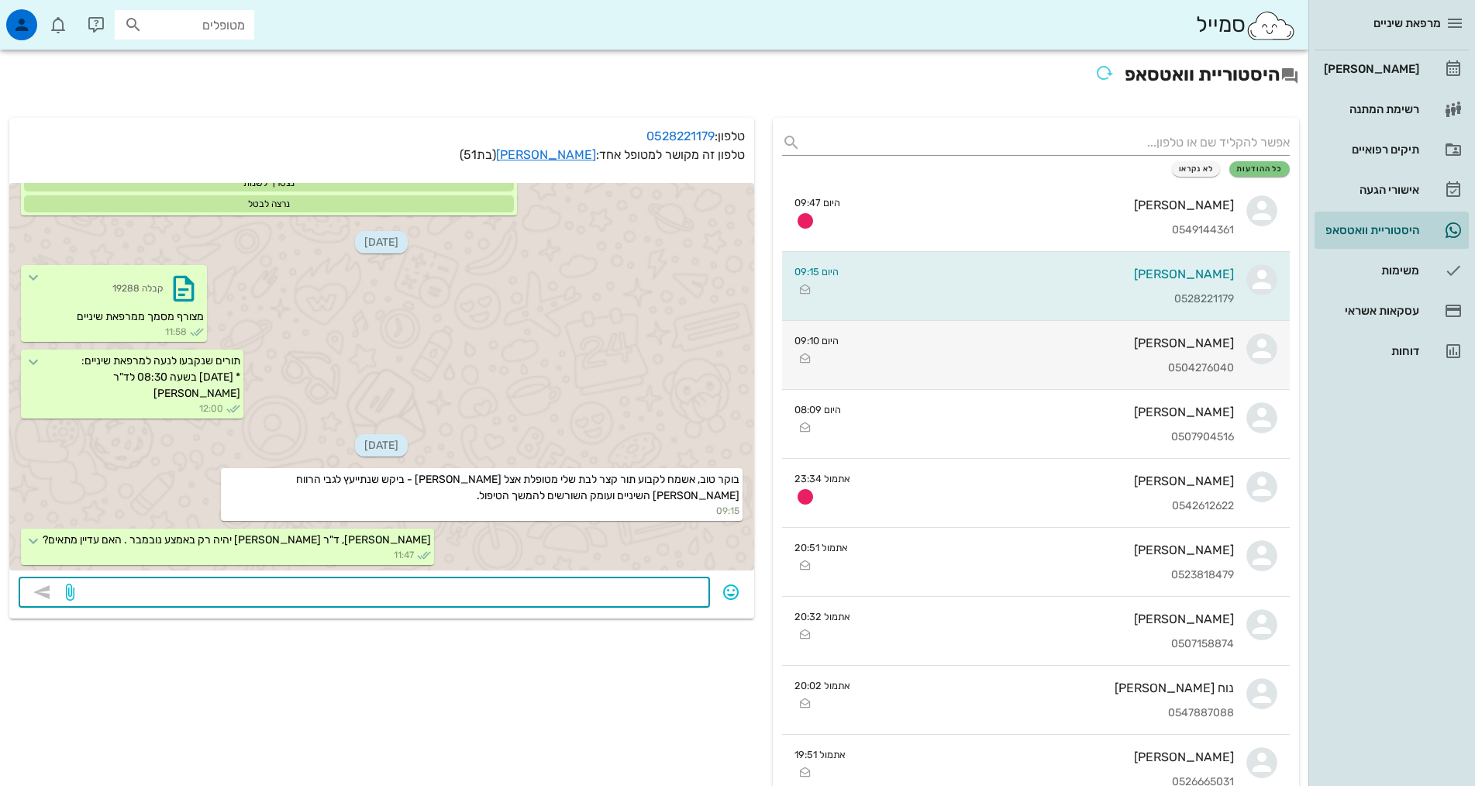
scroll to position [671, 0]
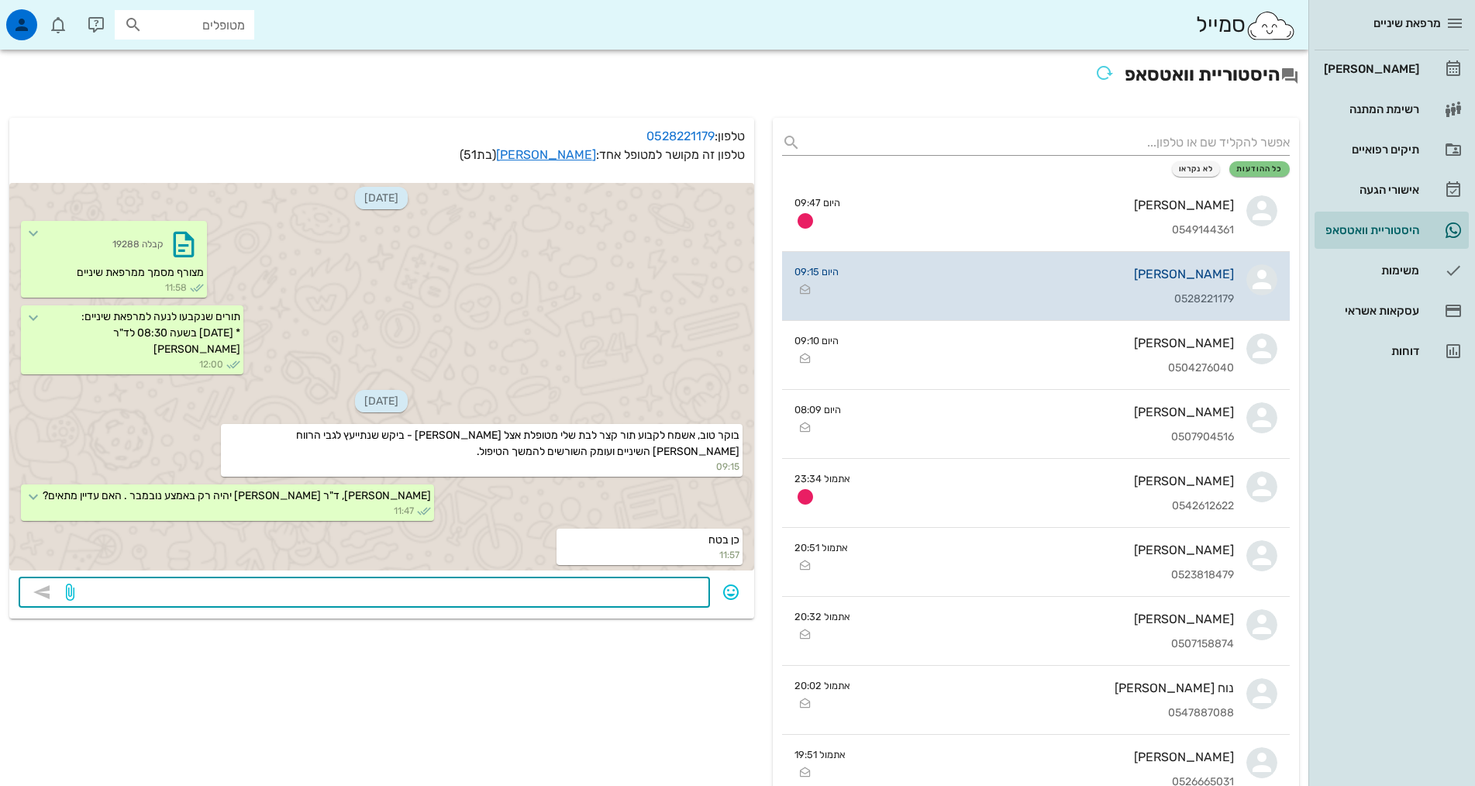
click at [1135, 290] on div "נעה כהן אליהו 0528221179" at bounding box center [1042, 286] width 383 height 68
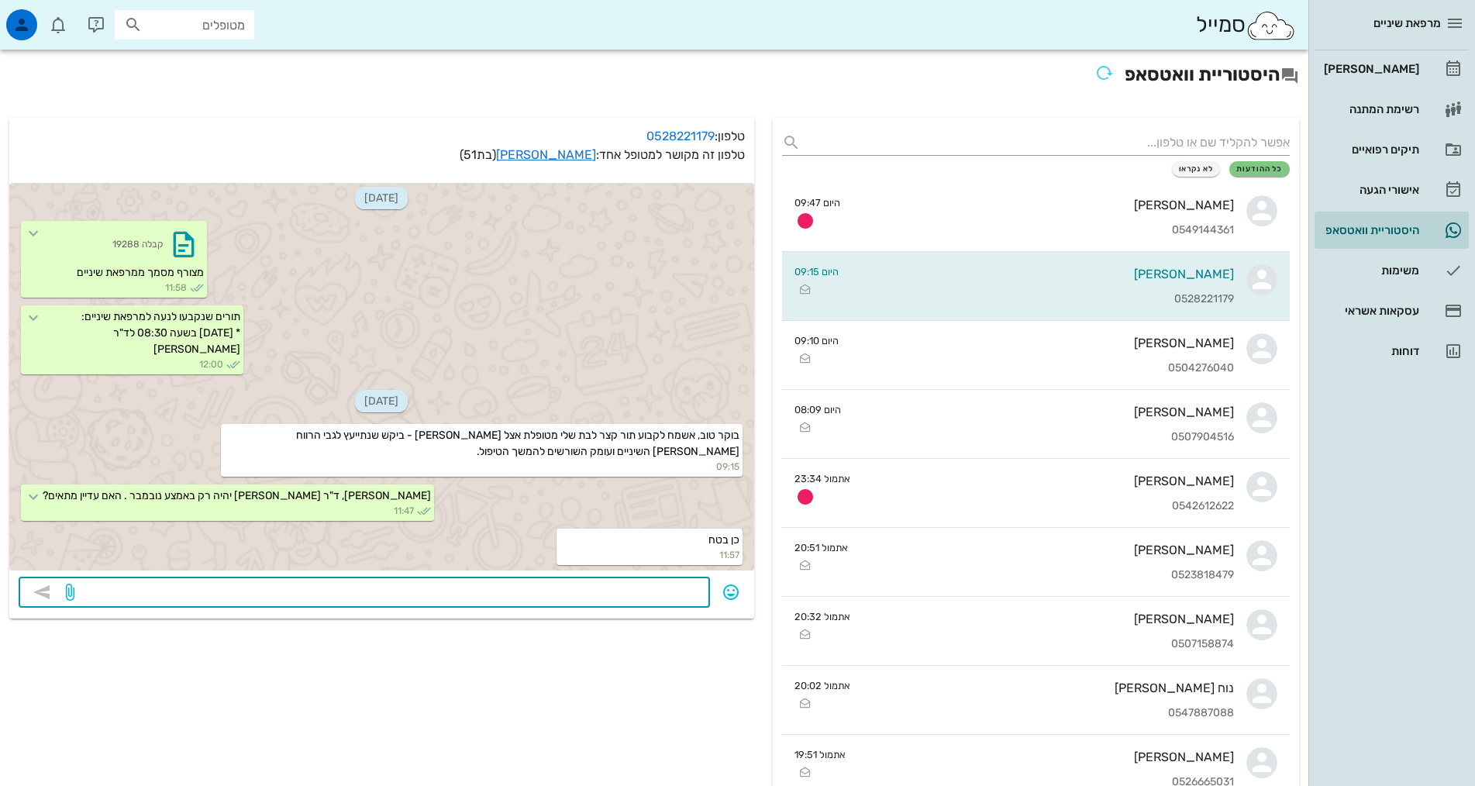
click at [654, 594] on textarea at bounding box center [388, 593] width 623 height 25
type textarea "מה שמה?"
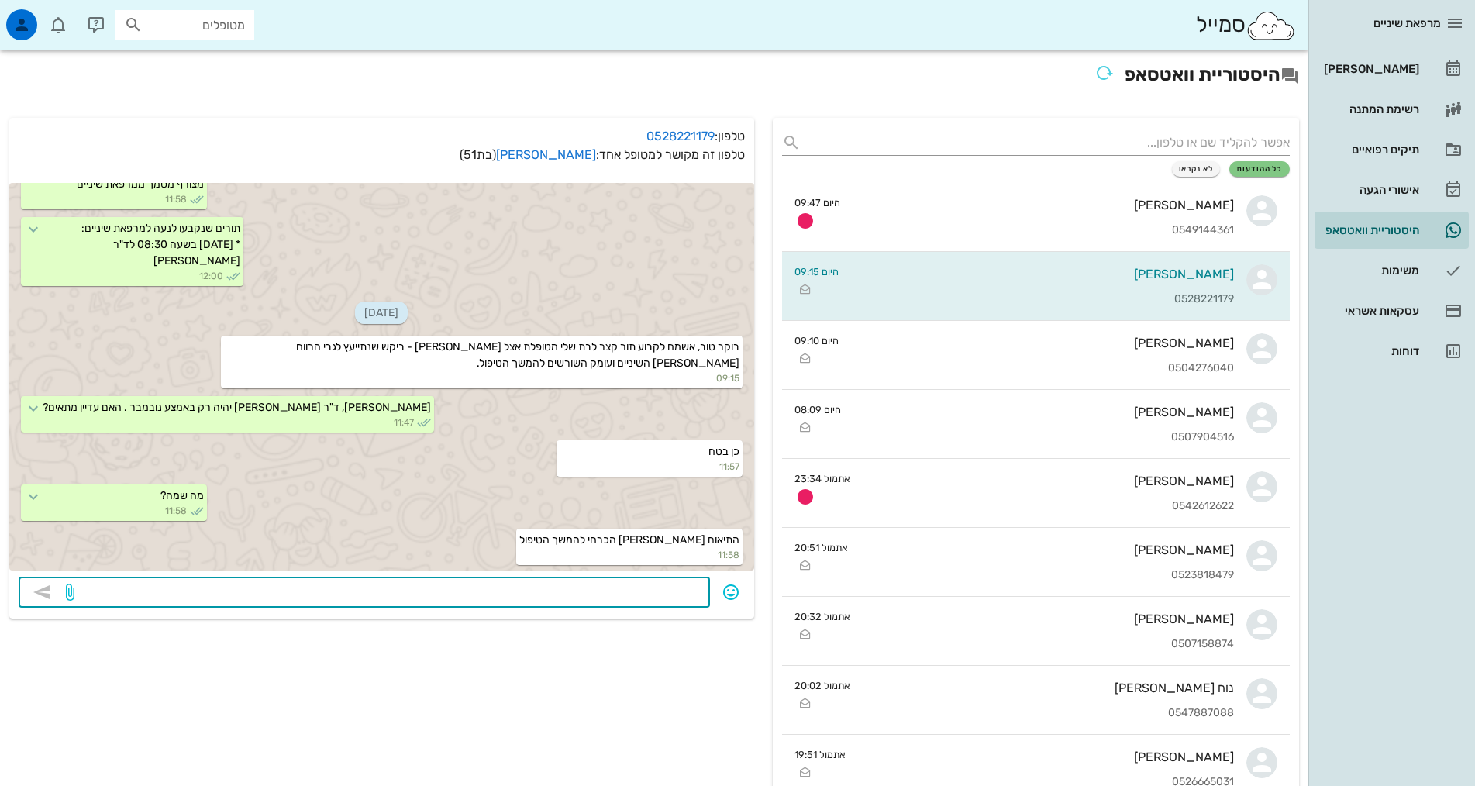
scroll to position [804, 0]
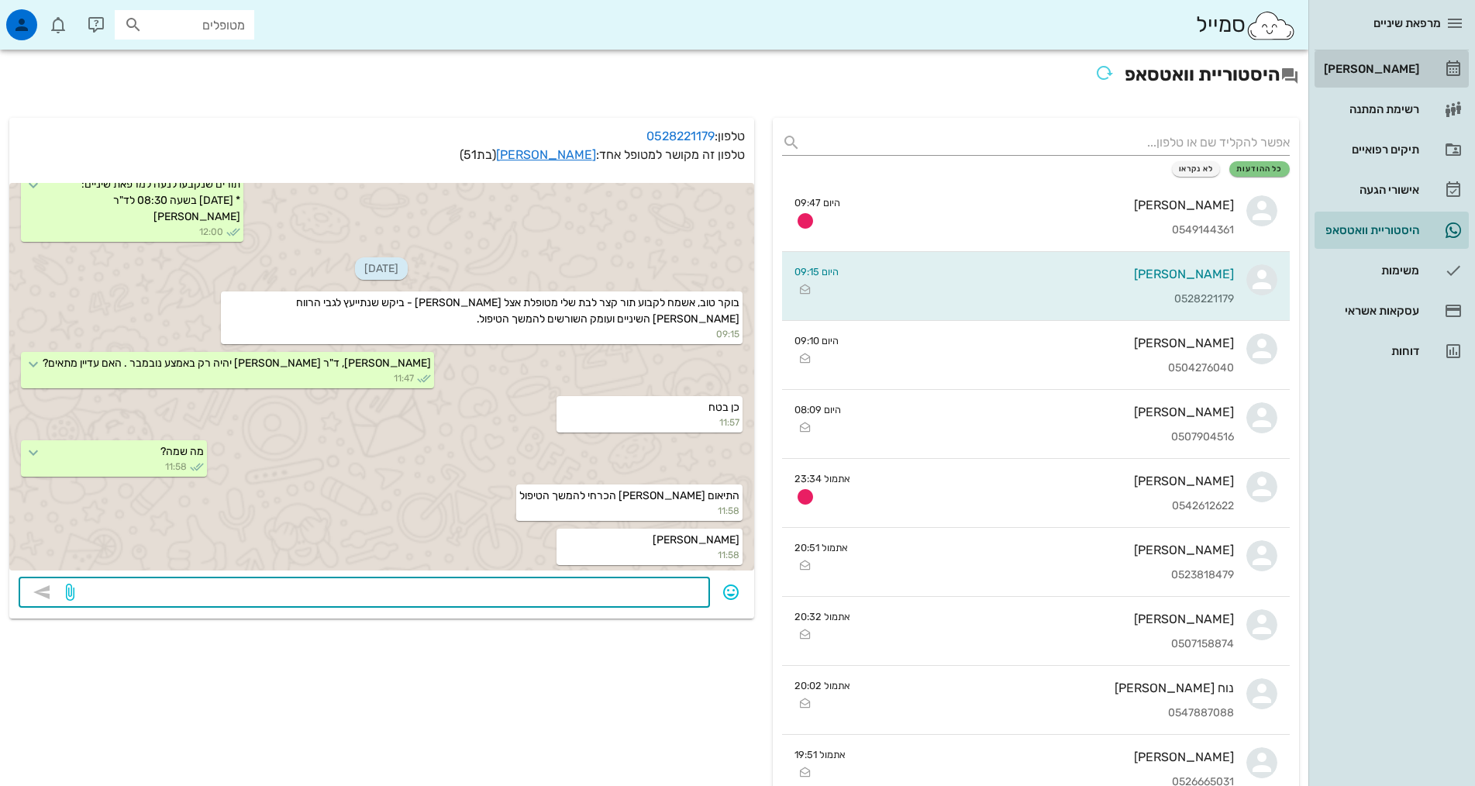
click at [1376, 66] on div "[PERSON_NAME]" at bounding box center [1369, 69] width 98 height 12
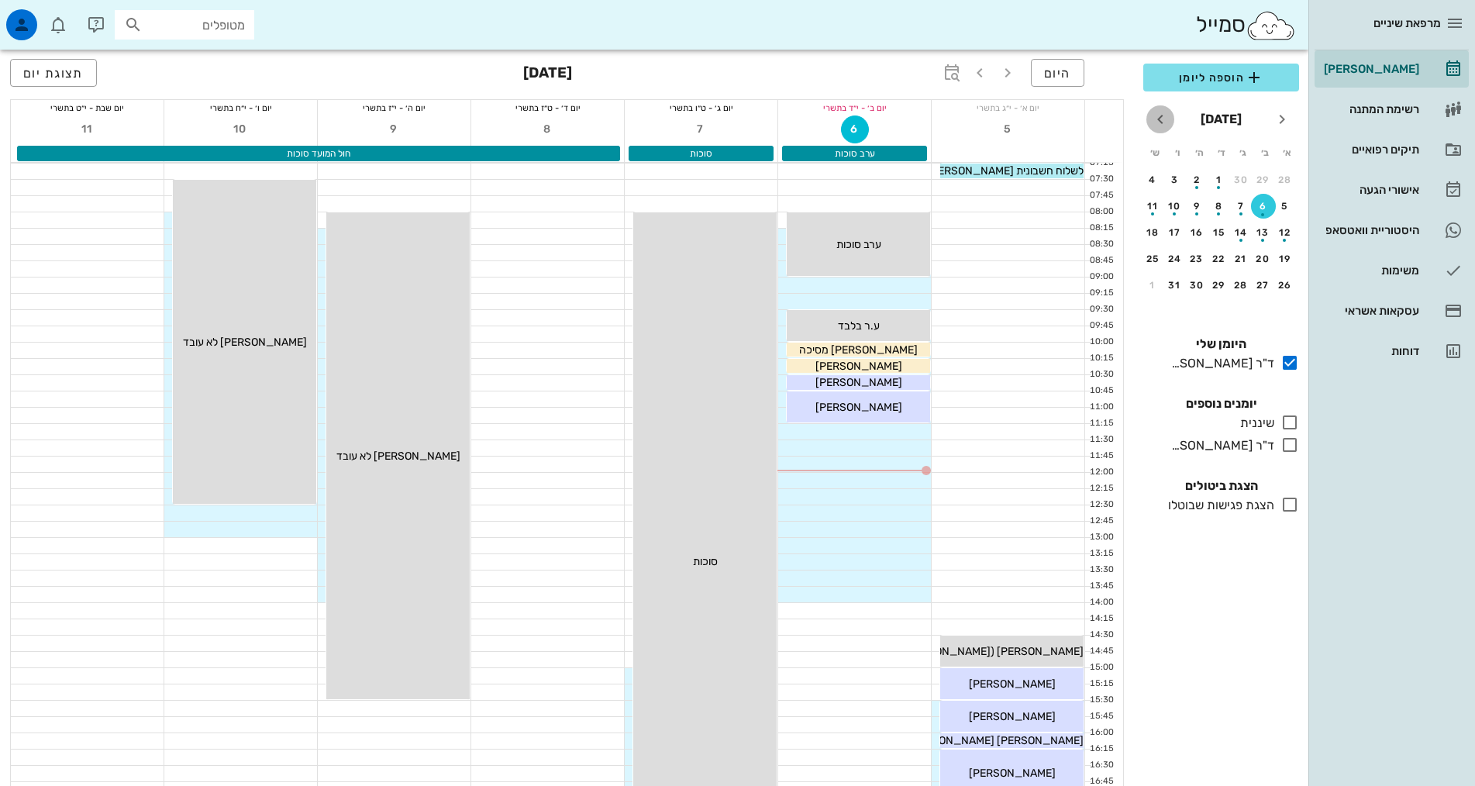
click at [1163, 123] on icon "חודש הבא" at bounding box center [1160, 119] width 19 height 19
click at [1200, 230] on div "13" at bounding box center [1196, 232] width 25 height 11
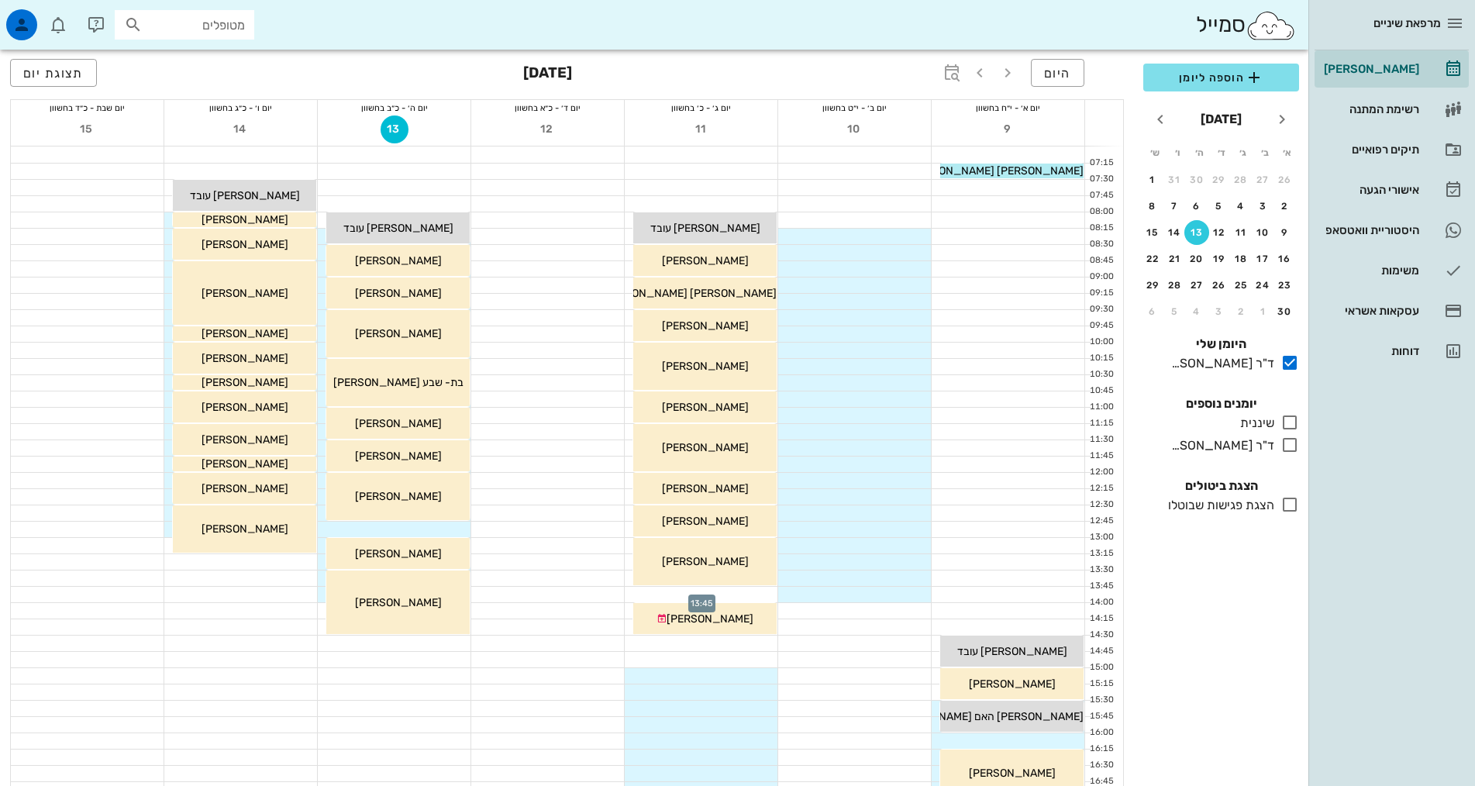
click at [768, 594] on div at bounding box center [701, 594] width 153 height 15
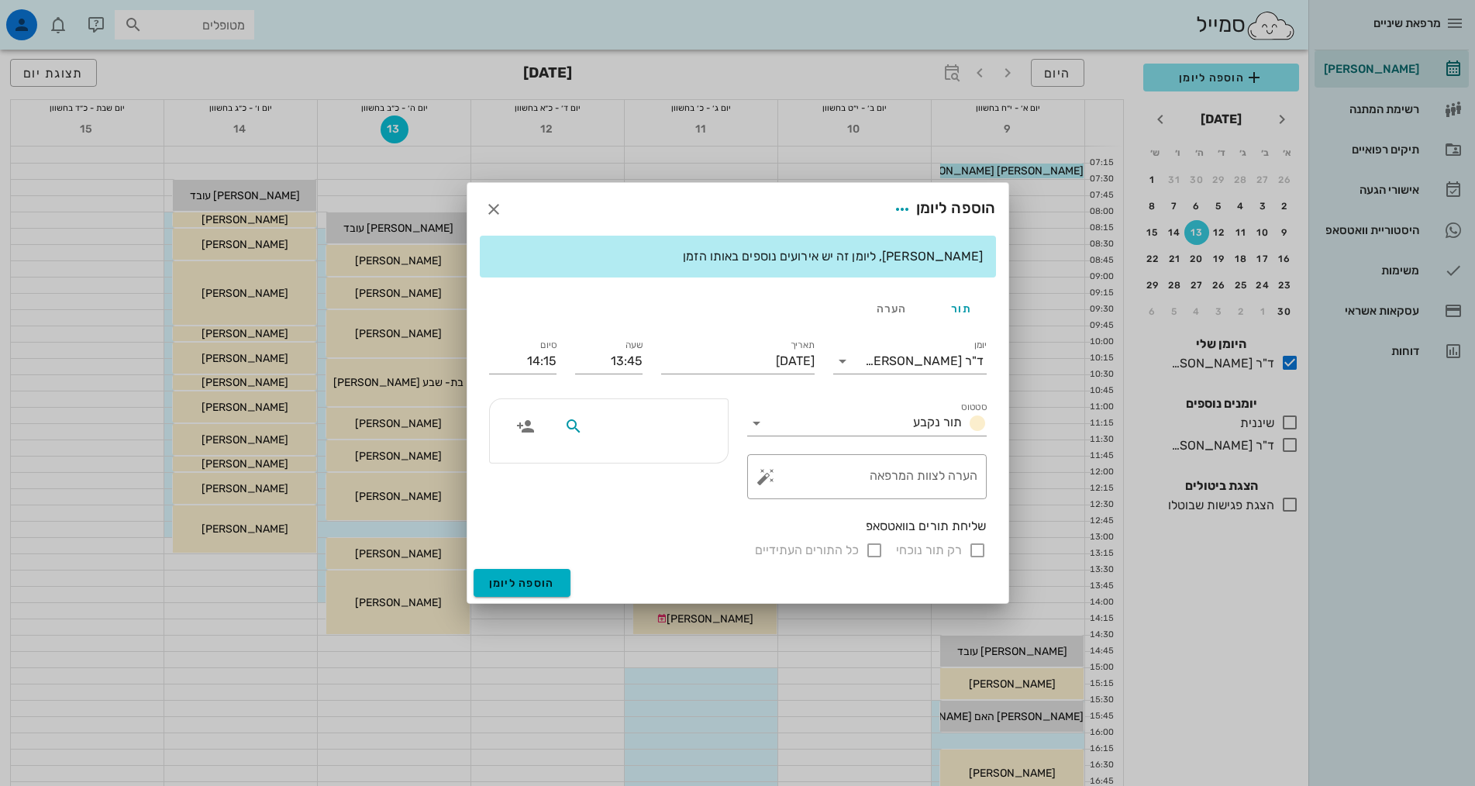
click at [652, 430] on input "text" at bounding box center [645, 426] width 119 height 20
type input "ע"
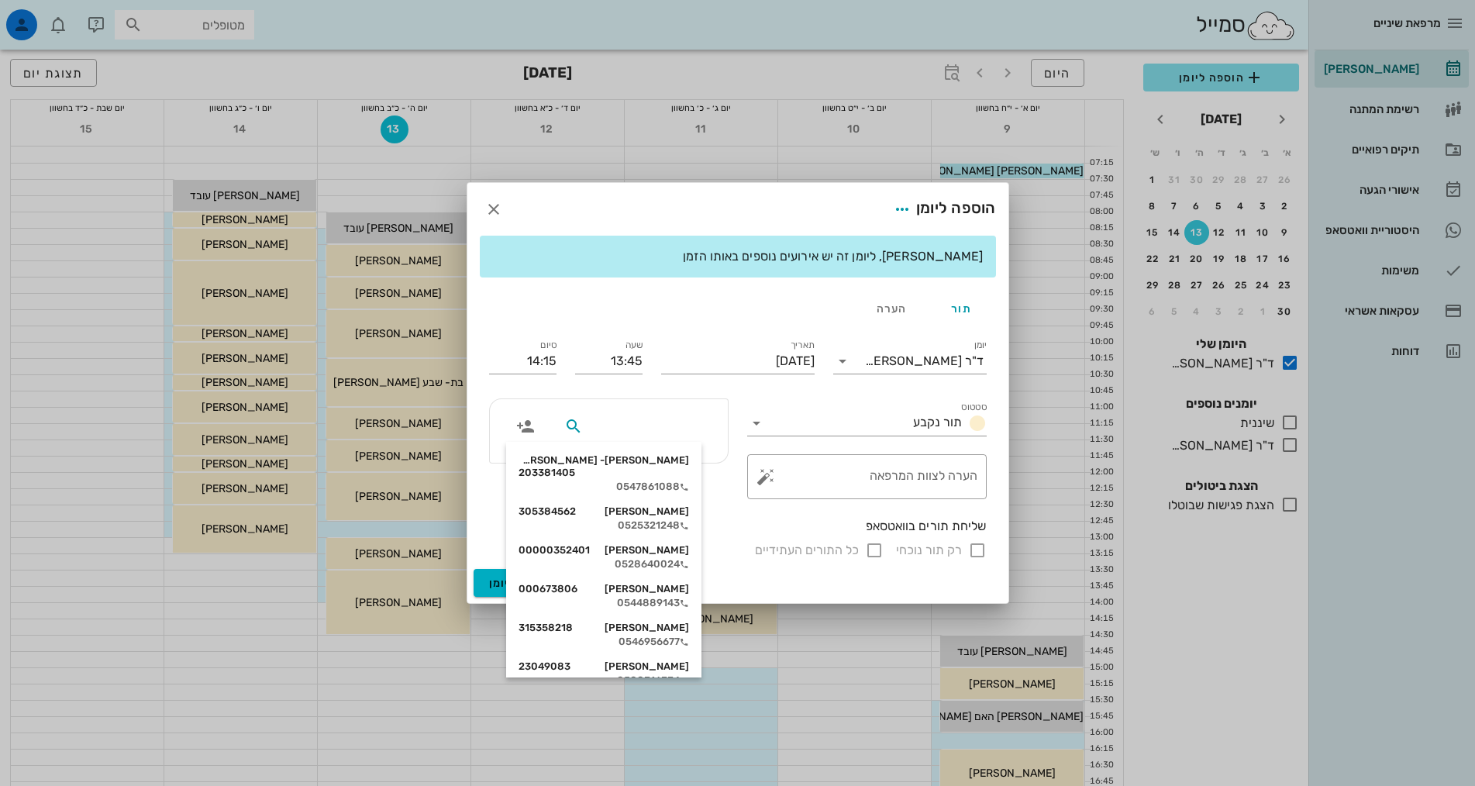
click at [731, 493] on div at bounding box center [609, 448] width 258 height 119
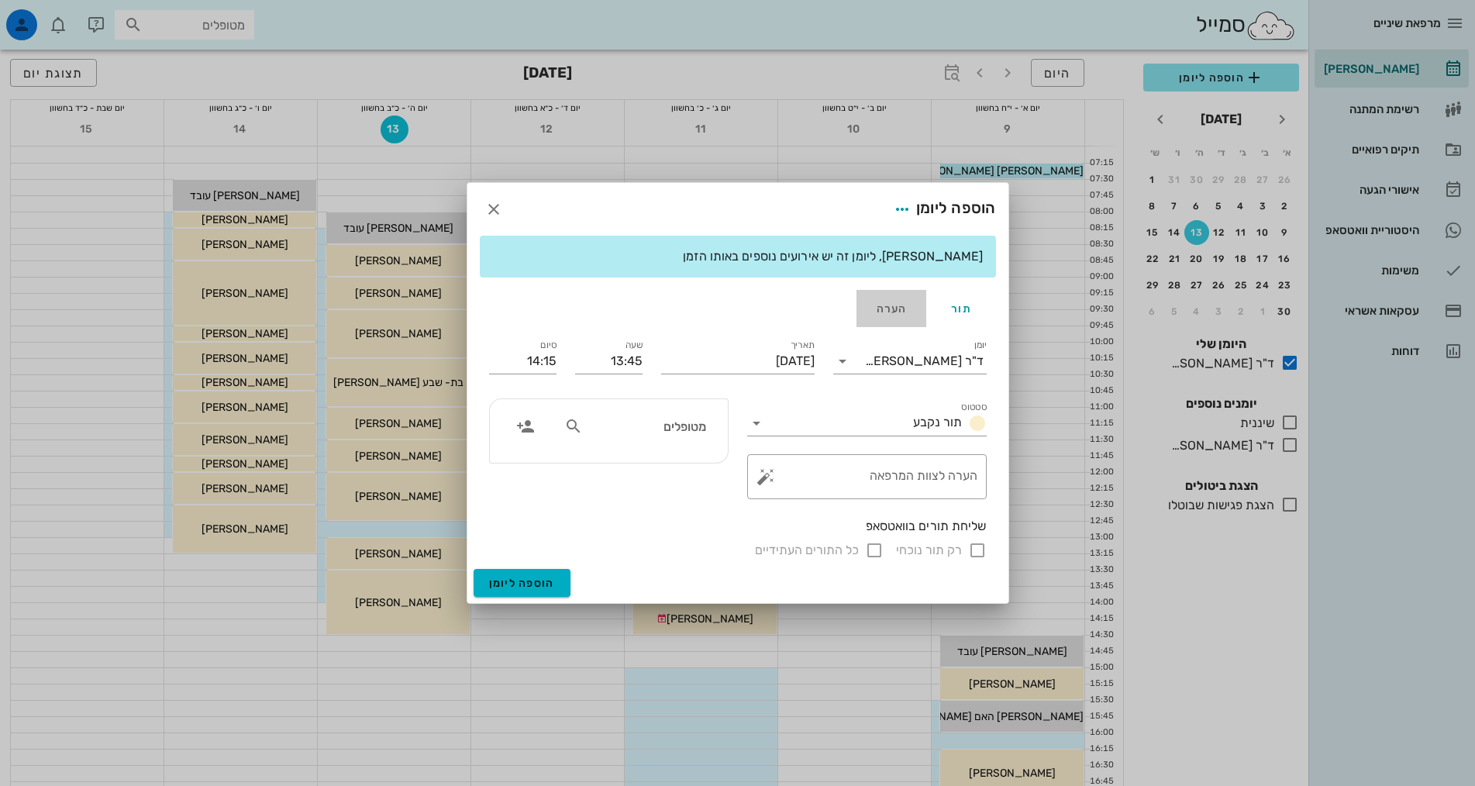
click at [897, 305] on div "הערה" at bounding box center [891, 308] width 70 height 37
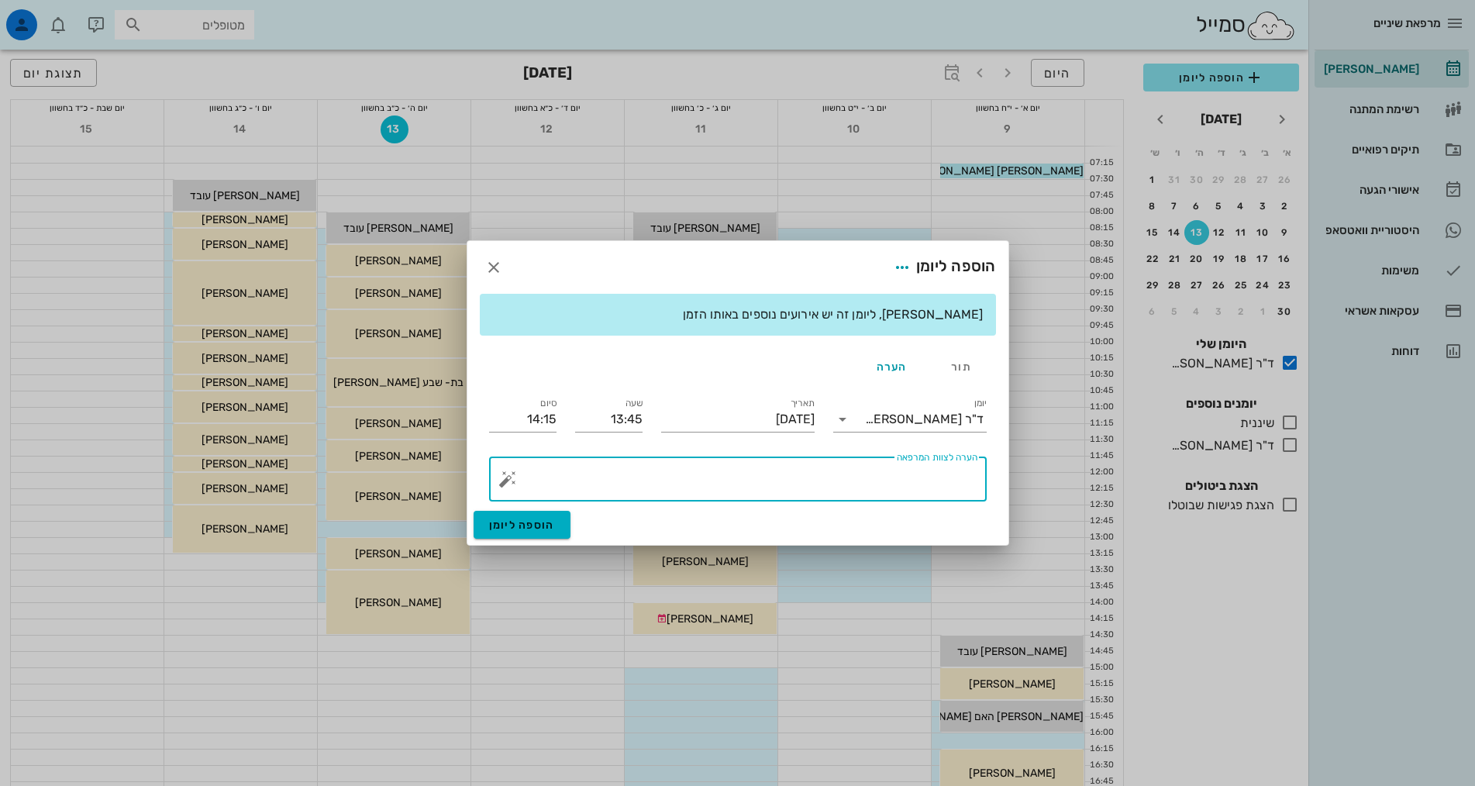
click at [938, 477] on textarea "הערה לצוות המרפאה" at bounding box center [744, 482] width 467 height 37
click at [945, 473] on textarea "עלמה התייעצות לבקר" at bounding box center [744, 482] width 467 height 37
click at [794, 473] on textarea "עלמה אליהו התייעצות לבקר" at bounding box center [744, 482] width 467 height 37
type textarea "עלמה אליהו התייעצות לבקר אמא נעה"
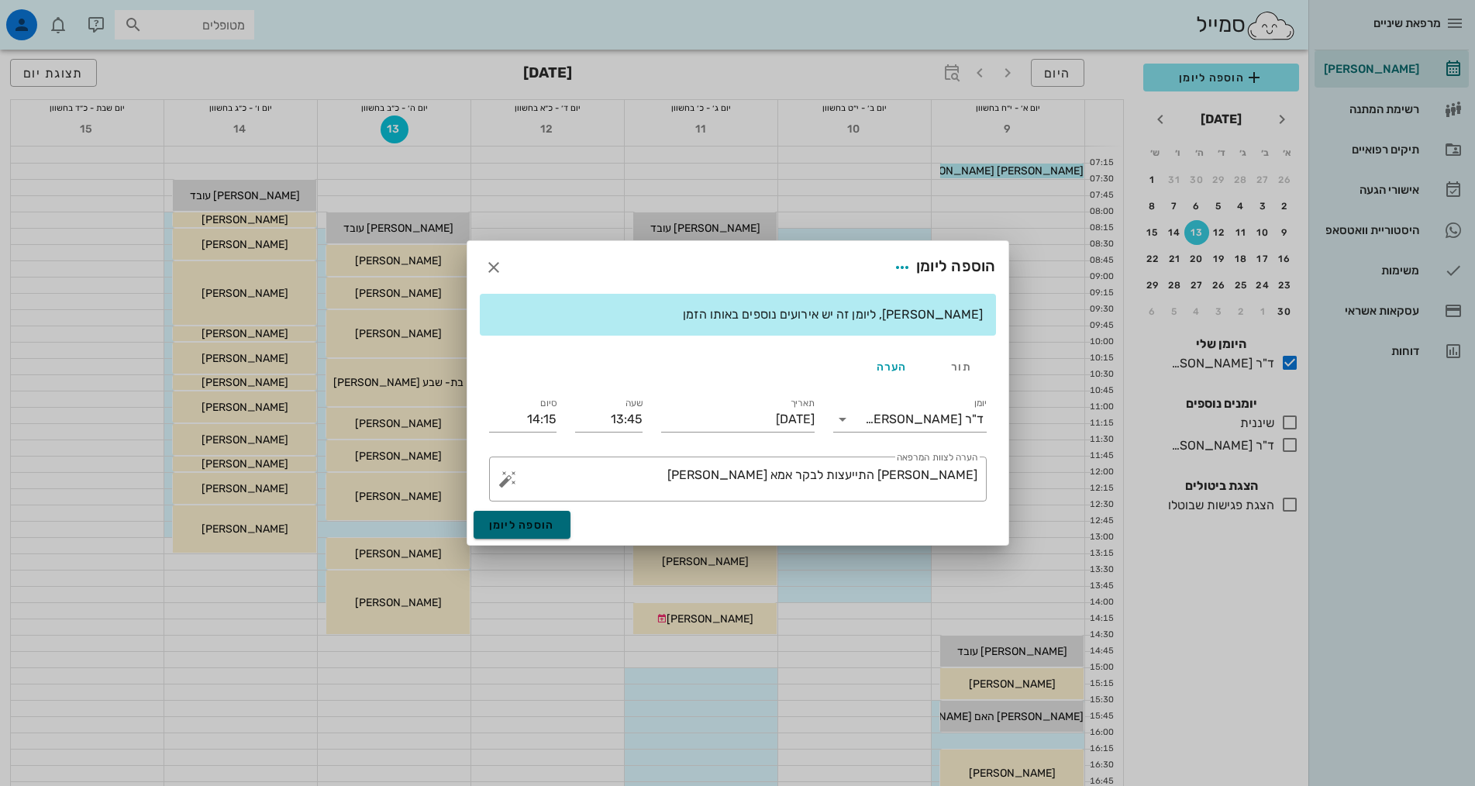
click at [511, 518] on span "הוספה ליומן" at bounding box center [522, 524] width 66 height 13
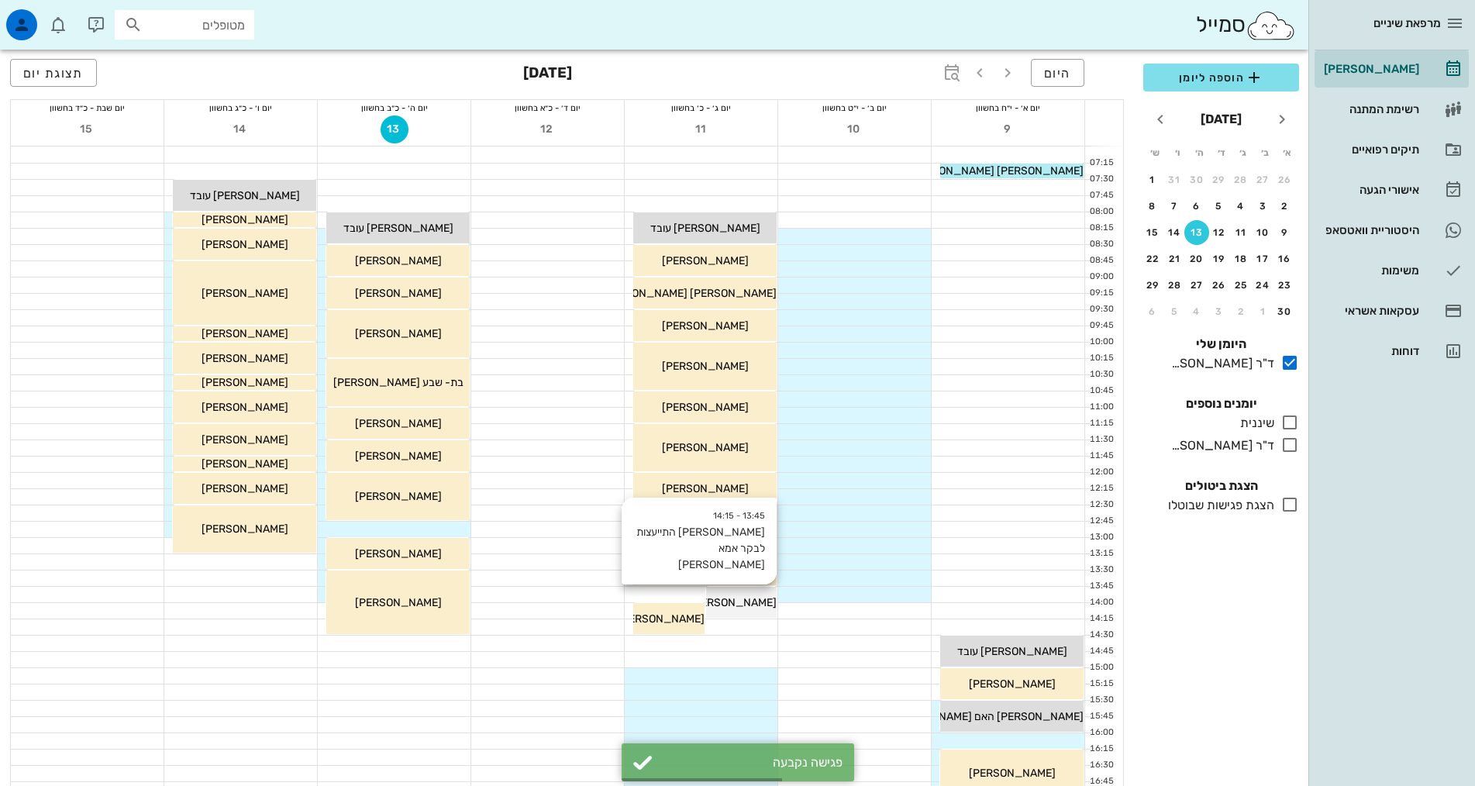
click at [731, 597] on span "עלמה אליהו התייעצות לבקר אמא נעה" at bounding box center [643, 602] width 267 height 13
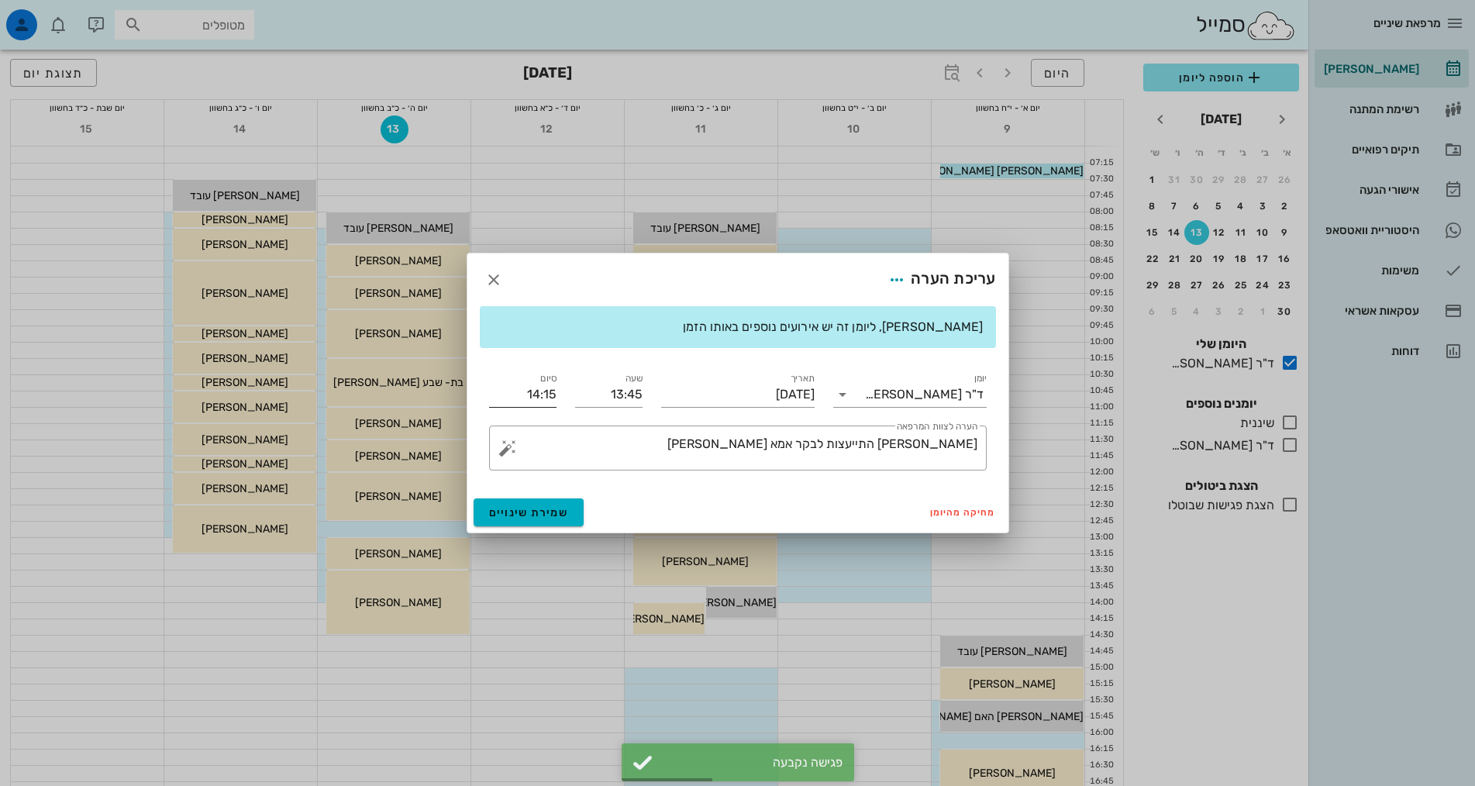
click at [554, 391] on input "14:15" at bounding box center [522, 394] width 67 height 25
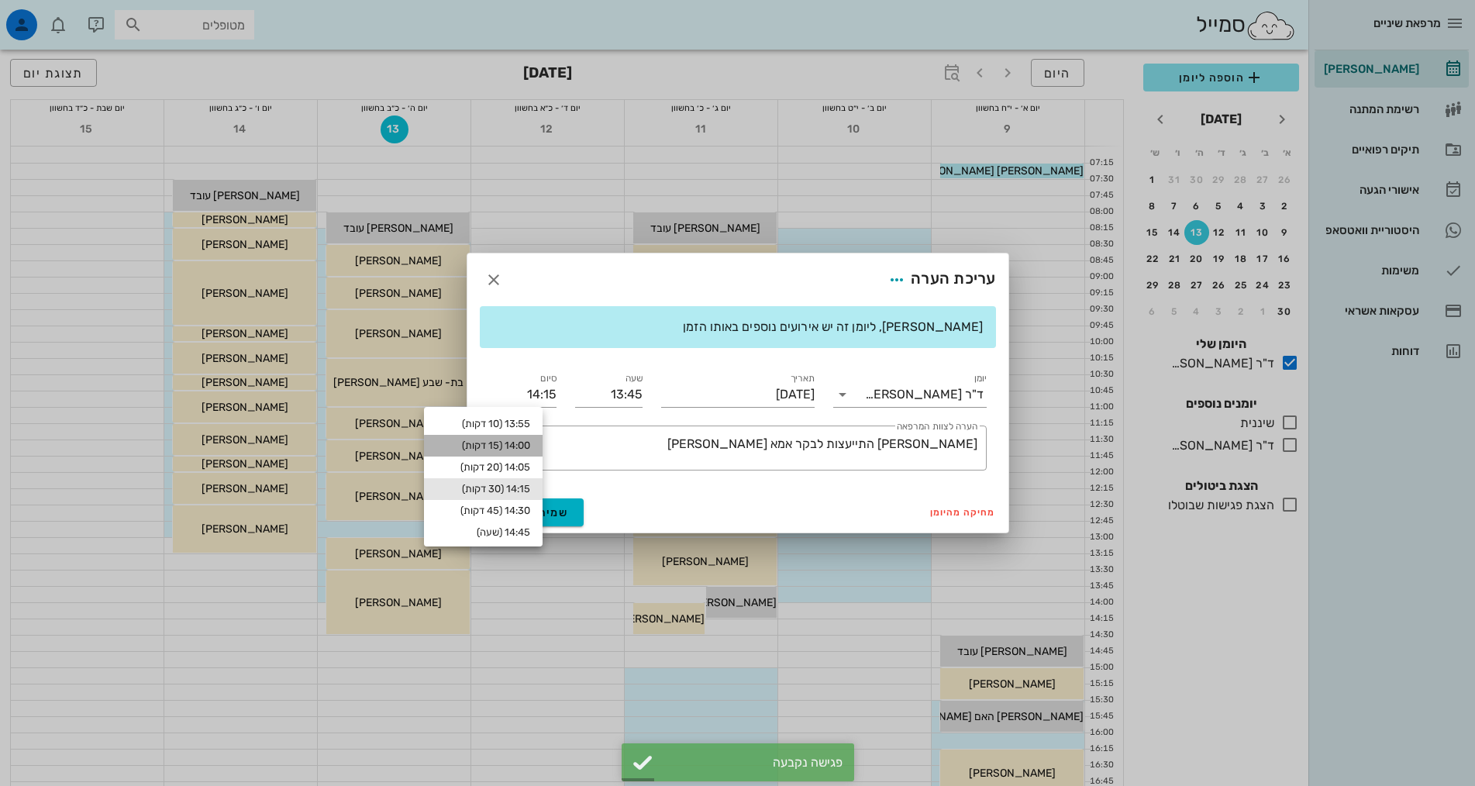
click at [525, 438] on div "14:00 (15 דקות)" at bounding box center [483, 446] width 119 height 22
type input "14:00"
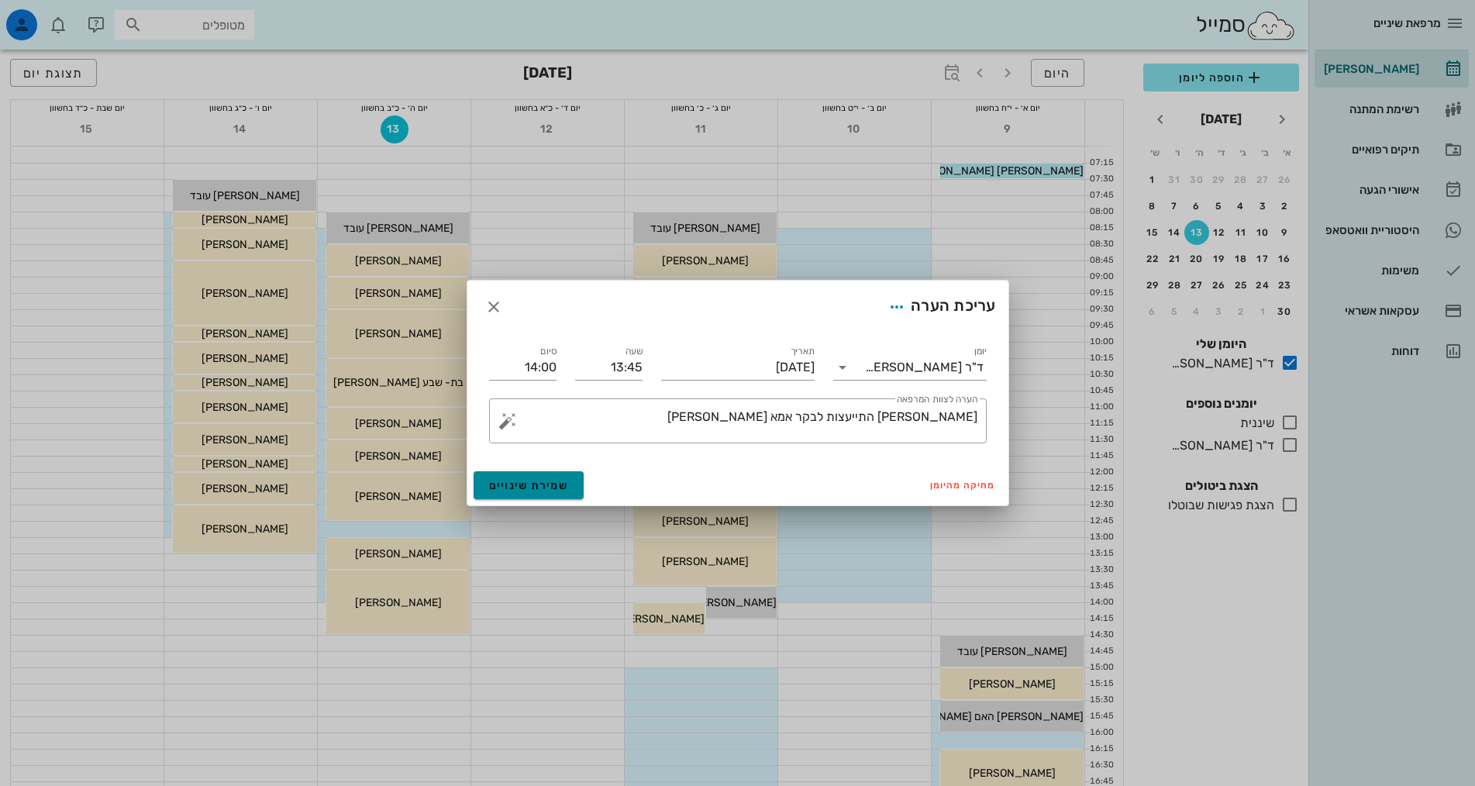
click at [554, 484] on span "שמירת שינויים" at bounding box center [529, 485] width 80 height 13
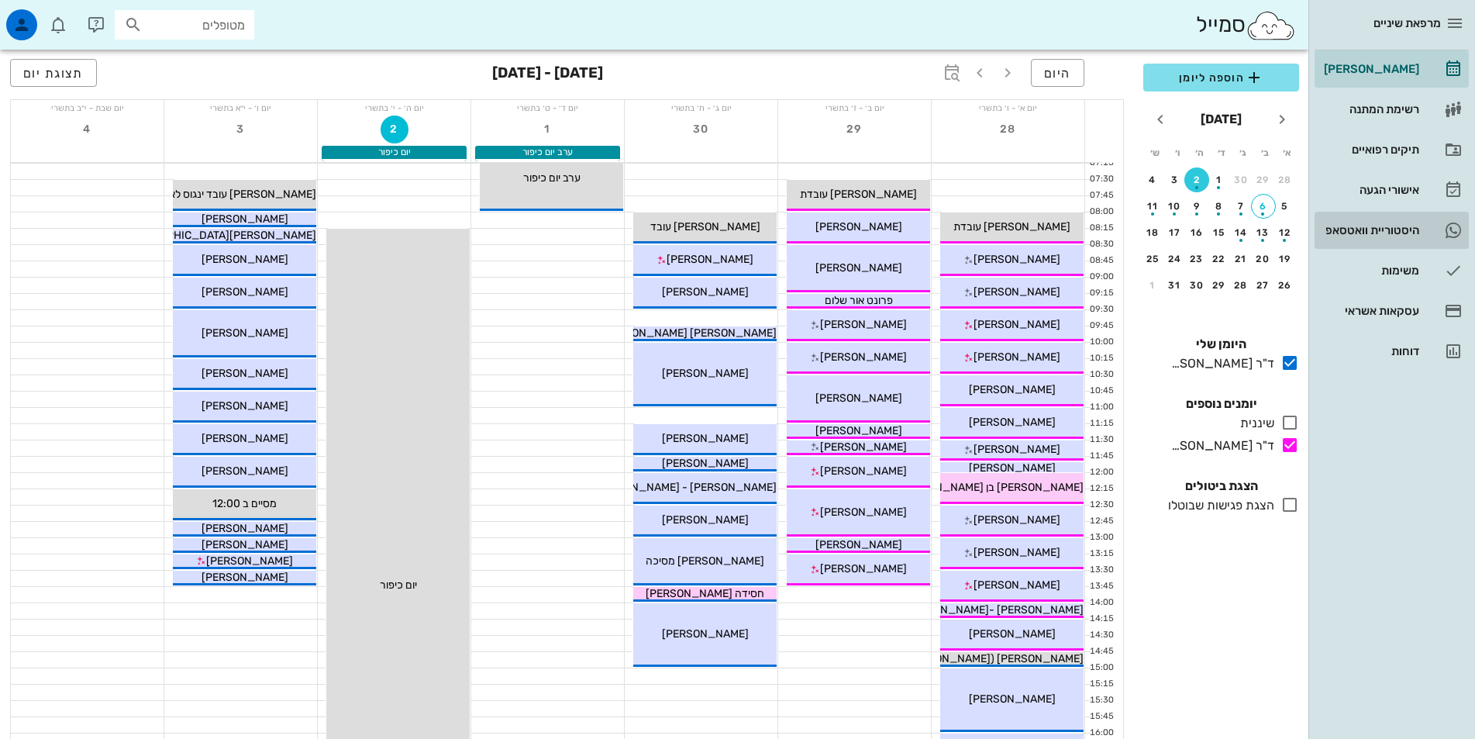
click at [1367, 222] on div "היסטוריית וואטסאפ" at bounding box center [1369, 230] width 98 height 25
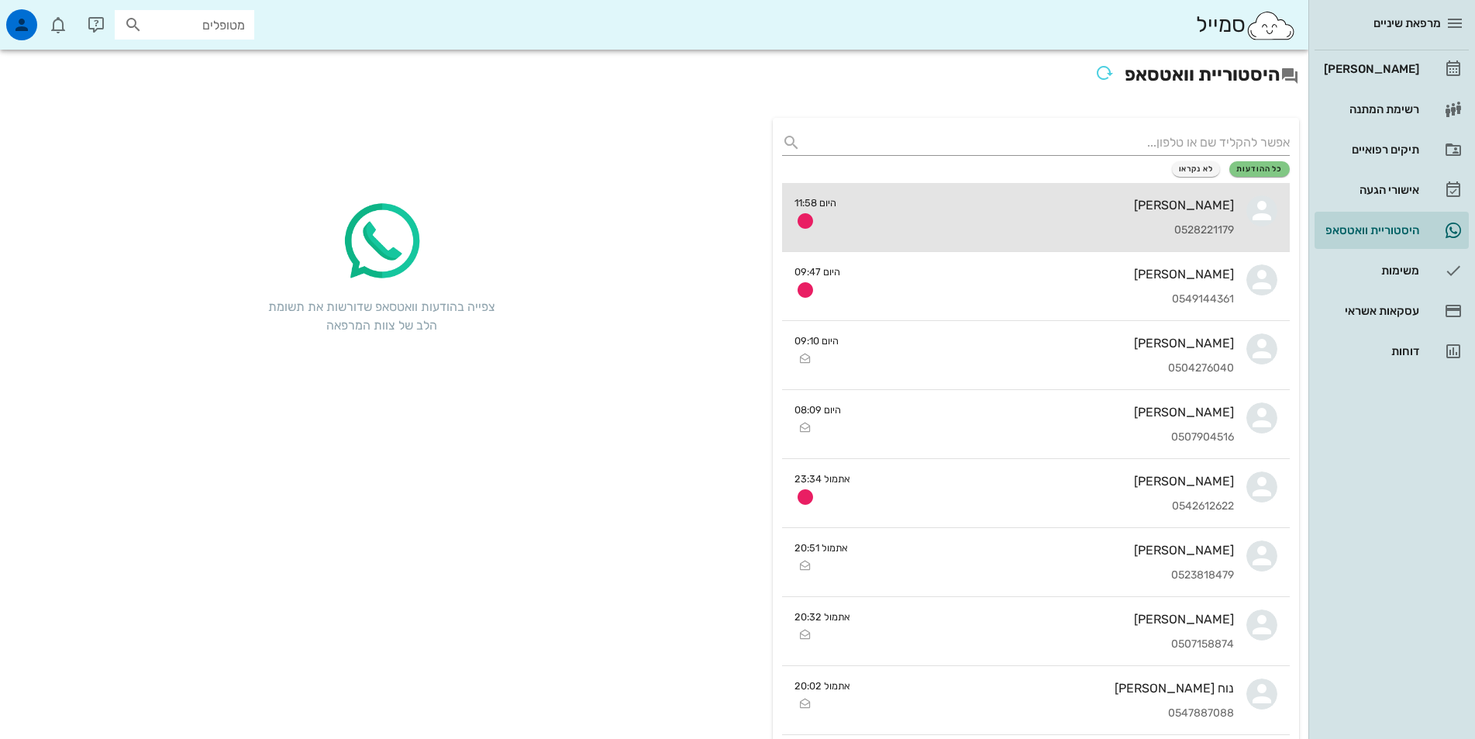
click at [957, 219] on div "[PERSON_NAME] 0528221179" at bounding box center [1041, 217] width 385 height 68
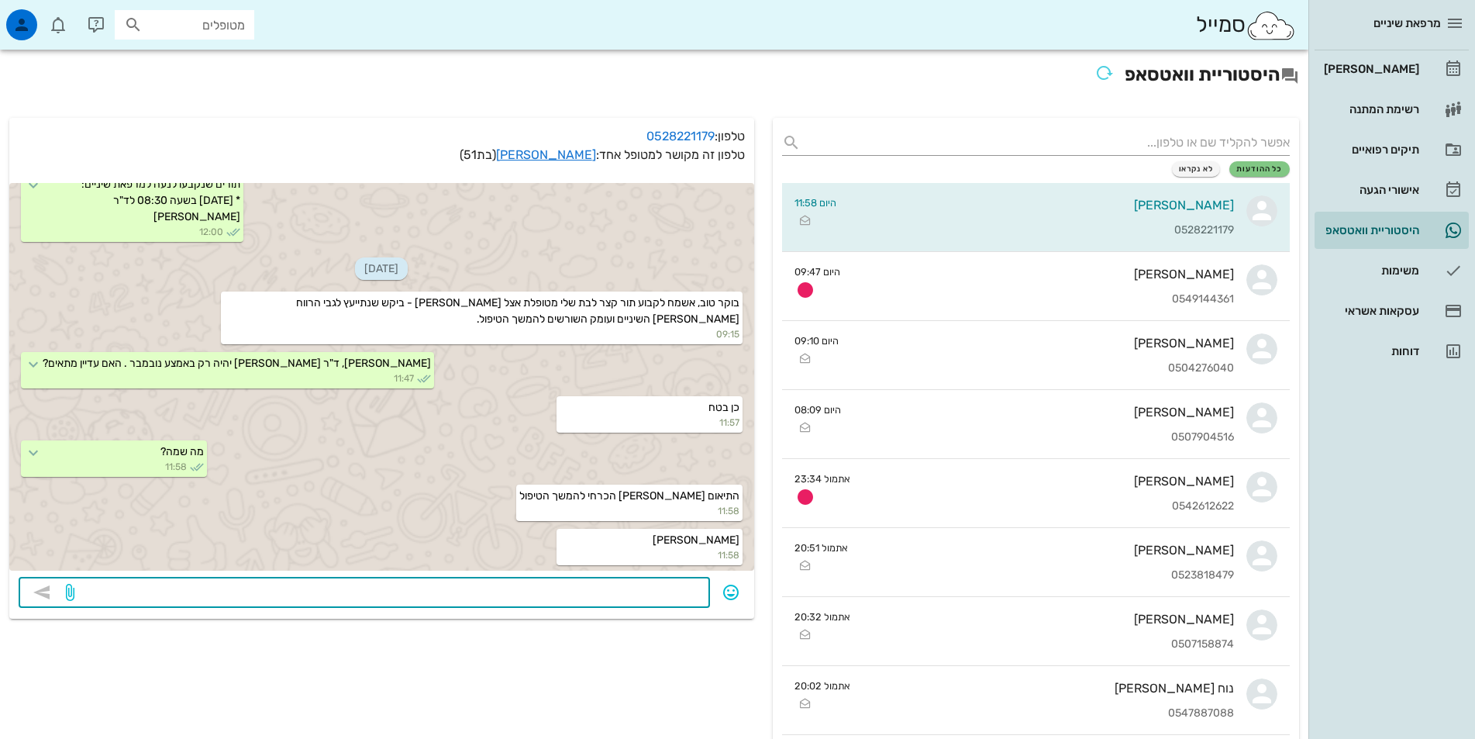
click at [372, 591] on textarea at bounding box center [388, 593] width 623 height 25
type textarea "11.11 יום ג 13:45"
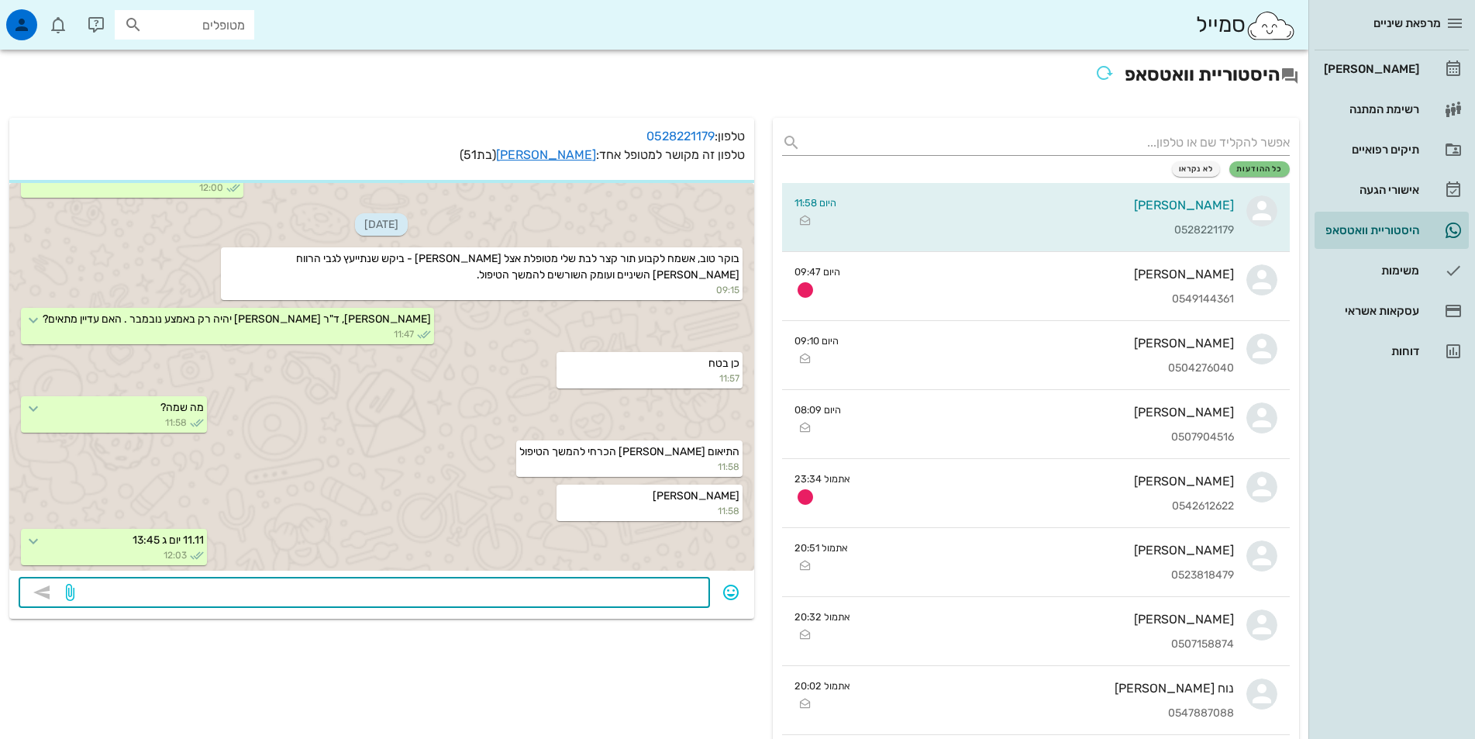
scroll to position [892, 0]
